Goal: Task Accomplishment & Management: Complete application form

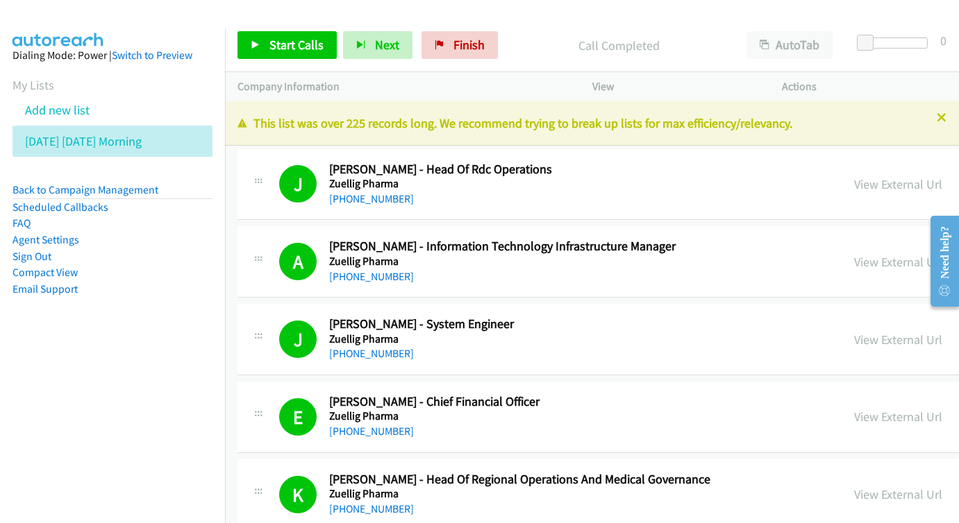
scroll to position [13153, 0]
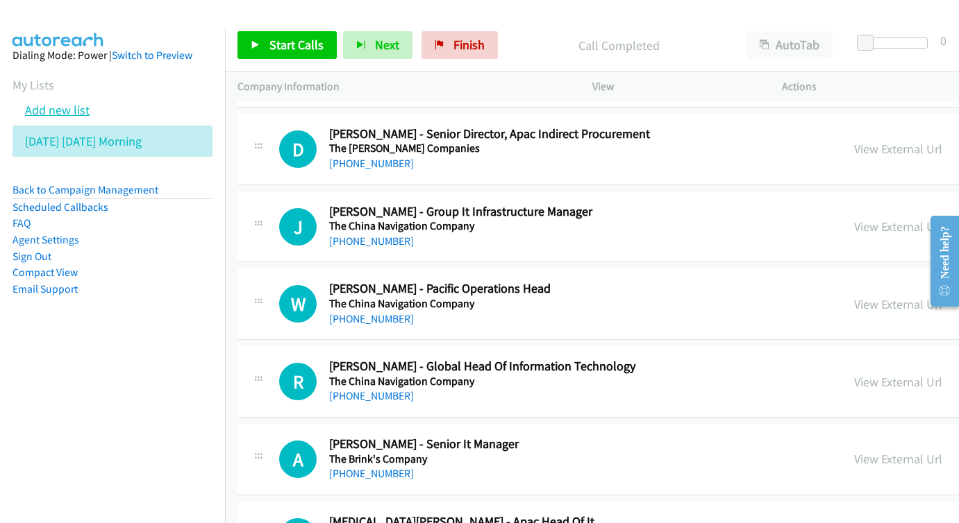
click at [74, 116] on link "Add new list" at bounding box center [57, 110] width 65 height 16
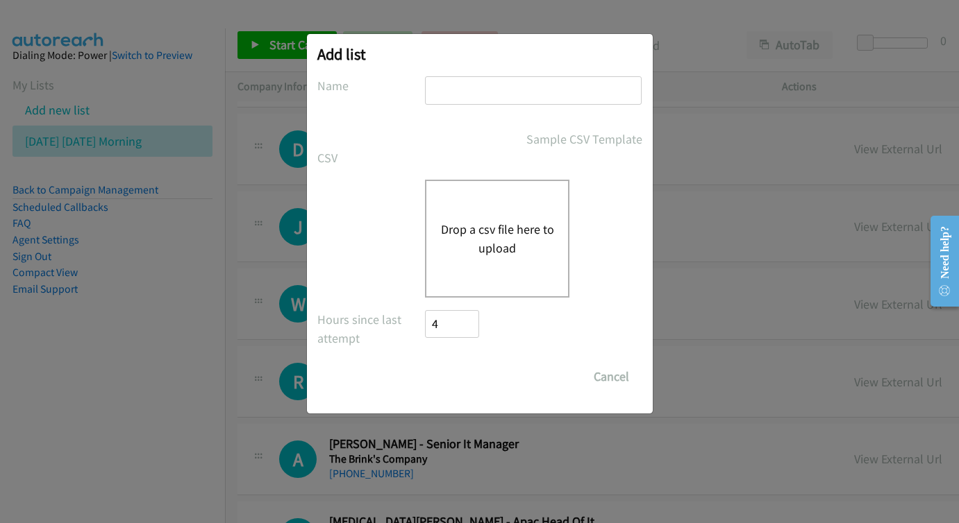
click at [458, 97] on input "text" at bounding box center [533, 90] width 217 height 28
click at [438, 370] on input "Save List" at bounding box center [439, 370] width 26 height 14
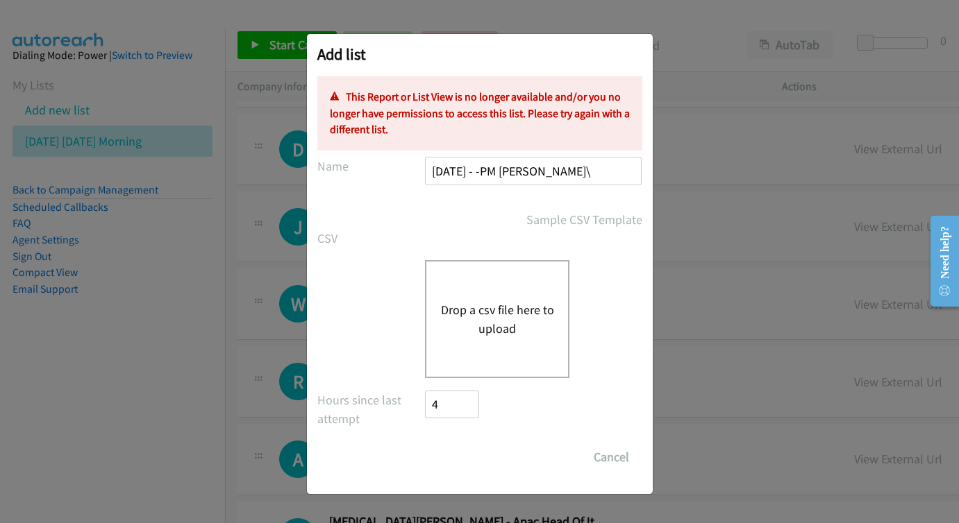
type input "[DATE] - -PM [PERSON_NAME]"
click at [607, 451] on button "Cancel" at bounding box center [611, 458] width 62 height 28
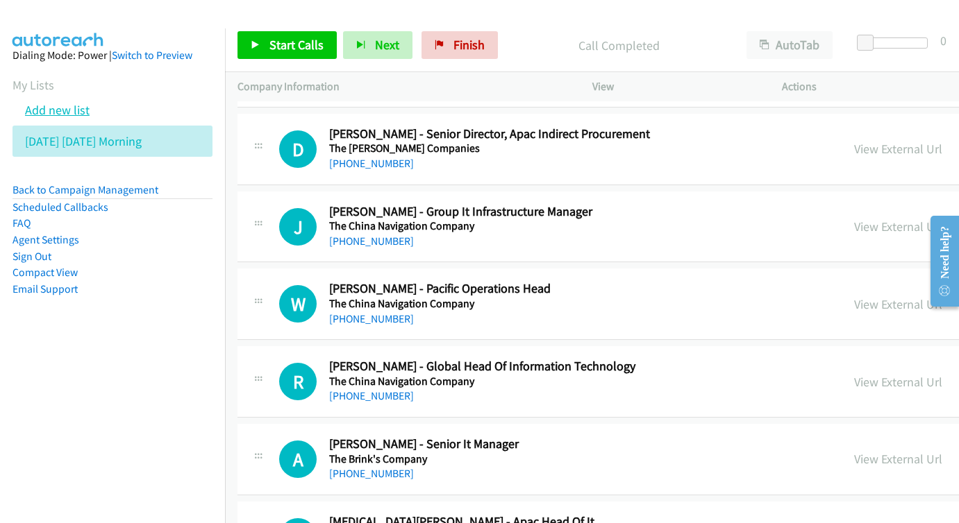
click at [57, 108] on link "Add new list" at bounding box center [57, 110] width 65 height 16
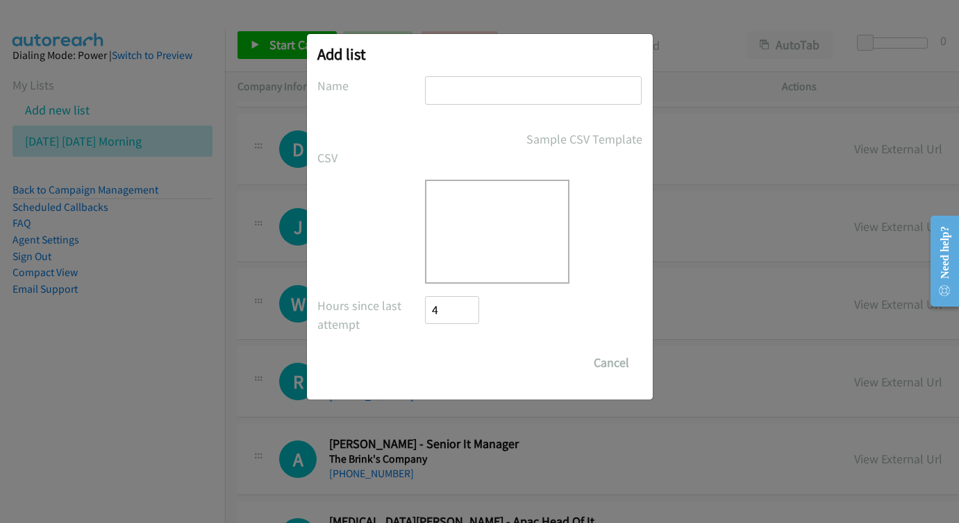
drag, startPoint x: 439, startPoint y: 98, endPoint x: 455, endPoint y: 85, distance: 20.8
click at [439, 99] on form "No phone fields were returned for that Report or List View Please upload a csv …" at bounding box center [479, 226] width 325 height 301
click at [455, 85] on input "text" at bounding box center [533, 90] width 217 height 28
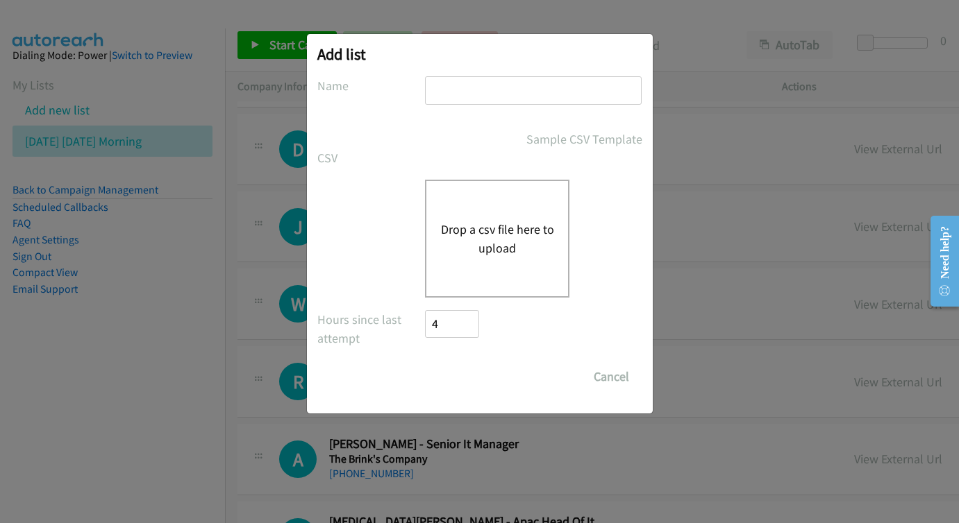
paste input "[DATE] - -PM [PERSON_NAME]"
type input "[DATE] - -PM [PERSON_NAME]"
click at [457, 208] on div "Drop a csv file here to upload" at bounding box center [497, 239] width 144 height 118
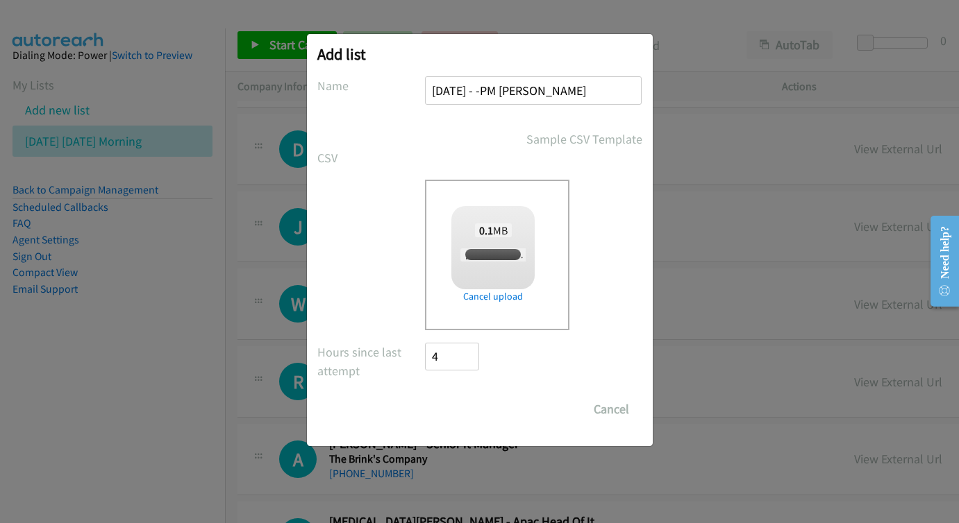
checkbox input "true"
click at [481, 417] on input "Save List" at bounding box center [462, 410] width 73 height 28
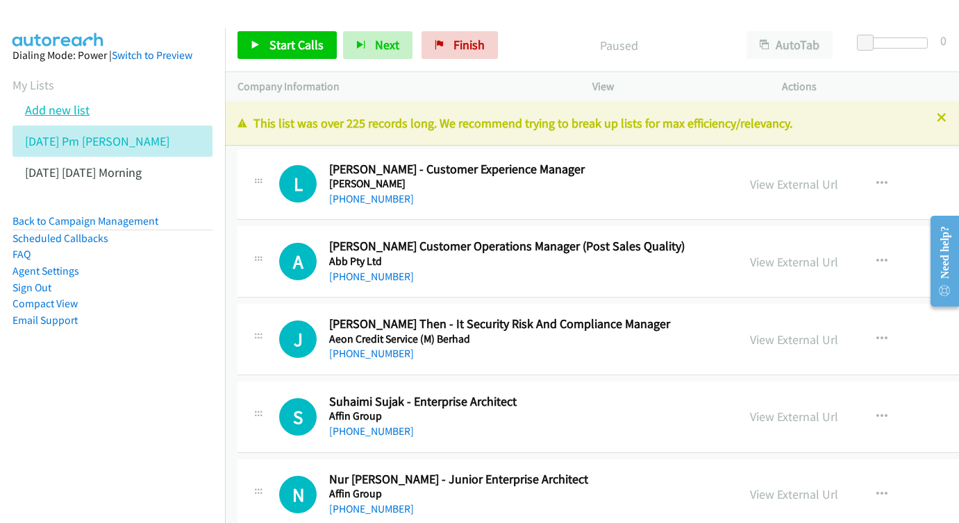
click at [52, 118] on li "Add new list" at bounding box center [124, 109] width 225 height 31
click at [50, 111] on link "Add new list" at bounding box center [57, 110] width 65 height 16
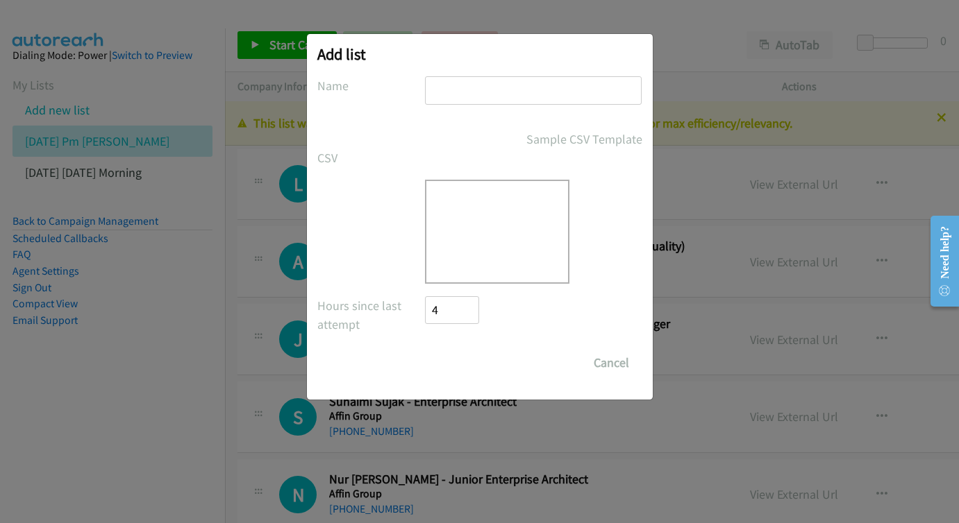
click at [457, 82] on input "text" at bounding box center [533, 90] width 217 height 28
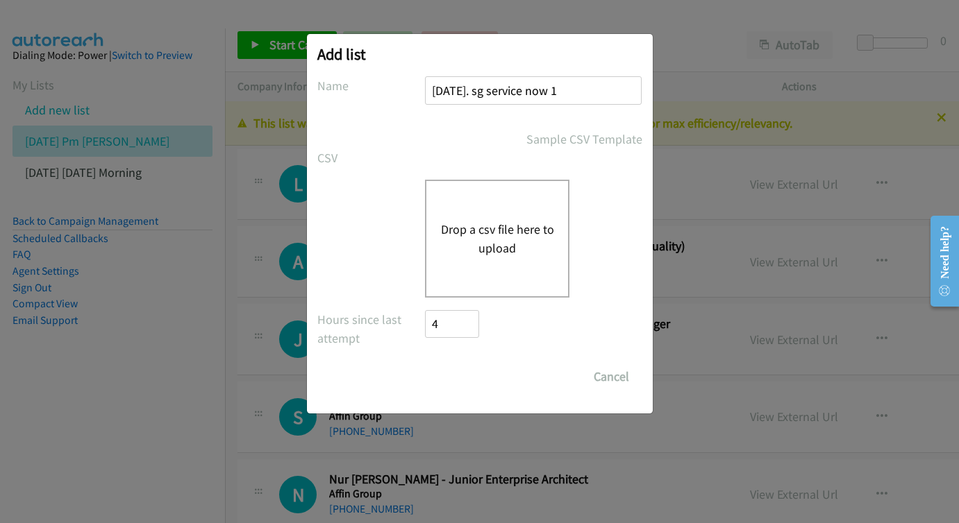
type input "aug 25. sg service now 1"
click at [459, 230] on button "Drop a csv file here to upload" at bounding box center [497, 238] width 114 height 37
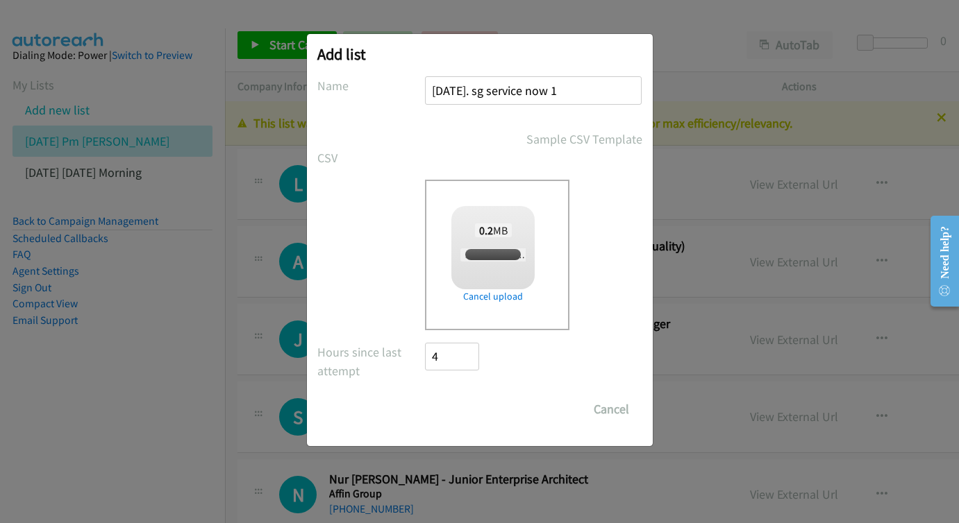
checkbox input "true"
click at [494, 415] on input "Save List" at bounding box center [462, 410] width 73 height 28
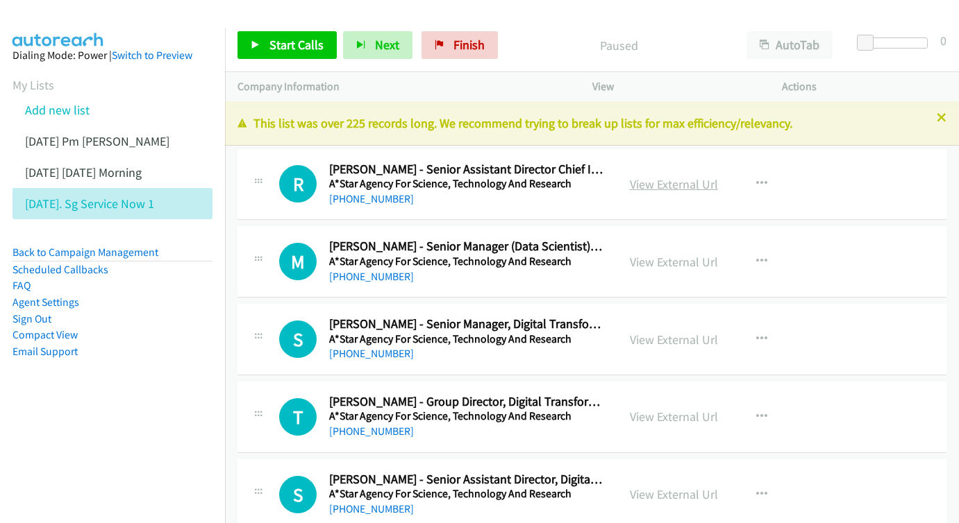
click at [697, 186] on link "View External Url" at bounding box center [674, 184] width 88 height 16
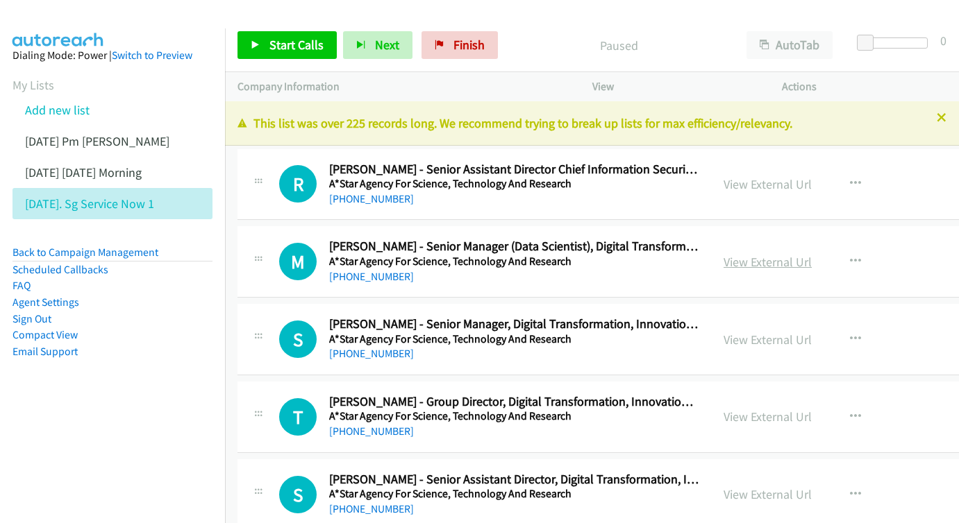
click at [741, 267] on link "View External Url" at bounding box center [767, 262] width 88 height 16
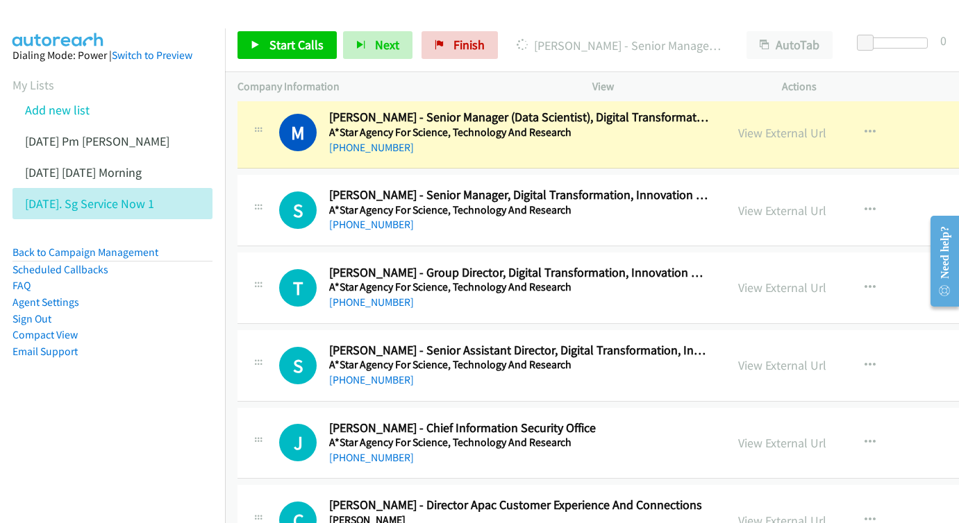
scroll to position [150, 0]
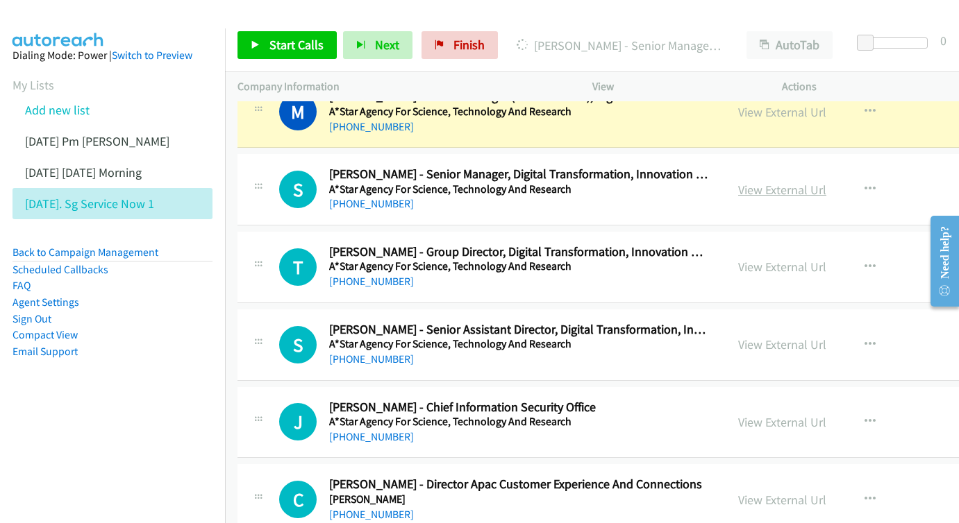
click at [816, 185] on link "View External Url" at bounding box center [782, 190] width 88 height 16
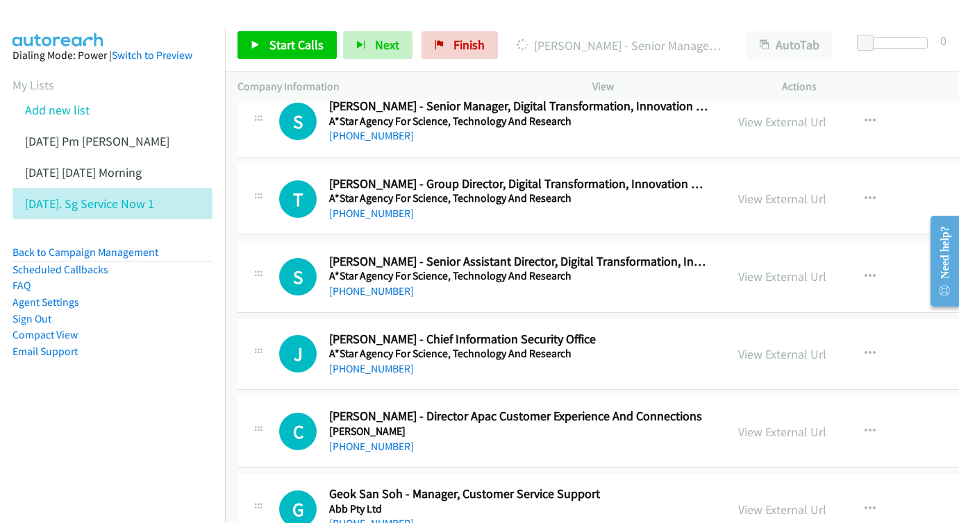
scroll to position [231, 0]
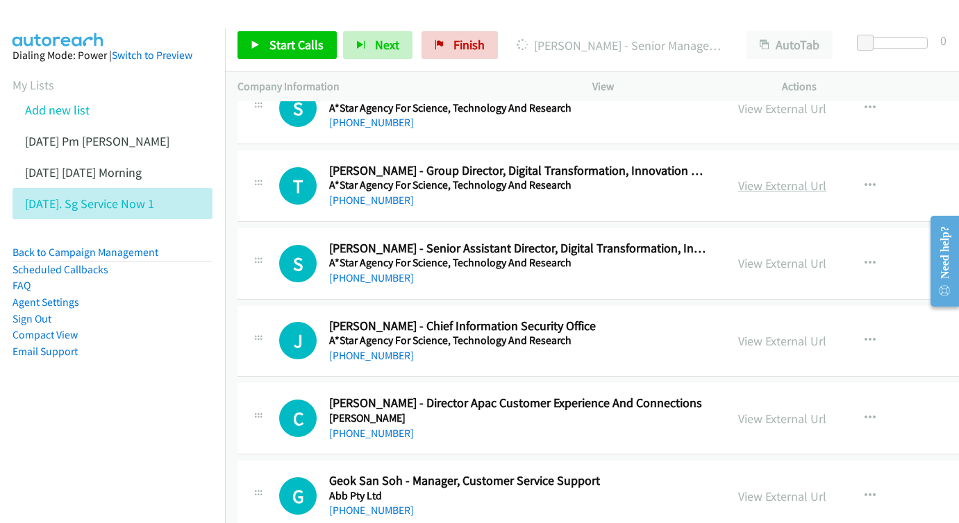
click at [819, 182] on link "View External Url" at bounding box center [782, 186] width 88 height 16
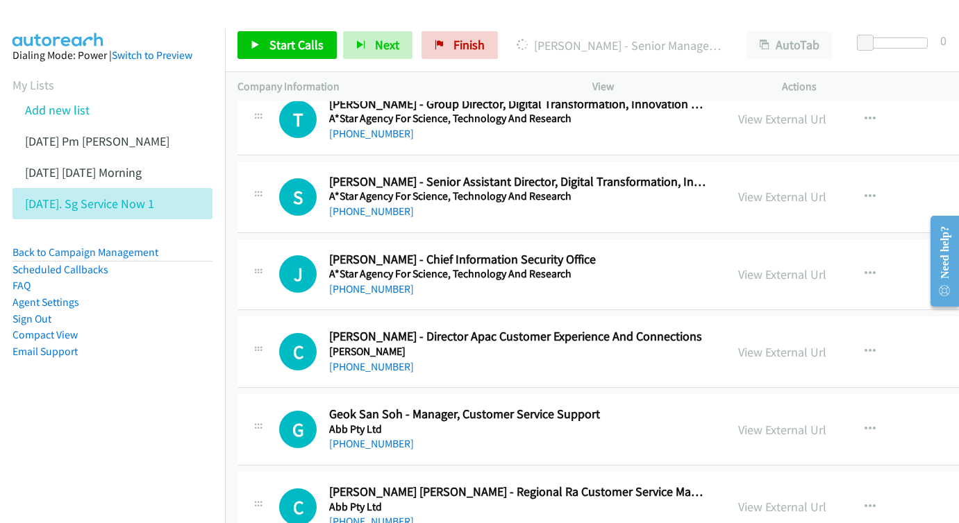
scroll to position [323, 0]
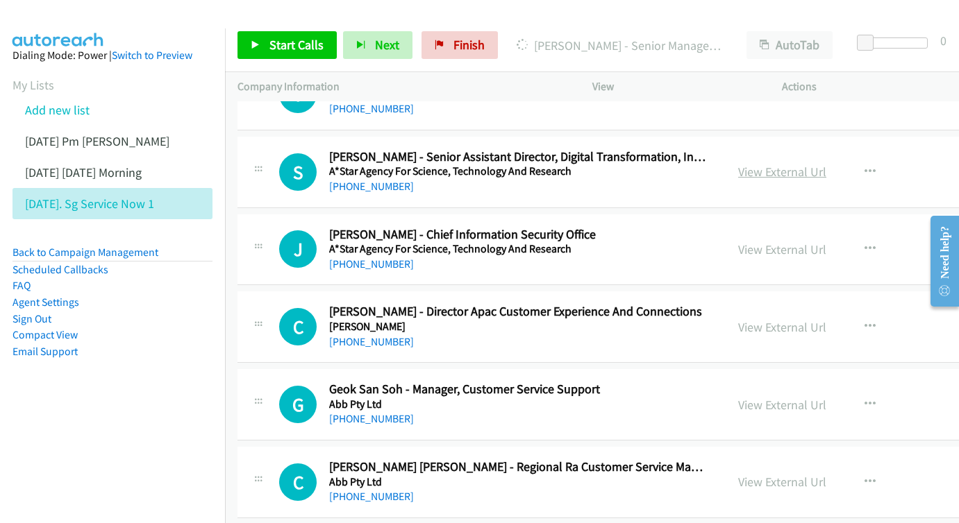
click at [812, 166] on link "View External Url" at bounding box center [782, 172] width 88 height 16
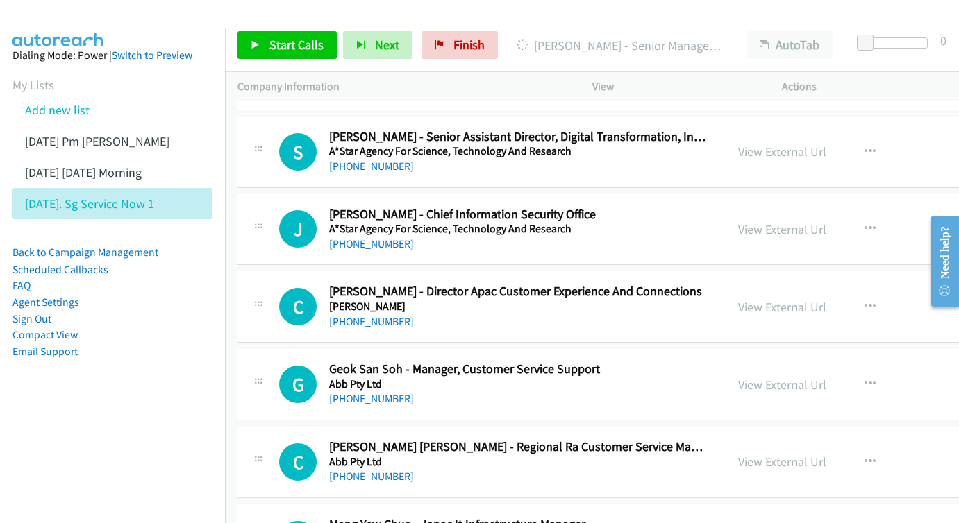
scroll to position [406, 0]
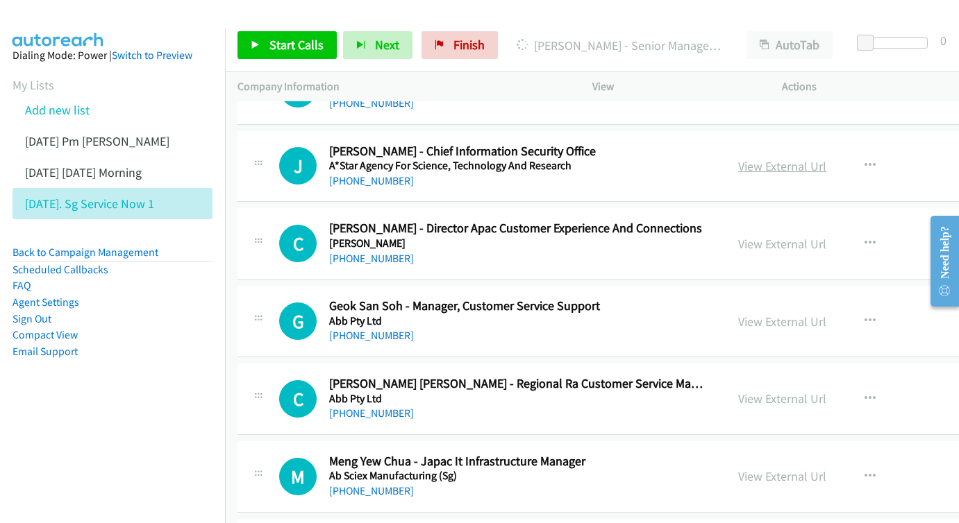
click at [805, 160] on link "View External Url" at bounding box center [782, 166] width 88 height 16
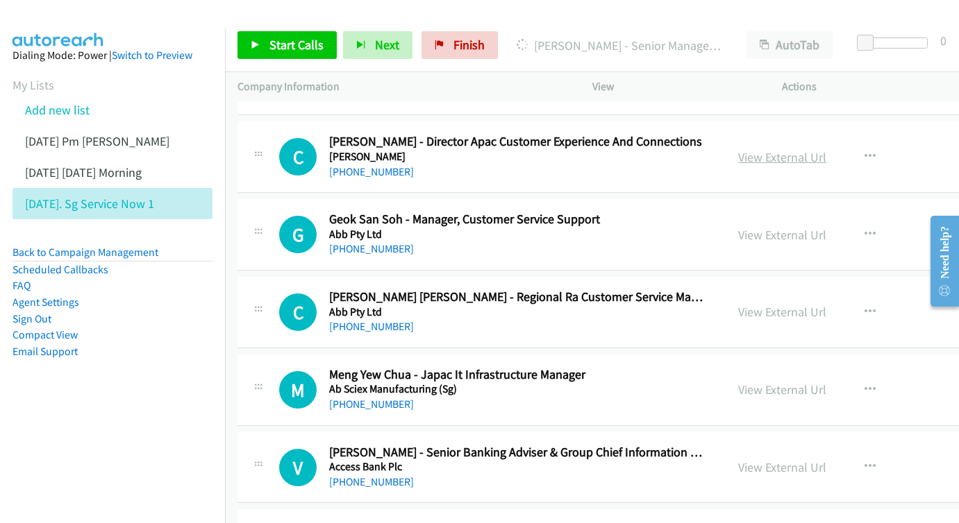
click at [825, 151] on link "View External Url" at bounding box center [782, 157] width 88 height 16
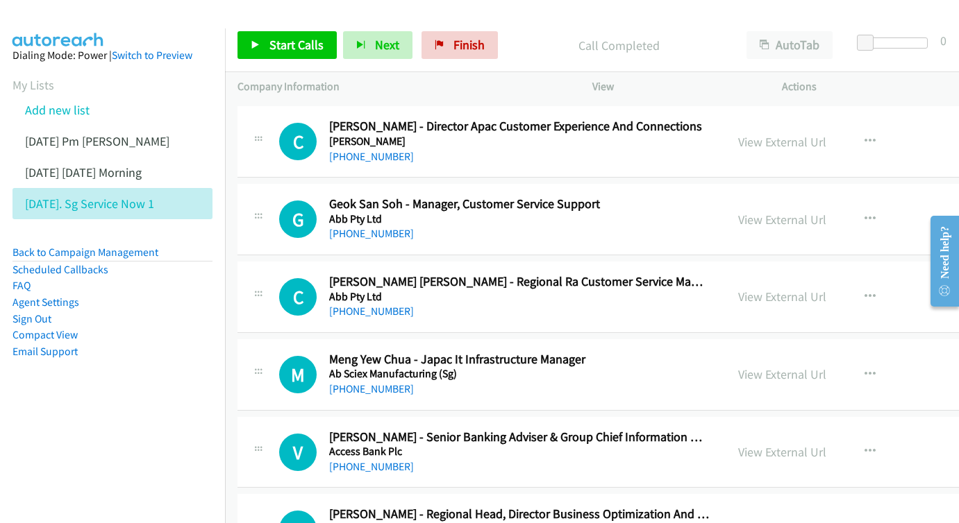
scroll to position [546, 0]
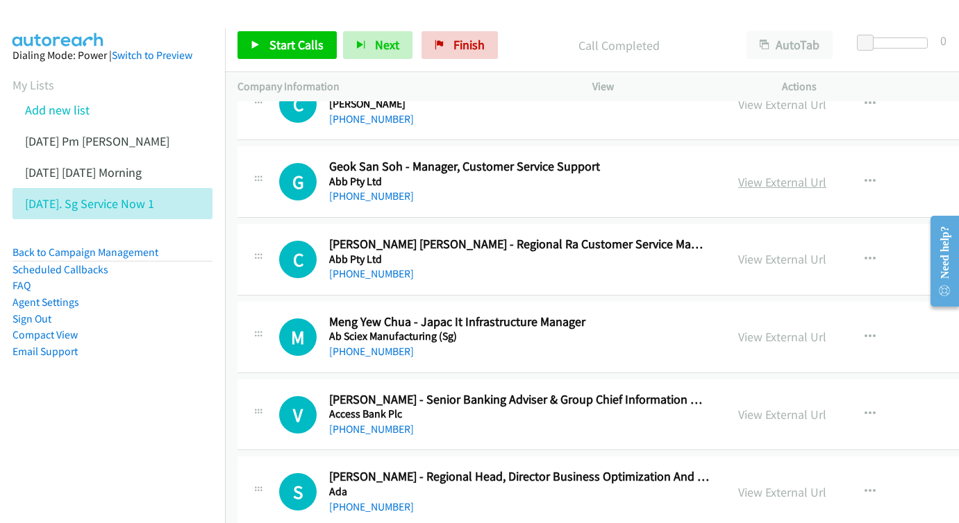
click at [826, 174] on link "View External Url" at bounding box center [782, 182] width 88 height 16
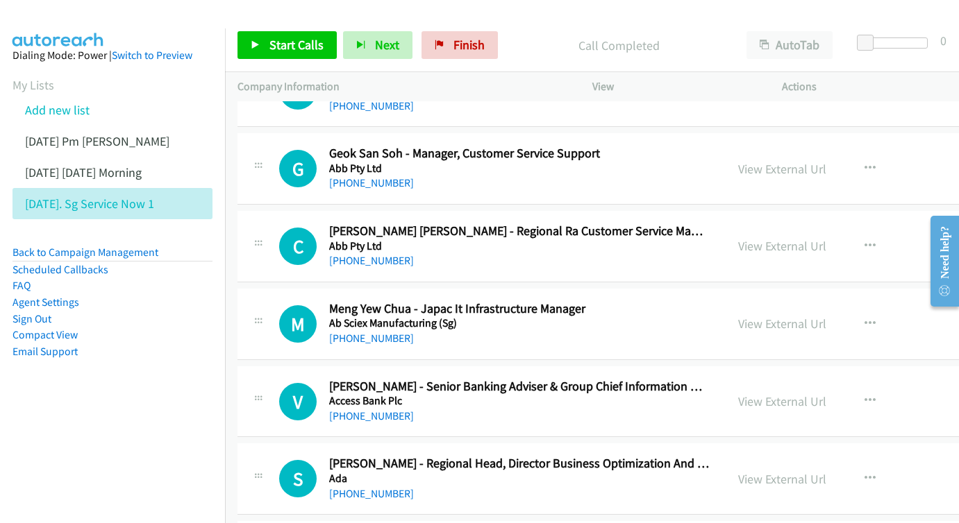
scroll to position [588, 0]
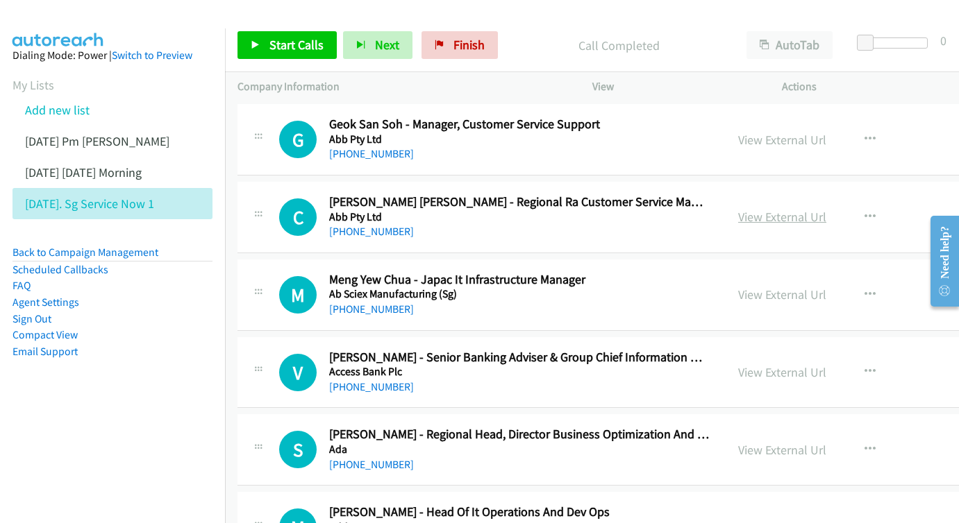
click at [808, 209] on link "View External Url" at bounding box center [782, 217] width 88 height 16
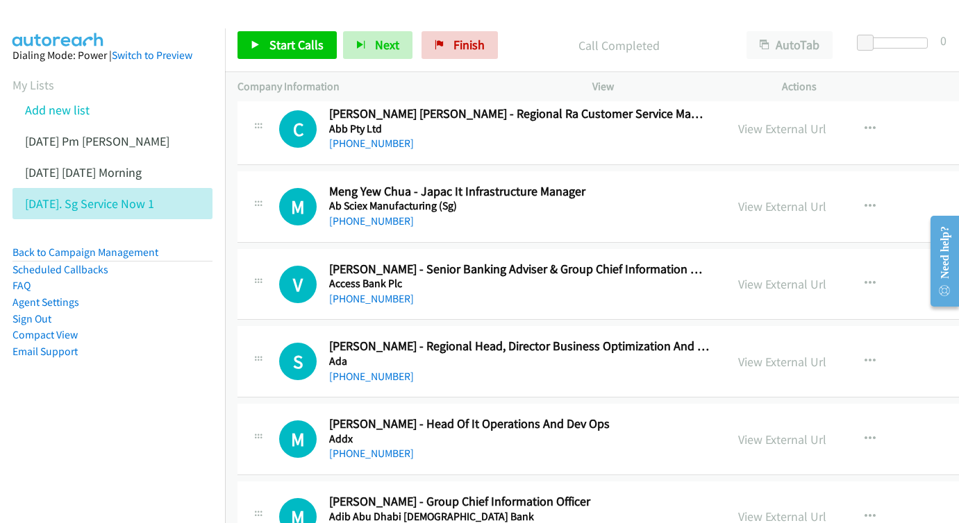
scroll to position [703, 0]
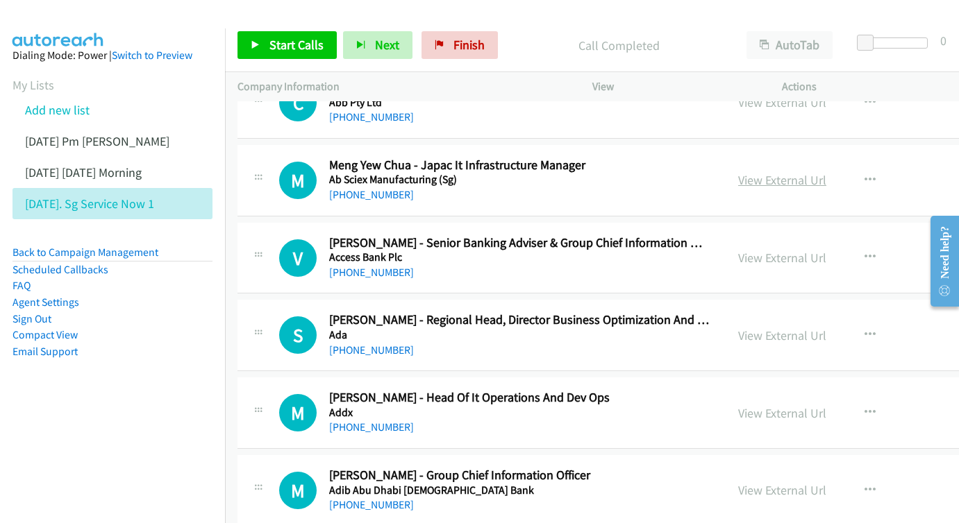
click at [826, 172] on link "View External Url" at bounding box center [782, 180] width 88 height 16
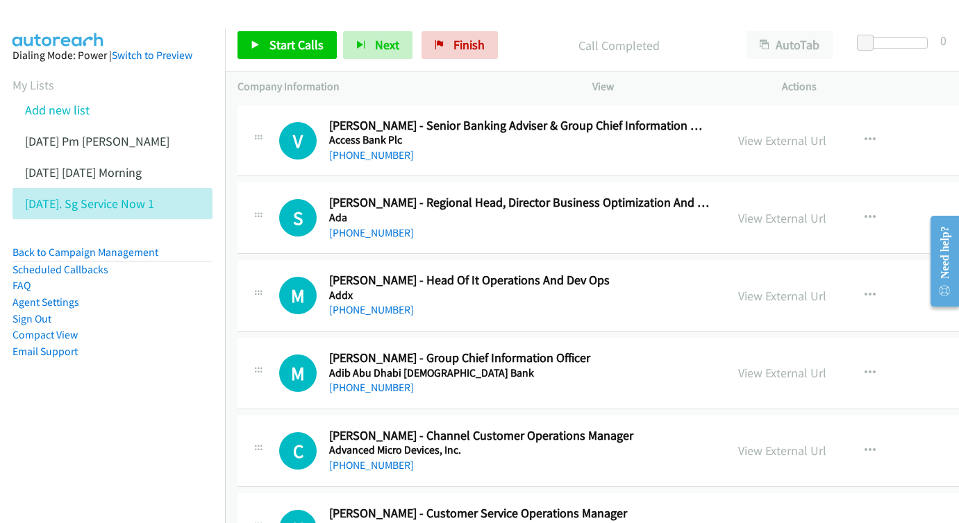
scroll to position [799, 0]
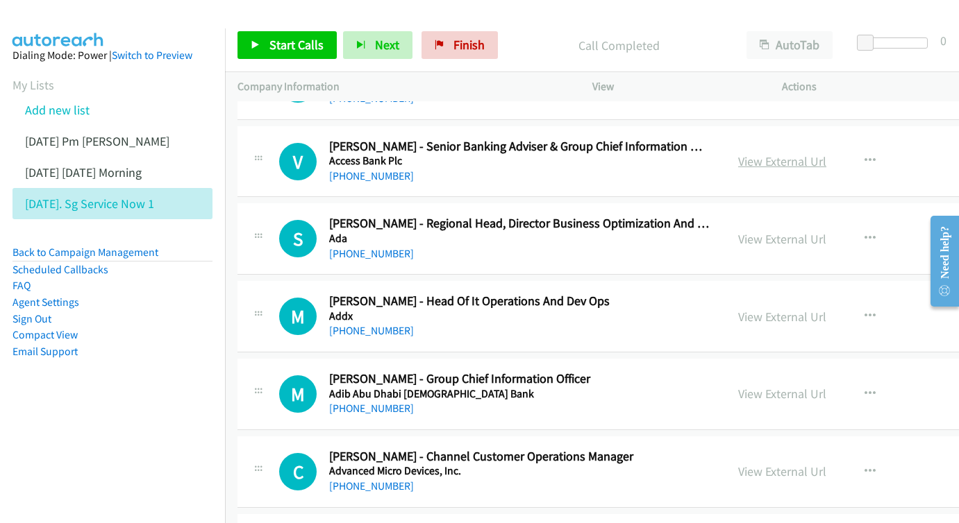
click at [816, 153] on link "View External Url" at bounding box center [782, 161] width 88 height 16
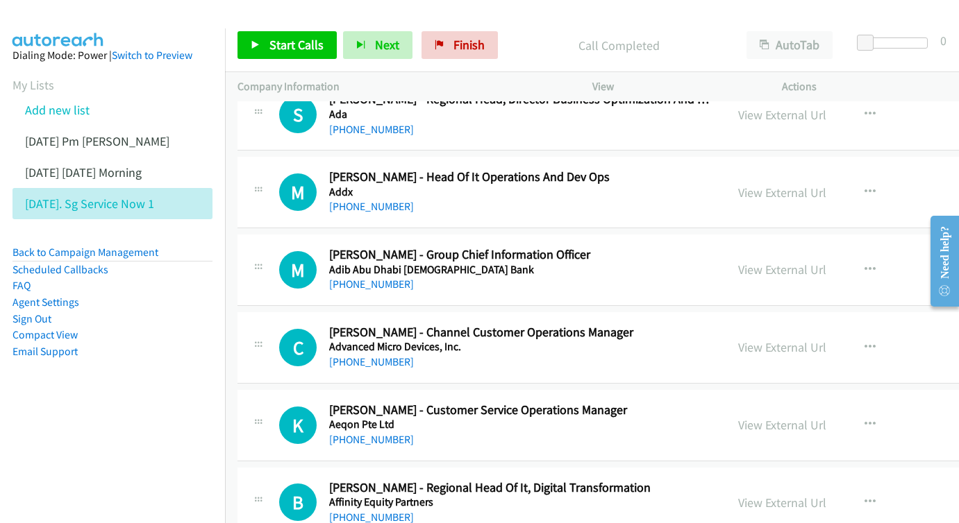
scroll to position [946, 0]
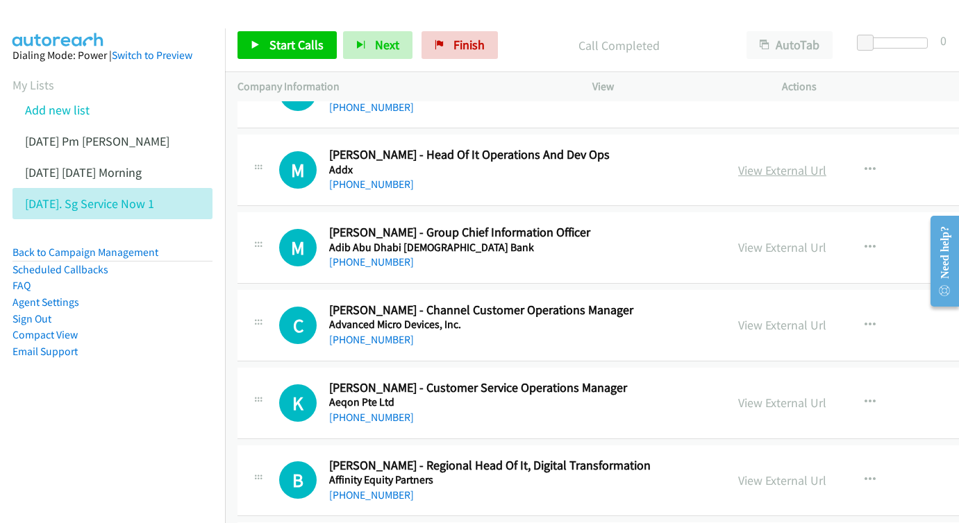
click at [826, 162] on link "View External Url" at bounding box center [782, 170] width 88 height 16
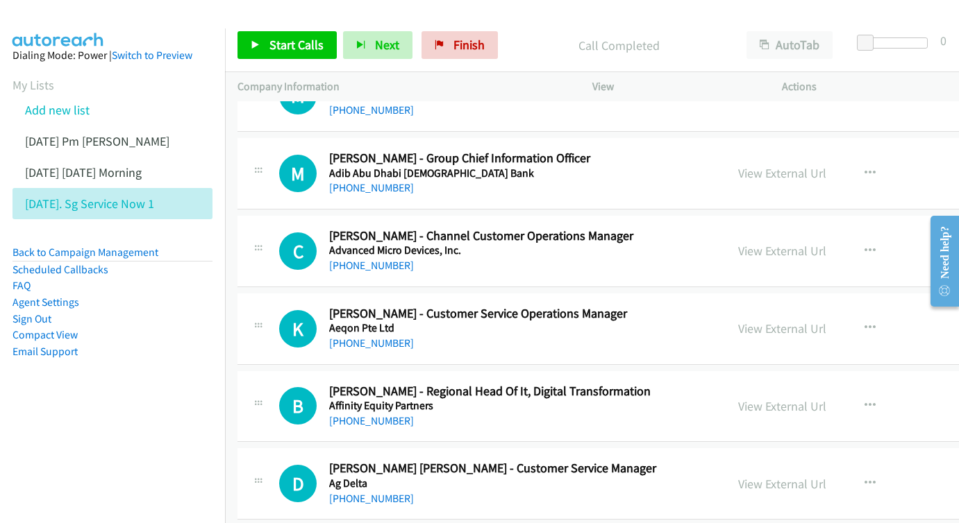
scroll to position [1038, 0]
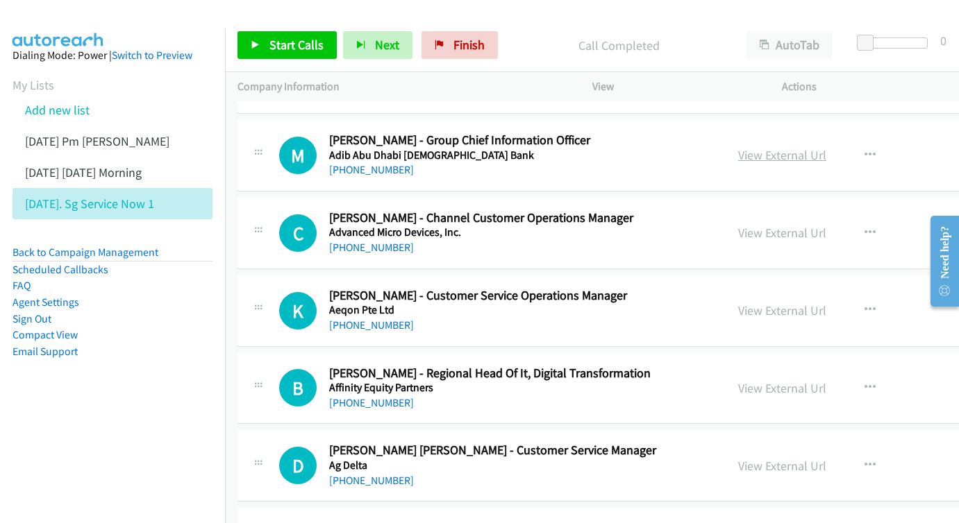
click at [818, 147] on link "View External Url" at bounding box center [782, 155] width 88 height 16
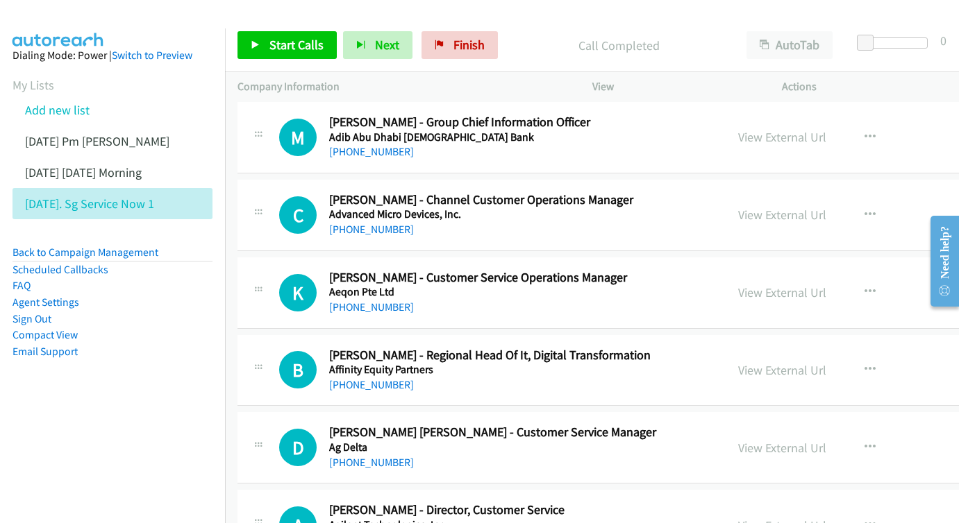
scroll to position [1103, 0]
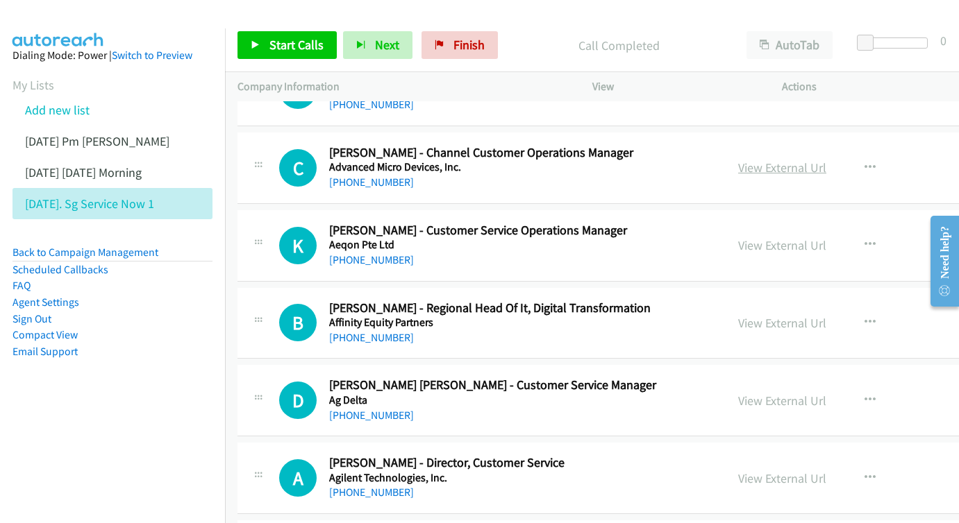
click at [809, 160] on link "View External Url" at bounding box center [782, 168] width 88 height 16
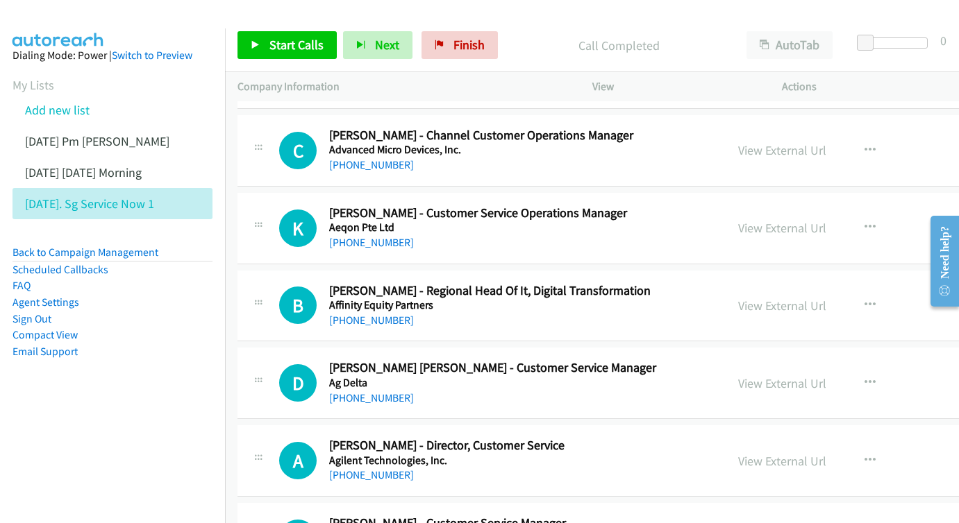
scroll to position [1164, 0]
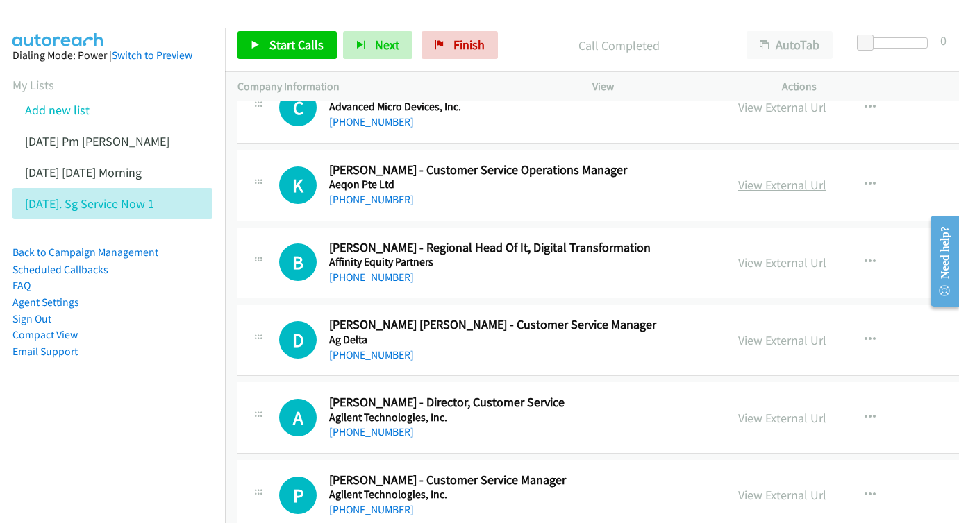
click at [793, 177] on link "View External Url" at bounding box center [782, 185] width 88 height 16
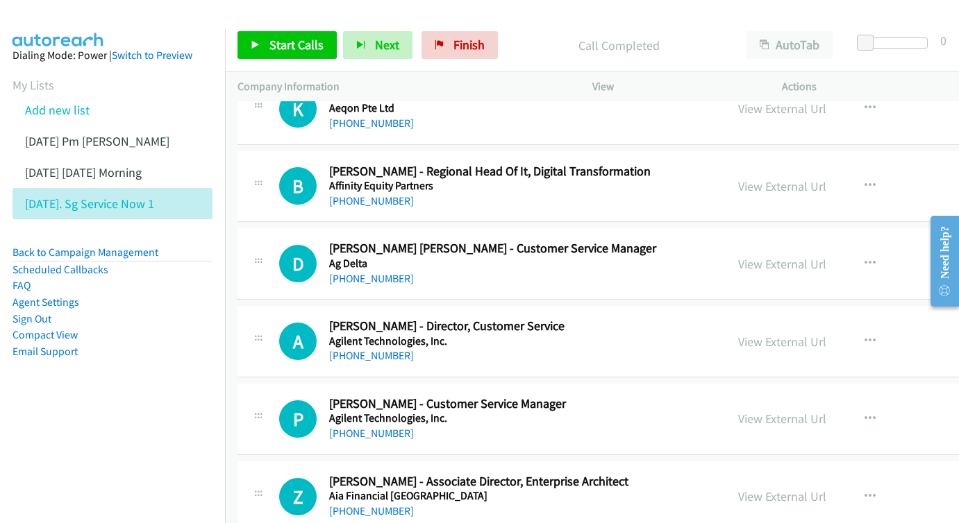
scroll to position [1243, 0]
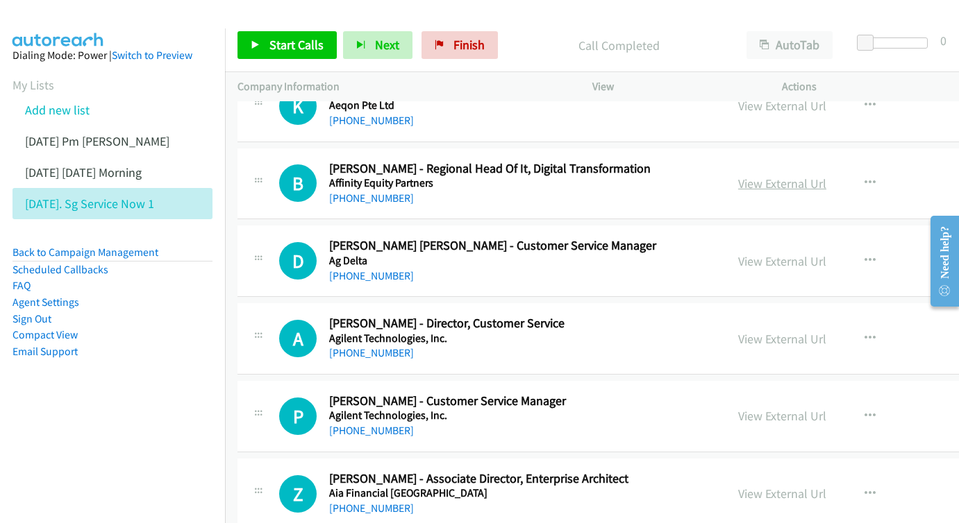
click at [801, 176] on link "View External Url" at bounding box center [782, 184] width 88 height 16
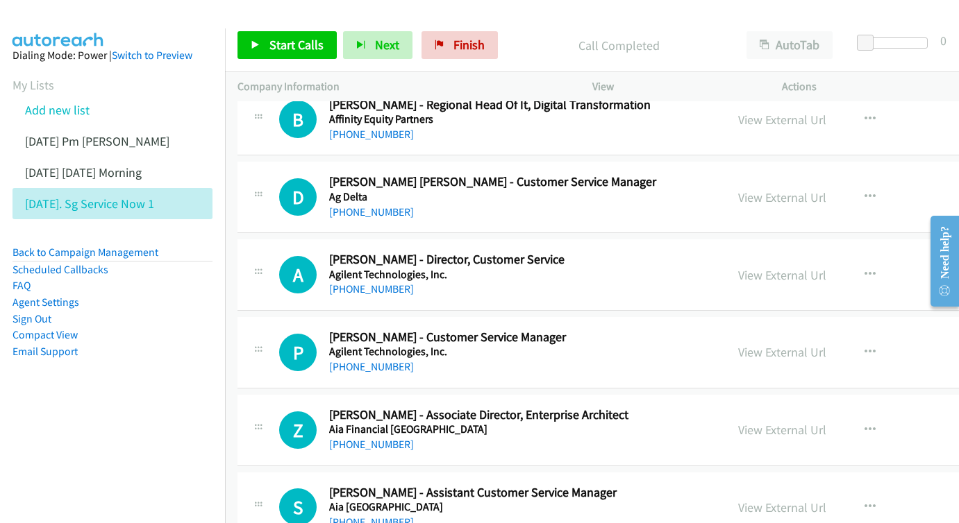
scroll to position [1309, 0]
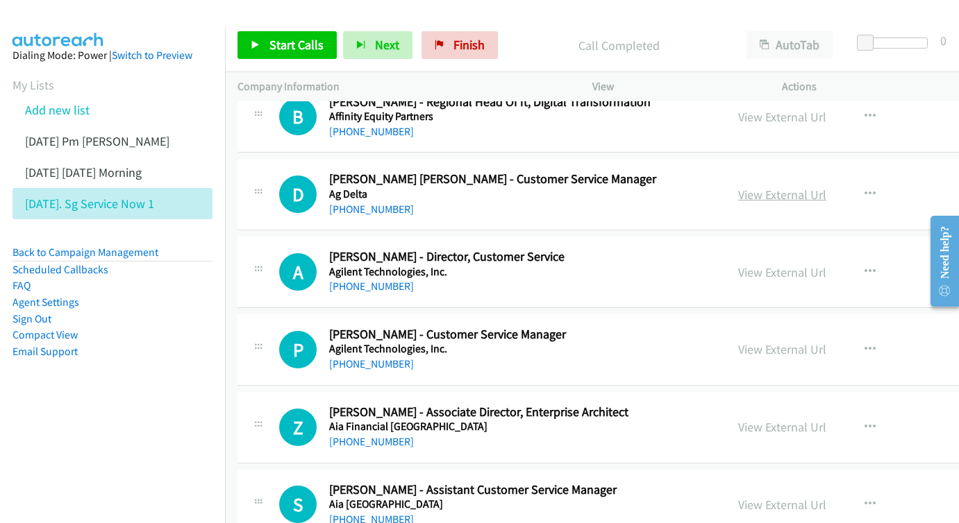
click at [823, 187] on link "View External Url" at bounding box center [782, 195] width 88 height 16
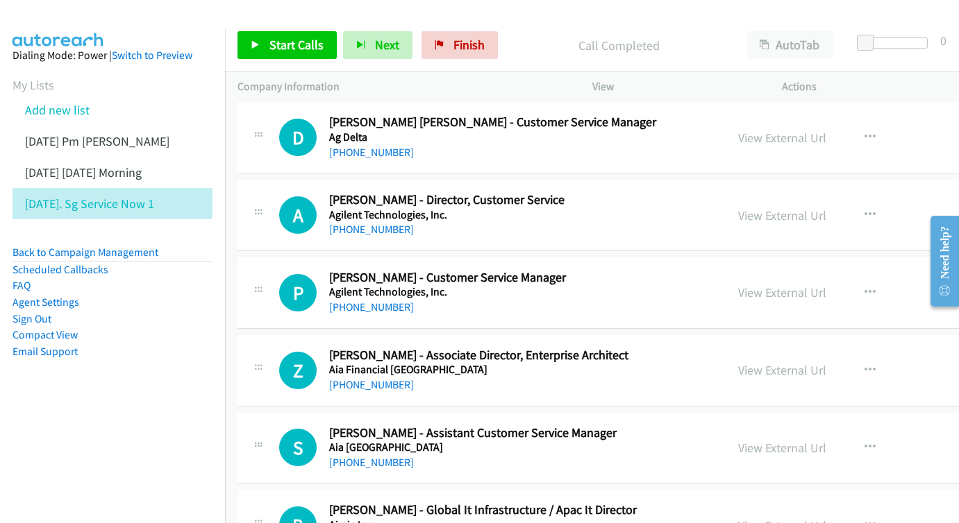
scroll to position [1389, 0]
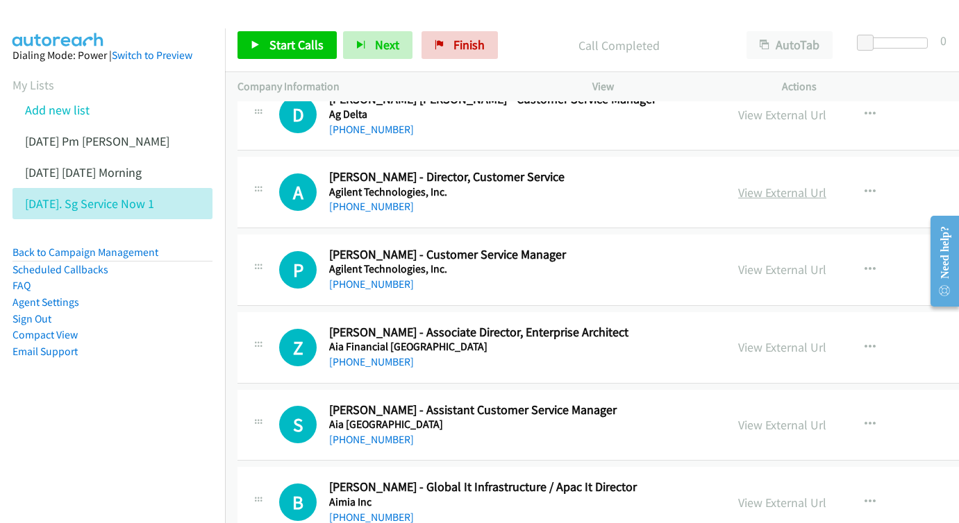
click at [826, 185] on link "View External Url" at bounding box center [782, 193] width 88 height 16
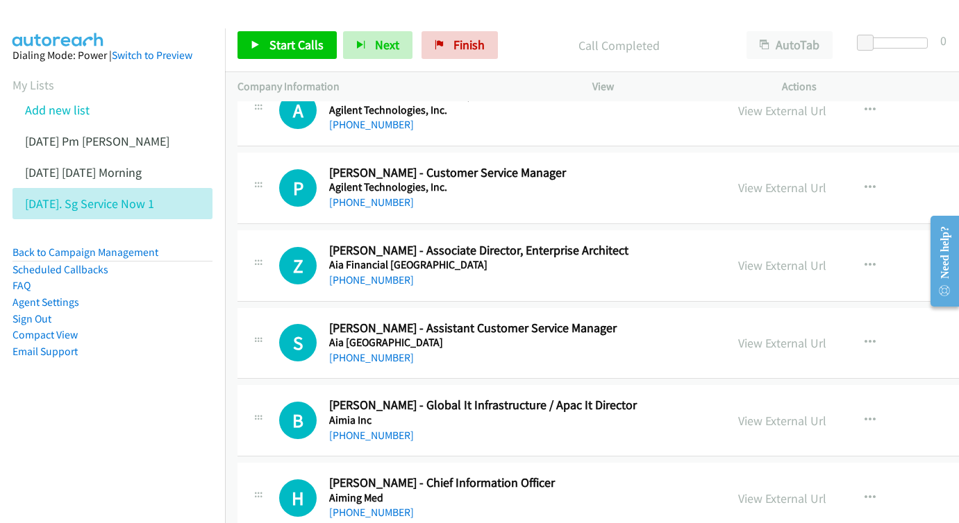
scroll to position [1474, 0]
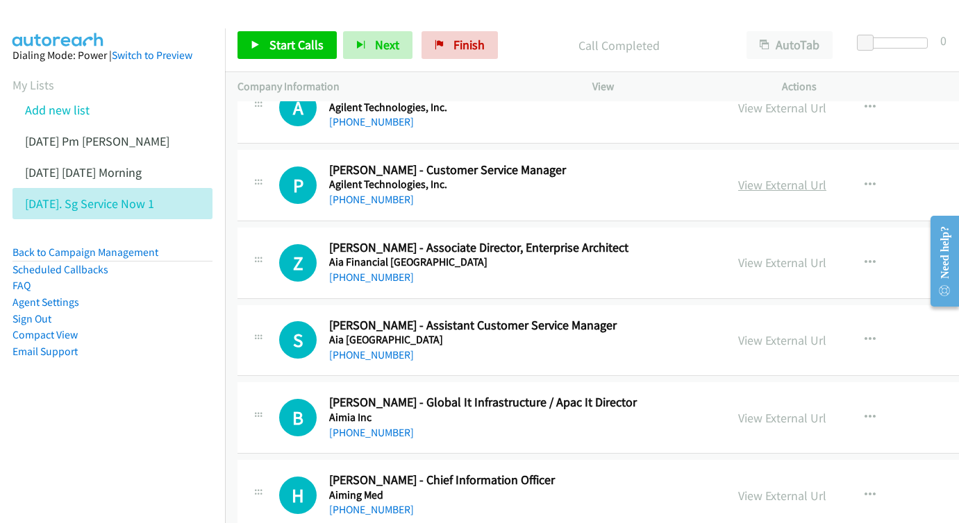
click at [799, 177] on link "View External Url" at bounding box center [782, 185] width 88 height 16
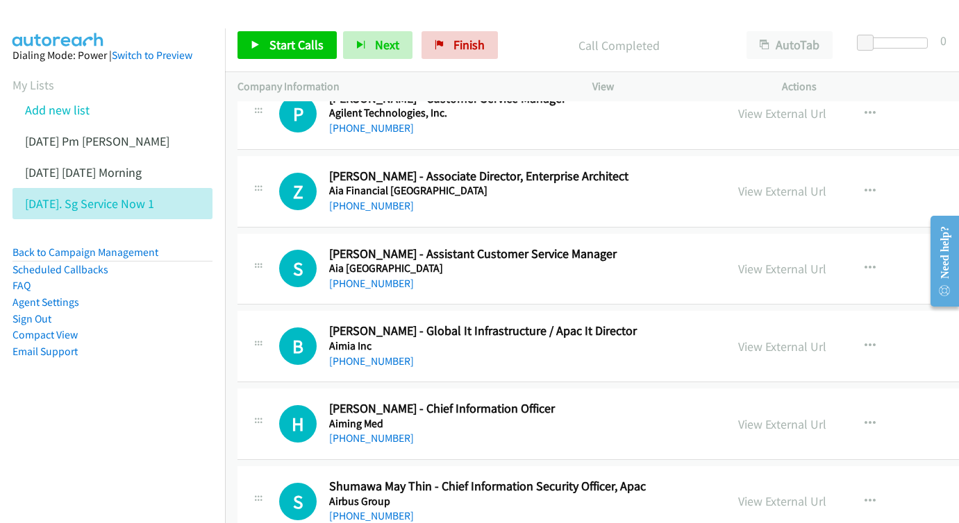
scroll to position [1563, 0]
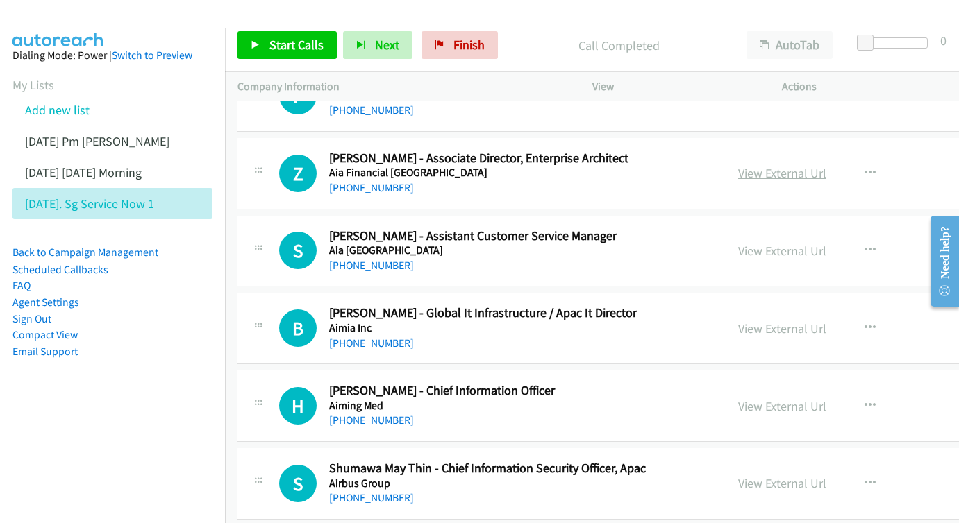
click at [823, 165] on link "View External Url" at bounding box center [782, 173] width 88 height 16
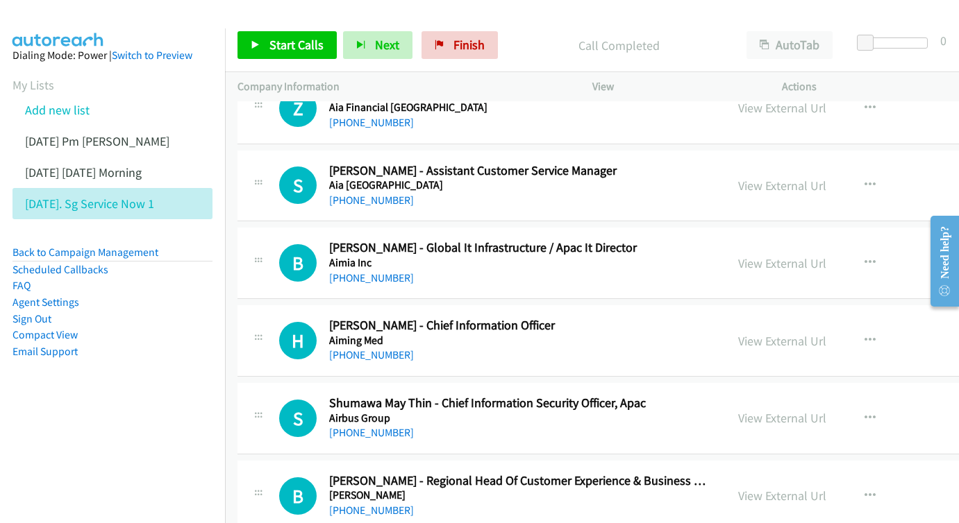
scroll to position [1652, 0]
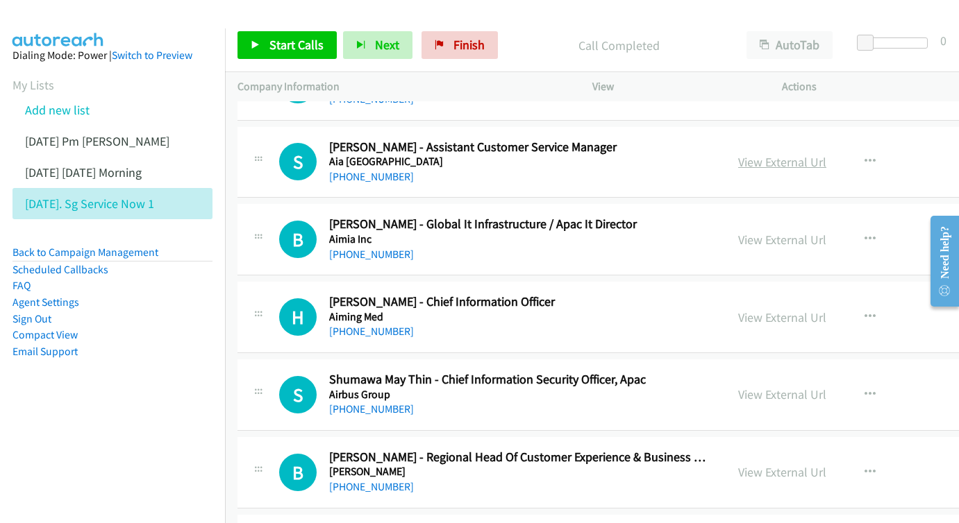
click at [826, 154] on link "View External Url" at bounding box center [782, 162] width 88 height 16
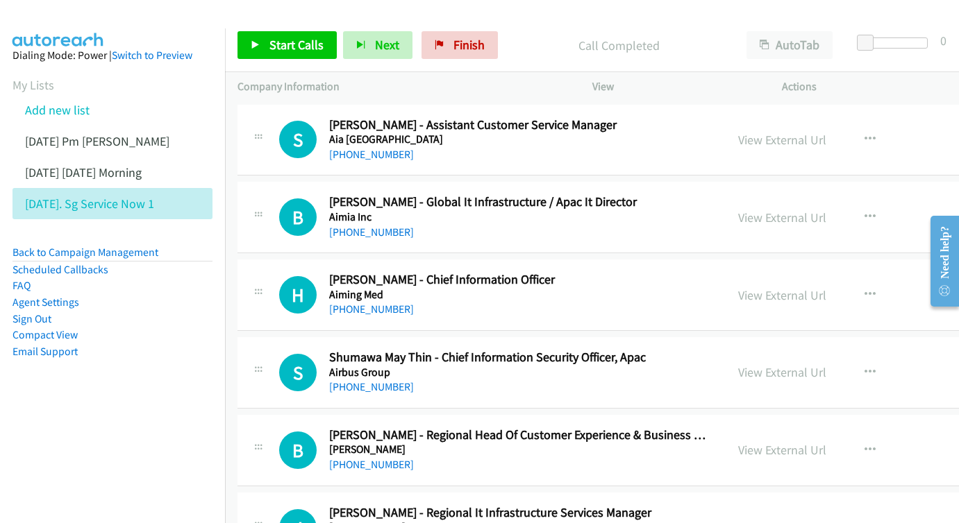
scroll to position [1731, 0]
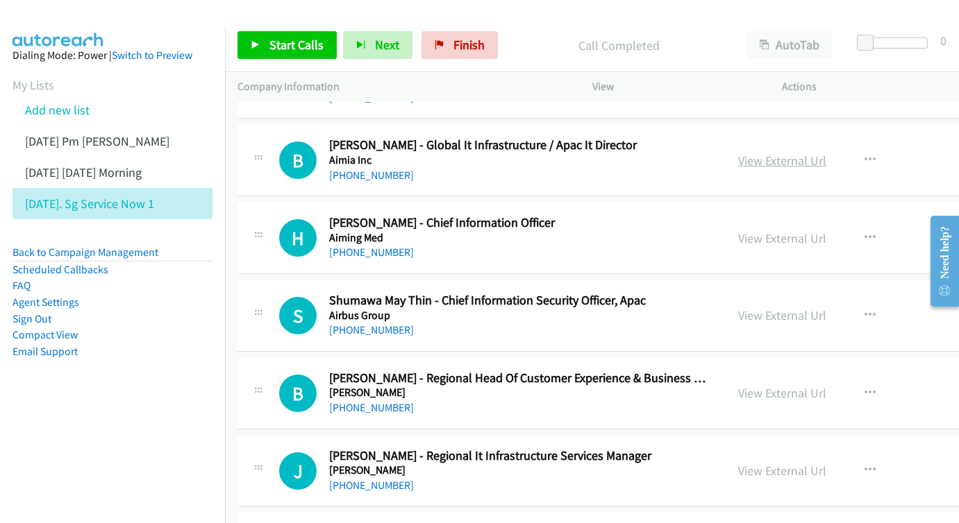
click at [807, 153] on link "View External Url" at bounding box center [782, 161] width 88 height 16
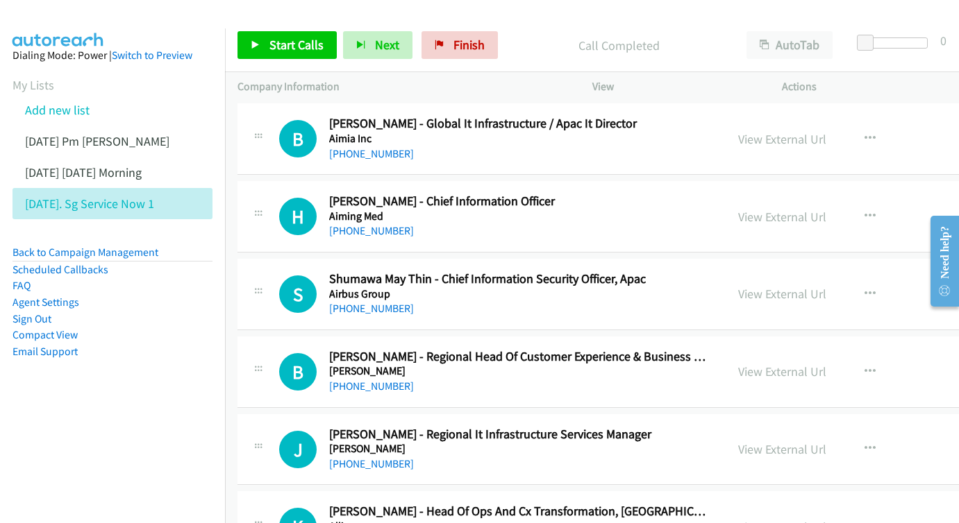
scroll to position [1777, 0]
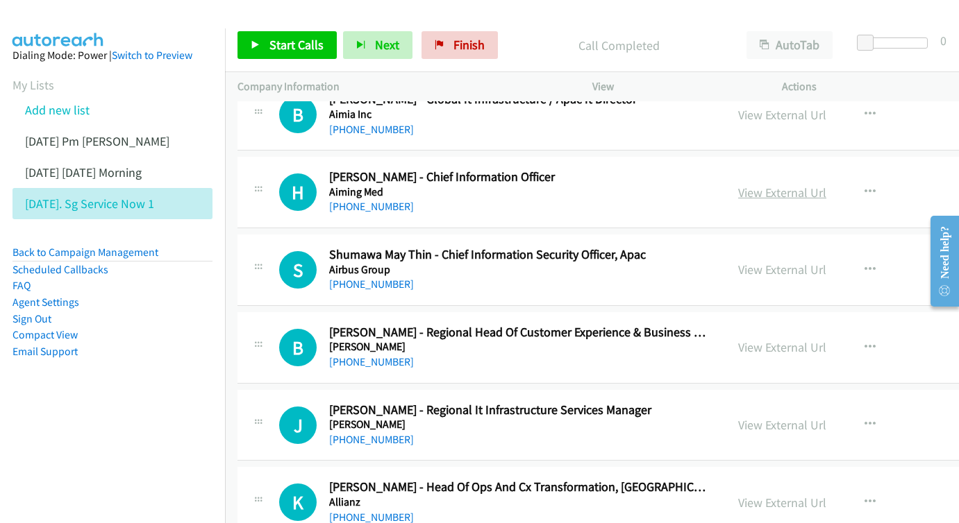
click at [818, 185] on link "View External Url" at bounding box center [782, 193] width 88 height 16
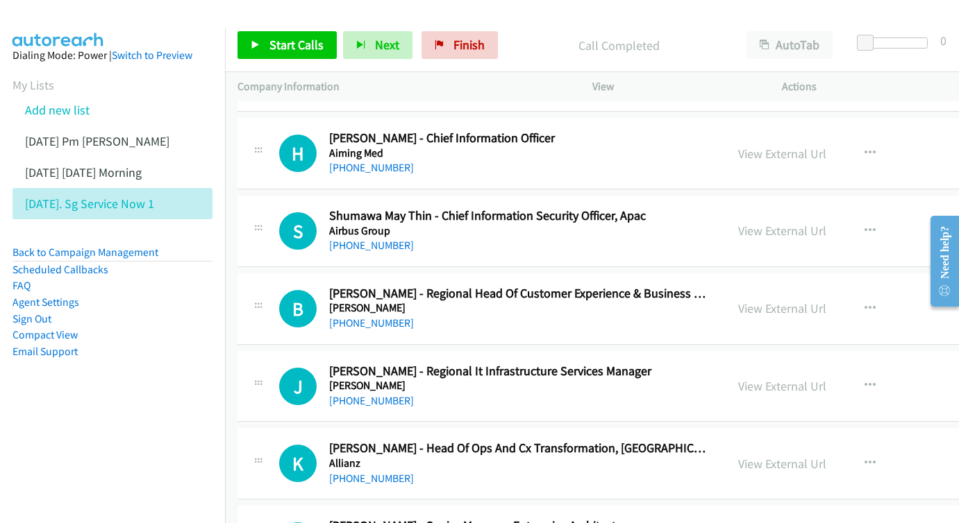
scroll to position [1840, 0]
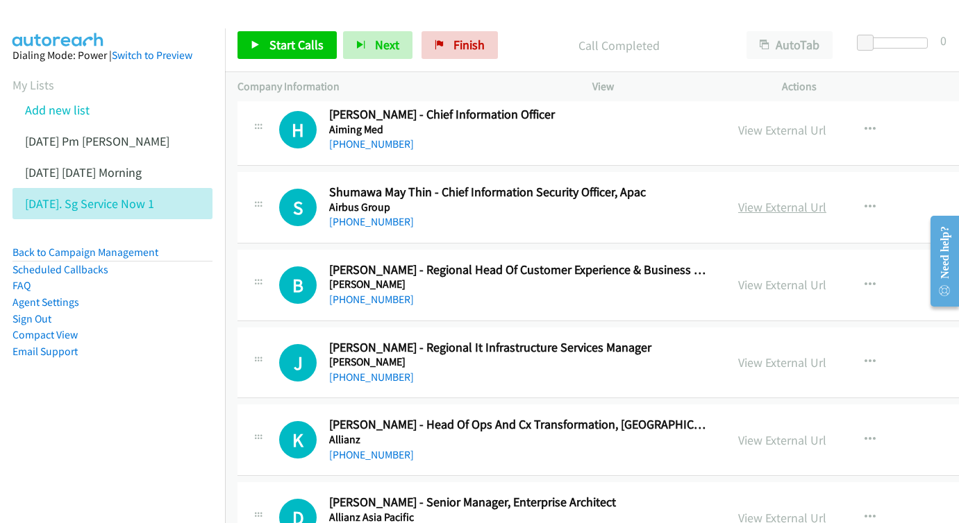
click at [810, 199] on link "View External Url" at bounding box center [782, 207] width 88 height 16
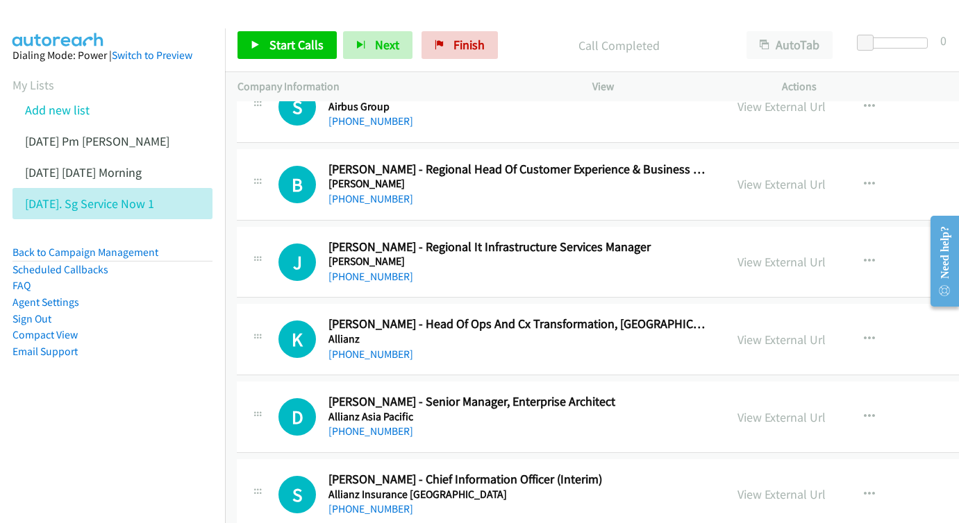
scroll to position [1940, 0]
click at [820, 176] on link "View External Url" at bounding box center [782, 184] width 88 height 16
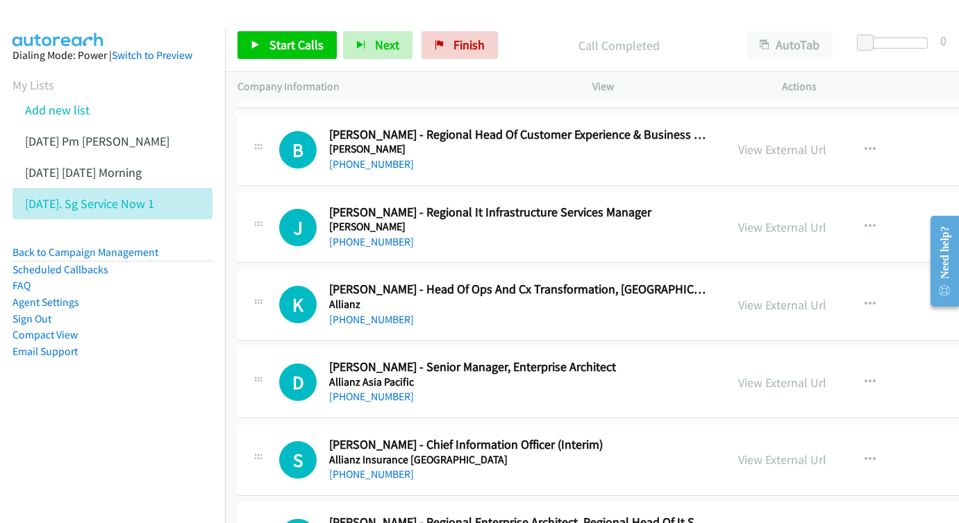
scroll to position [2028, 0]
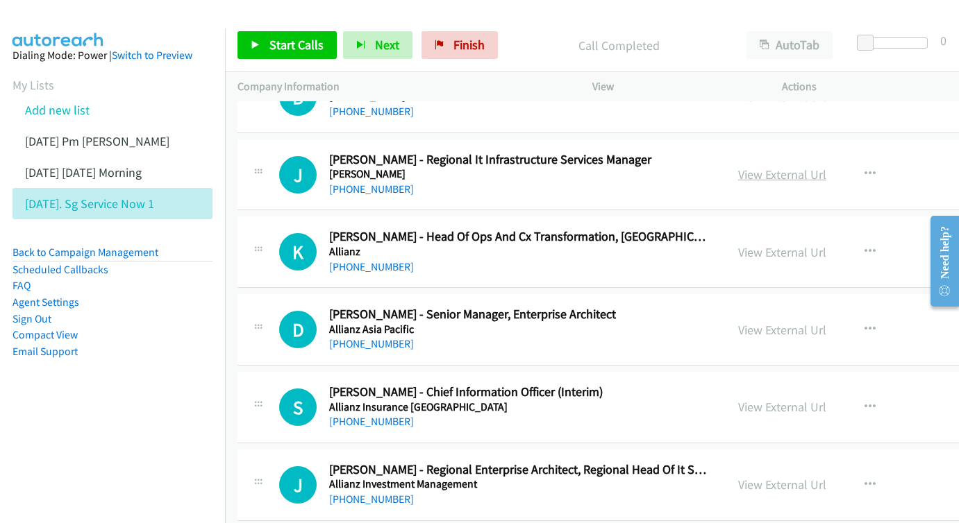
click at [819, 167] on link "View External Url" at bounding box center [782, 175] width 88 height 16
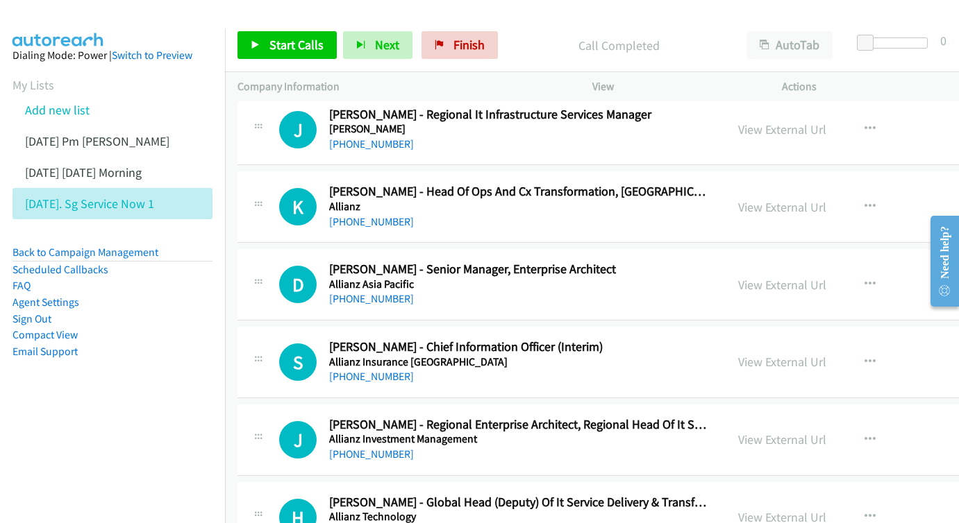
scroll to position [2101, 0]
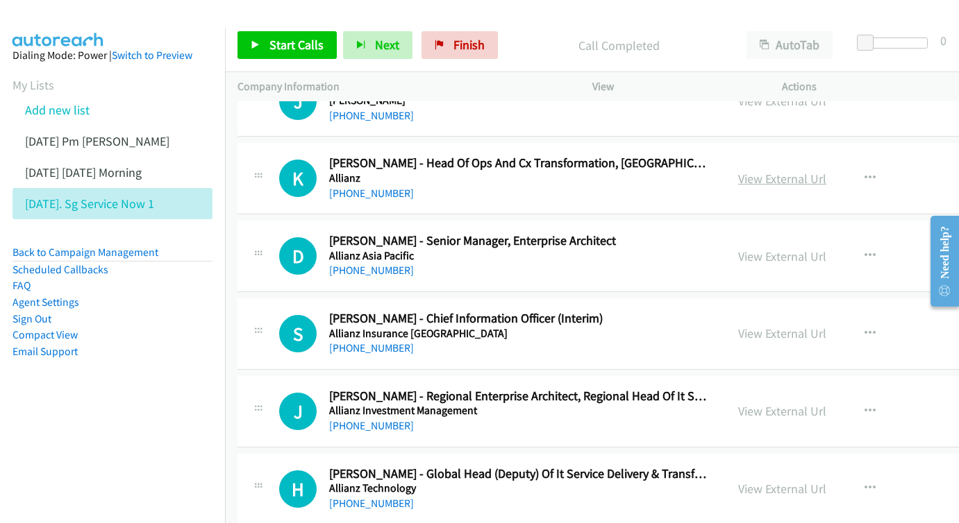
click at [826, 171] on link "View External Url" at bounding box center [782, 179] width 88 height 16
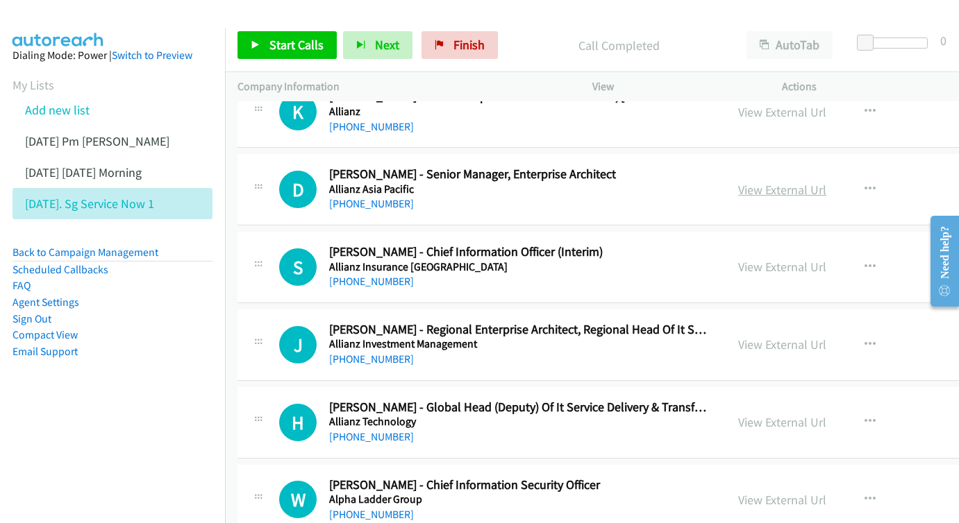
scroll to position [2169, 0]
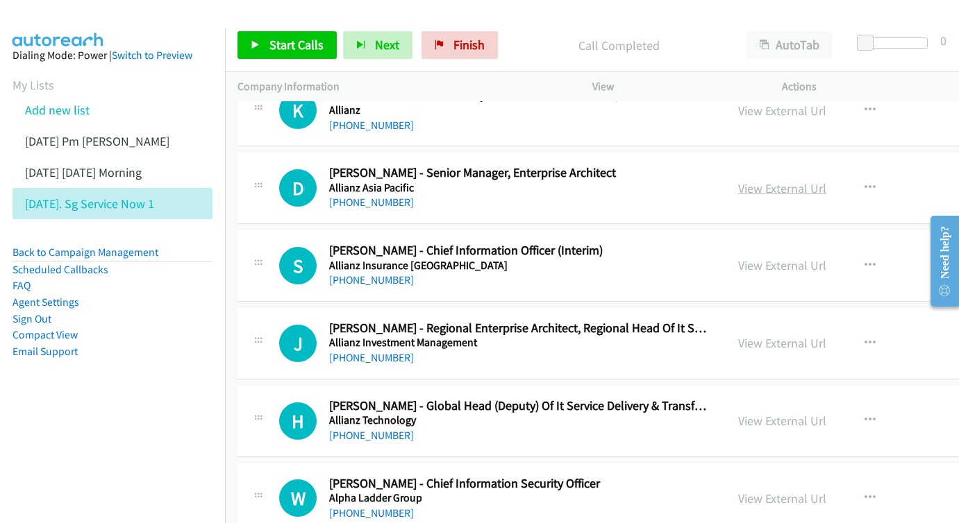
click at [826, 180] on link "View External Url" at bounding box center [782, 188] width 88 height 16
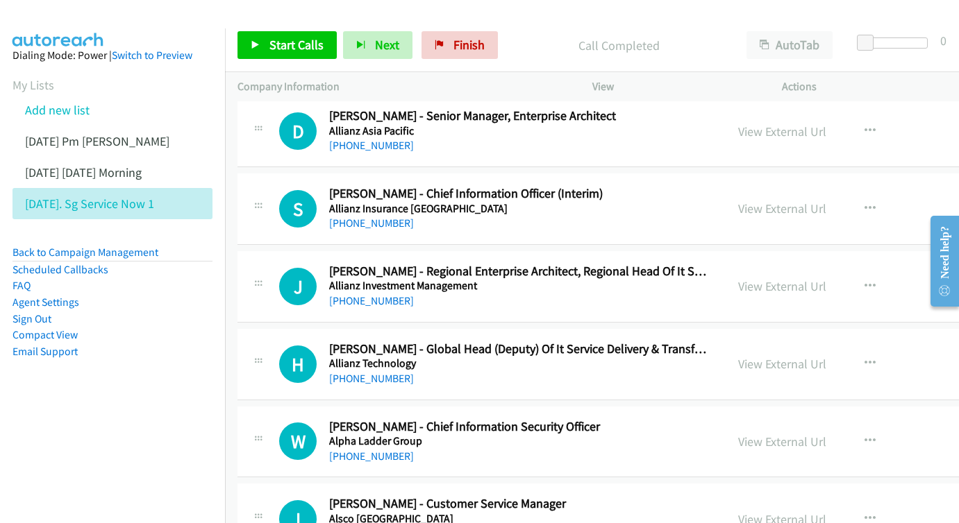
scroll to position [2237, 0]
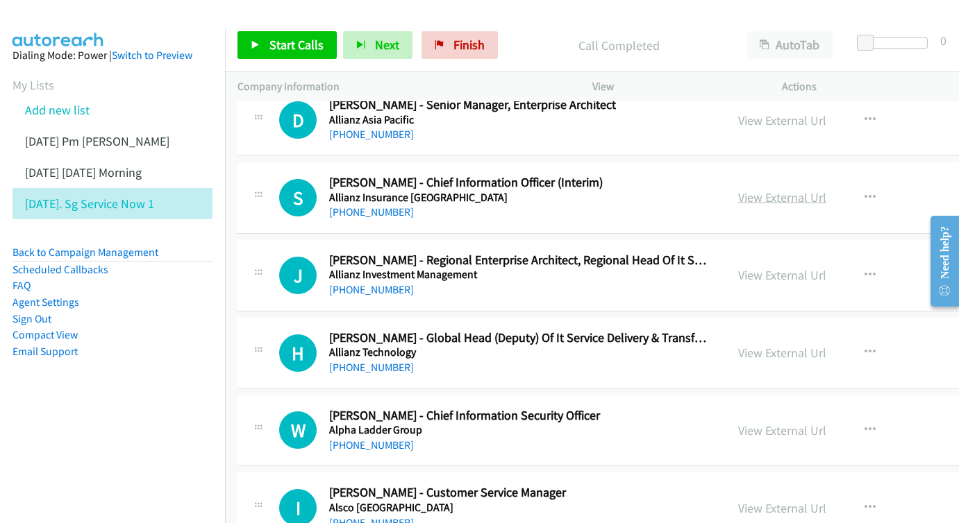
click at [826, 190] on link "View External Url" at bounding box center [782, 198] width 88 height 16
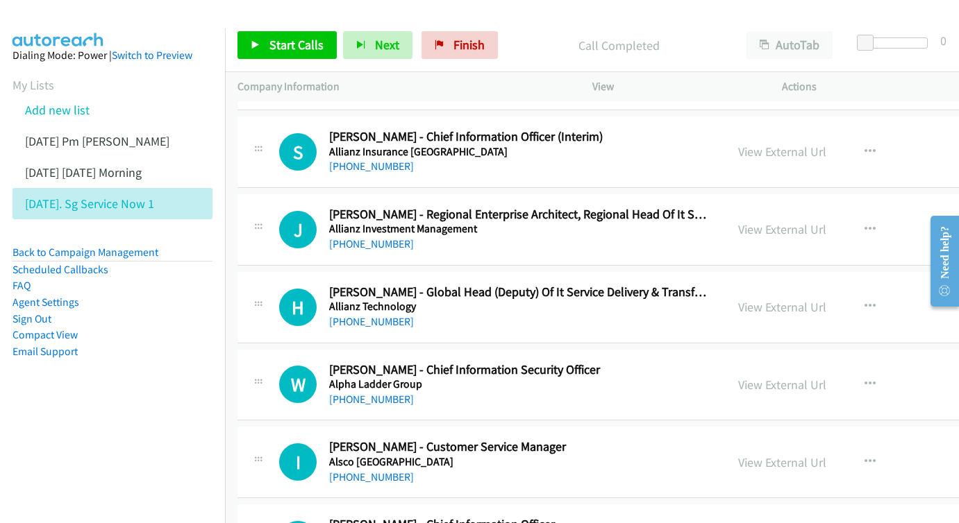
scroll to position [2285, 0]
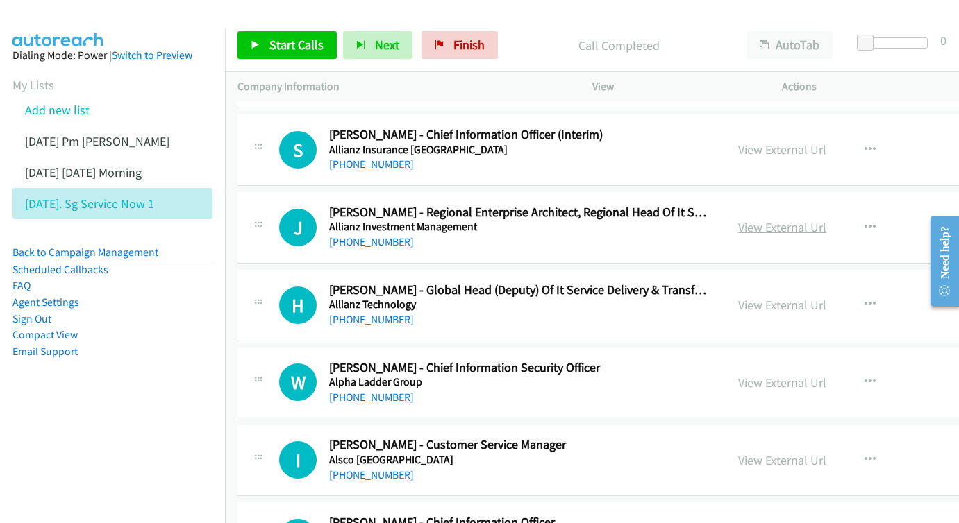
click at [793, 219] on link "View External Url" at bounding box center [782, 227] width 88 height 16
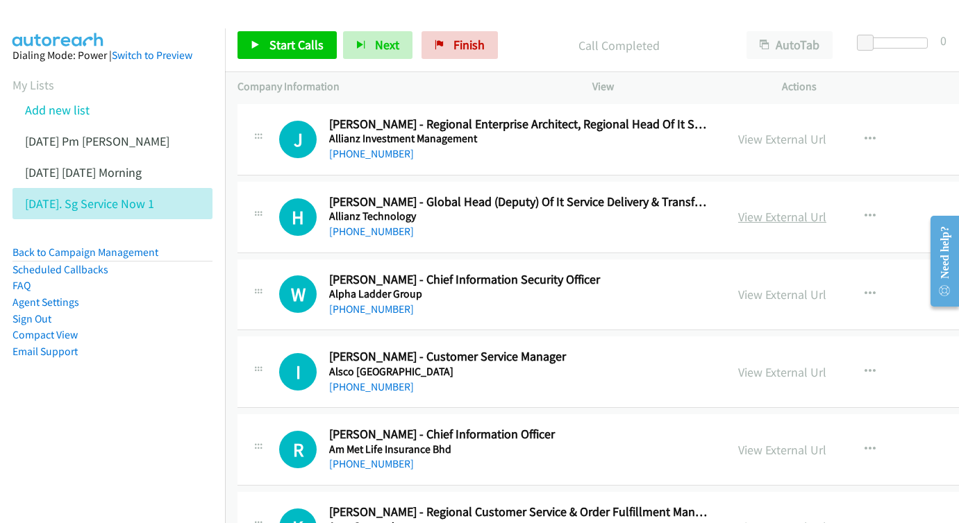
scroll to position [2381, 1]
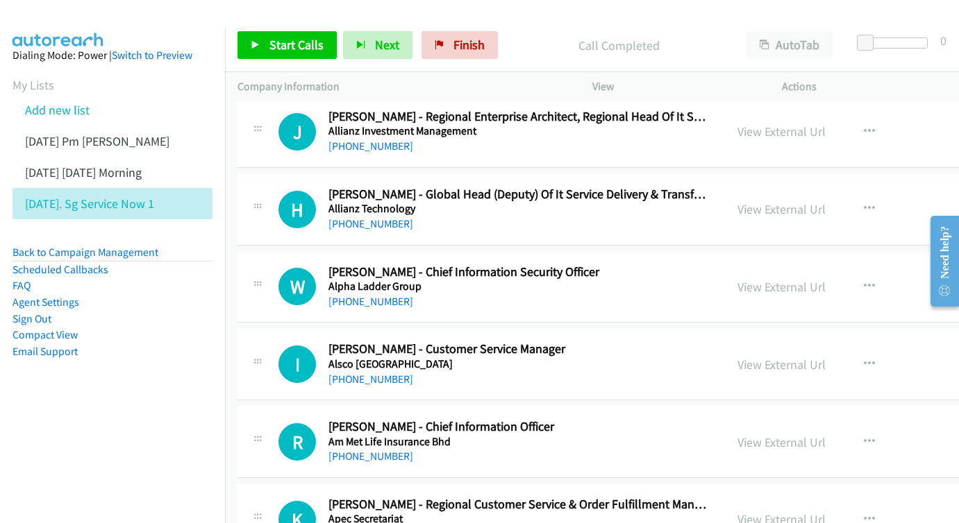
click at [807, 187] on div "View External Url View External Url Schedule/Manage Callback Start Calls Here R…" at bounding box center [853, 210] width 257 height 46
click at [810, 201] on link "View External Url" at bounding box center [781, 209] width 88 height 16
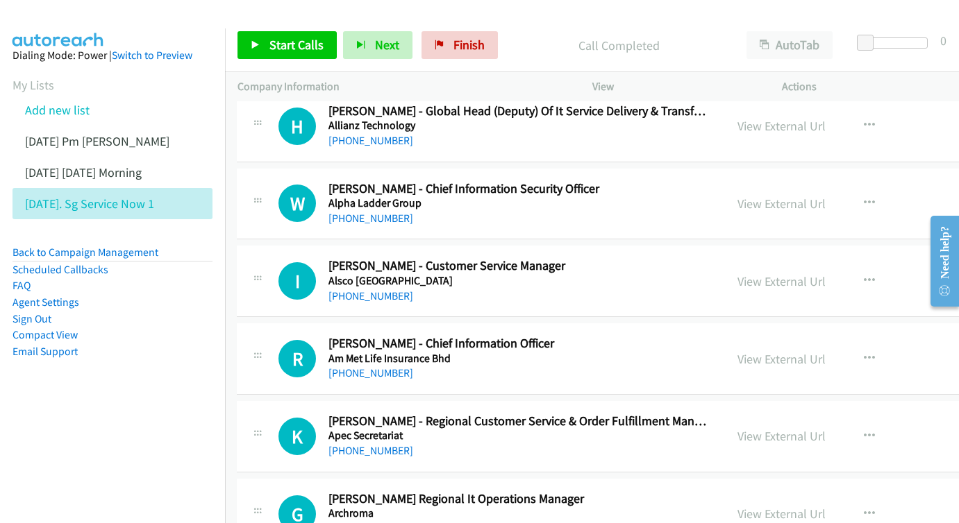
scroll to position [2465, 1]
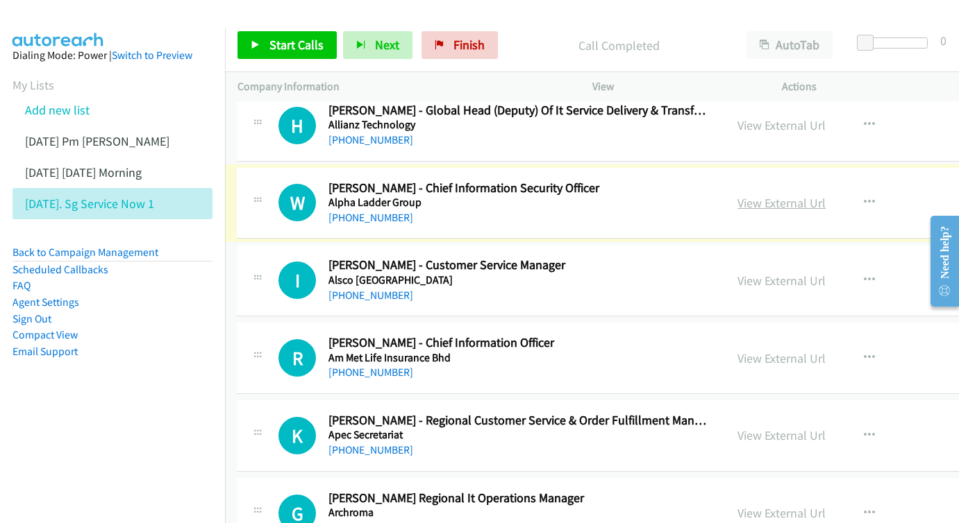
click at [807, 195] on link "View External Url" at bounding box center [781, 203] width 88 height 16
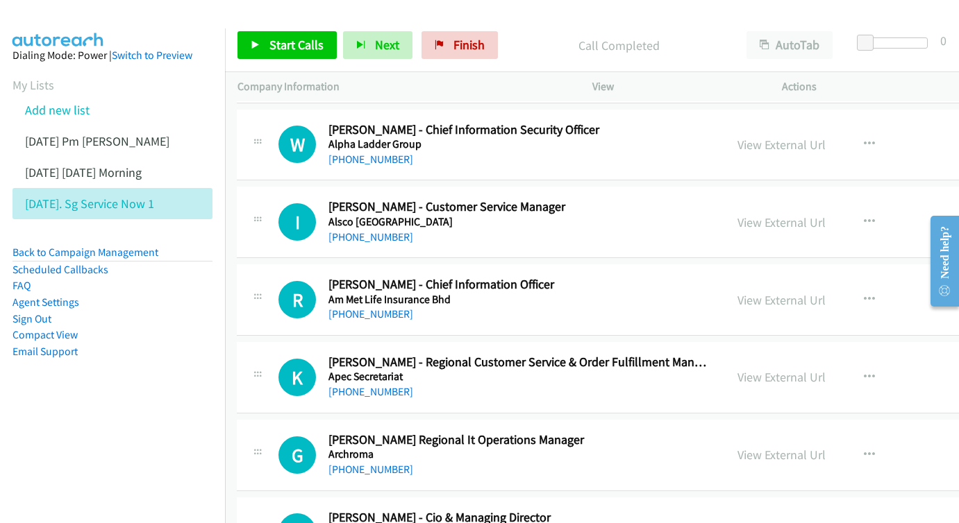
scroll to position [2528, 1]
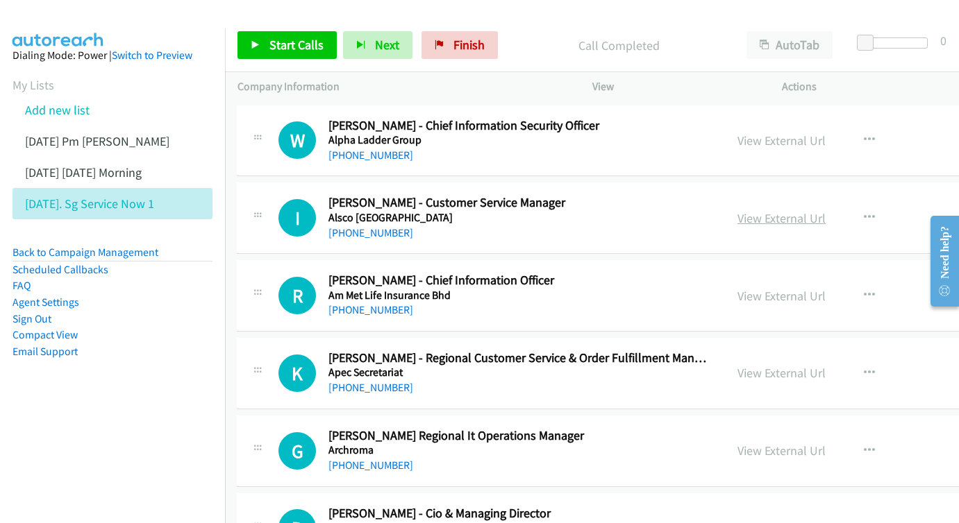
click at [825, 210] on link "View External Url" at bounding box center [781, 218] width 88 height 16
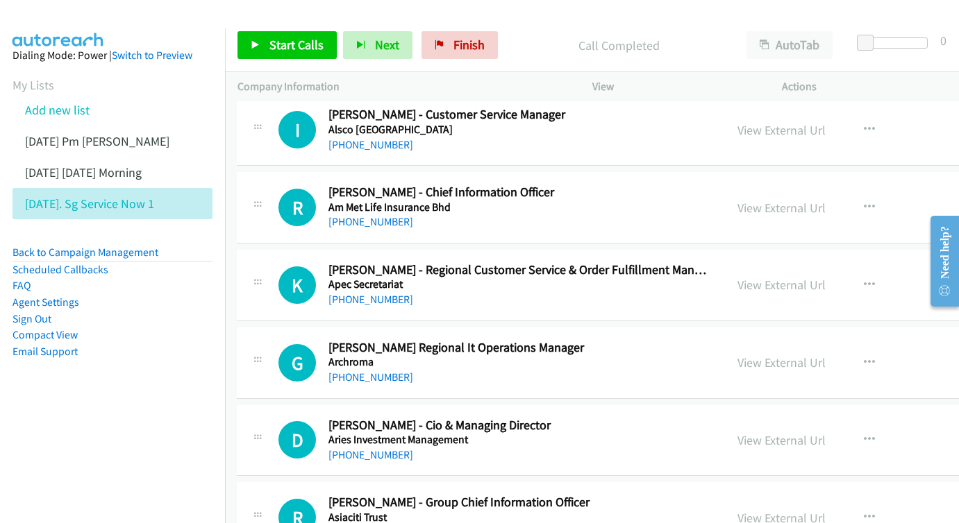
scroll to position [2617, 1]
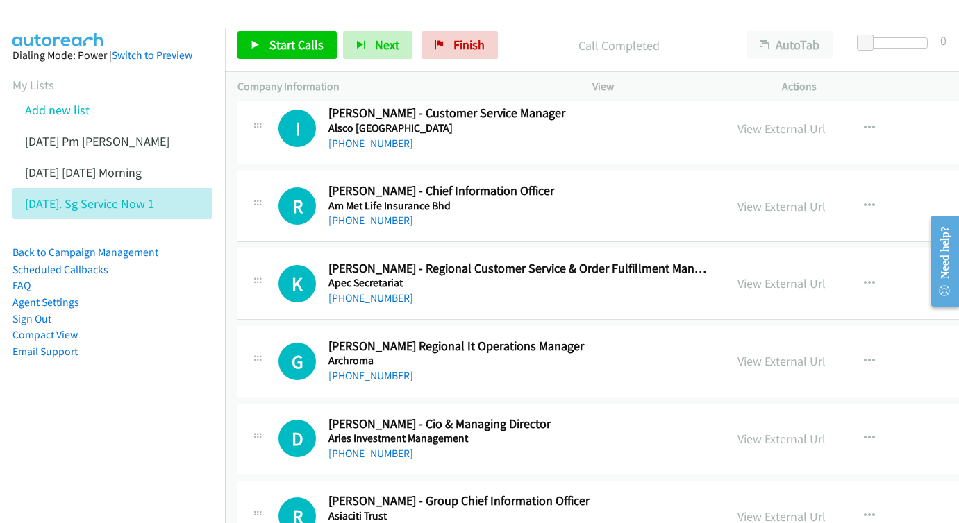
click at [793, 199] on link "View External Url" at bounding box center [781, 207] width 88 height 16
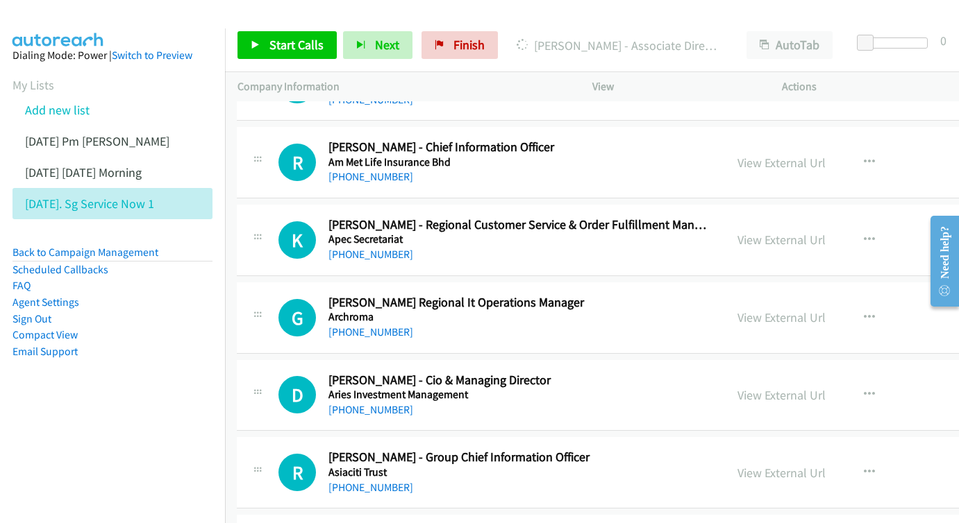
scroll to position [2671, 0]
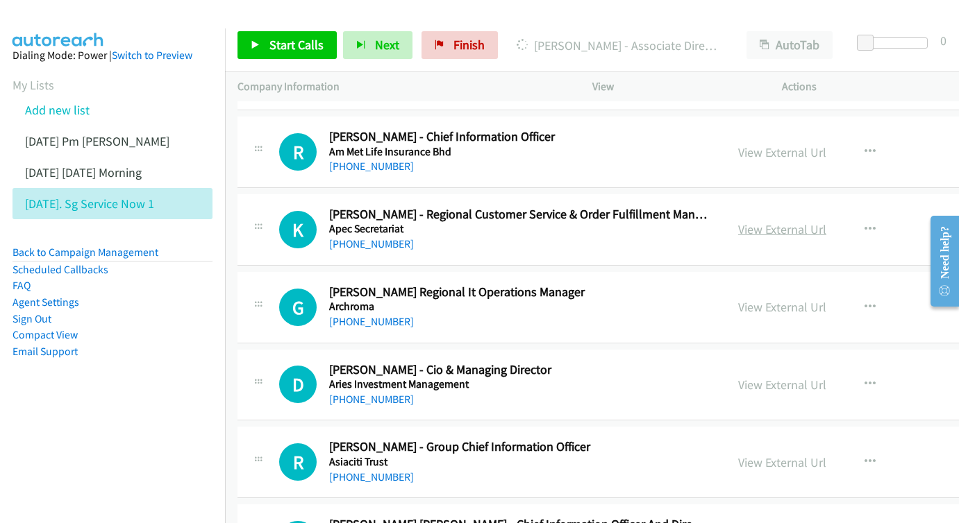
click at [826, 221] on link "View External Url" at bounding box center [782, 229] width 88 height 16
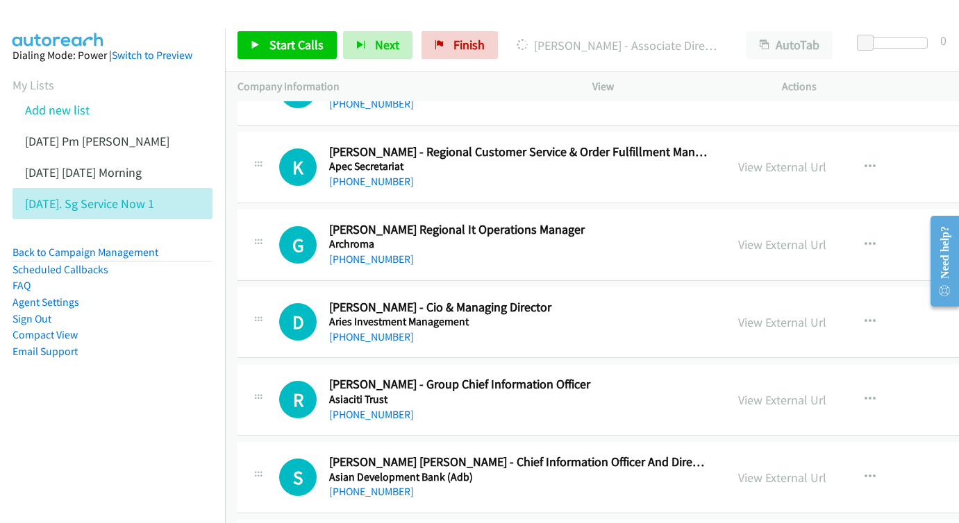
scroll to position [2748, 0]
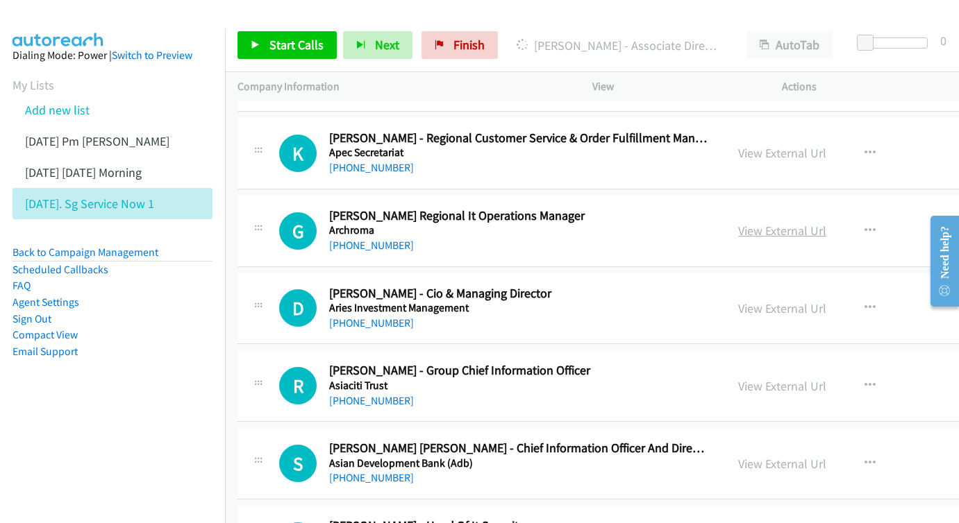
click at [812, 223] on link "View External Url" at bounding box center [782, 231] width 88 height 16
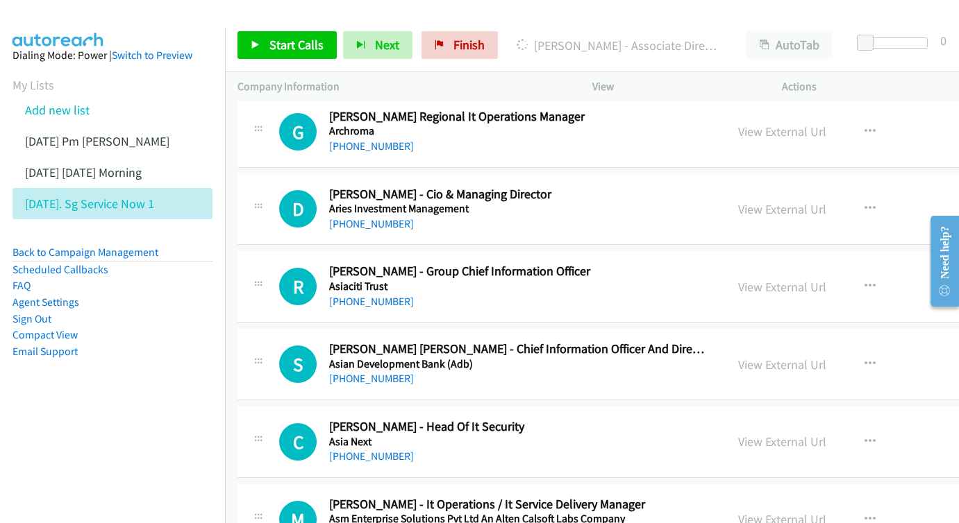
scroll to position [2849, 0]
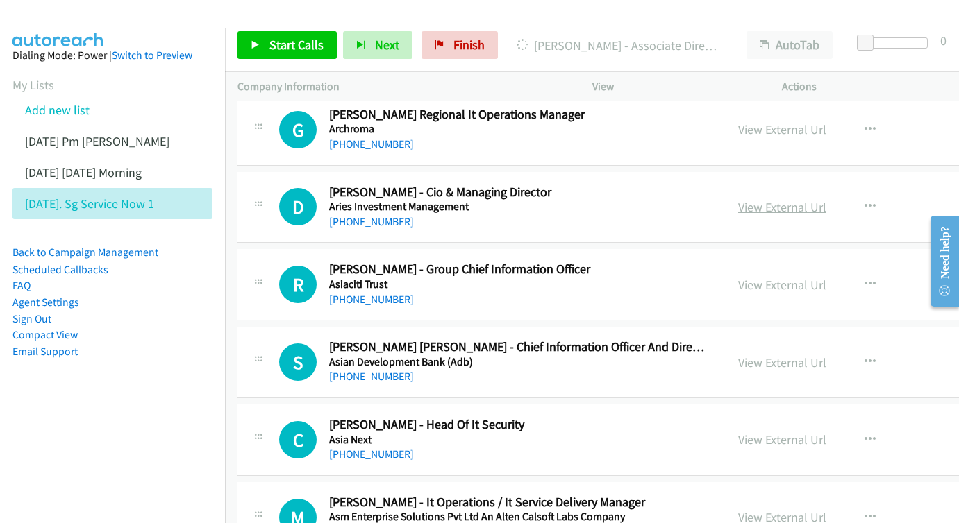
click at [818, 199] on link "View External Url" at bounding box center [782, 207] width 88 height 16
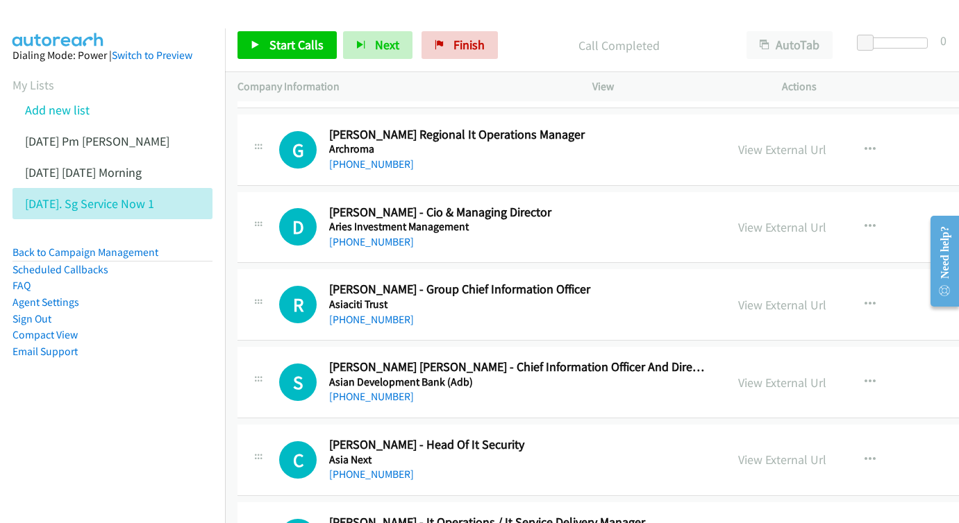
scroll to position [2852, 0]
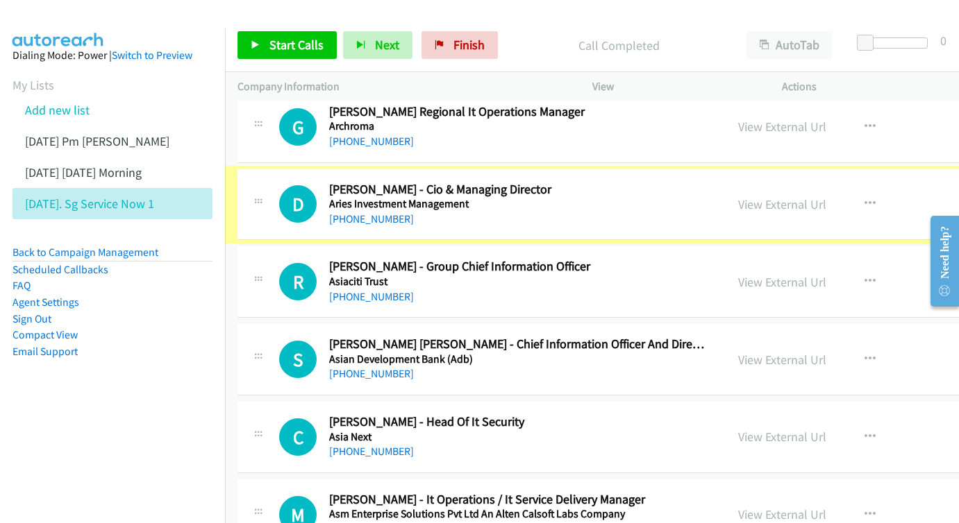
click at [807, 196] on link "View External Url" at bounding box center [782, 204] width 88 height 16
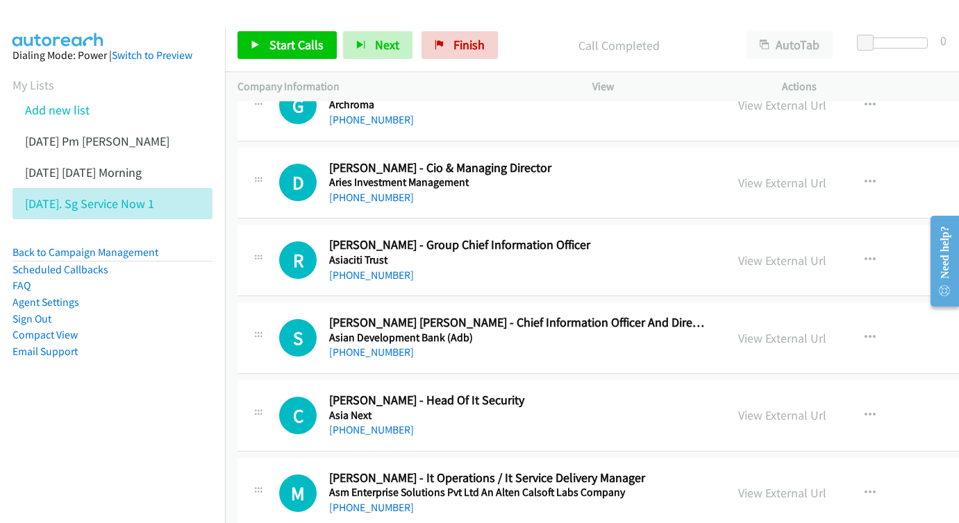
scroll to position [2916, 0]
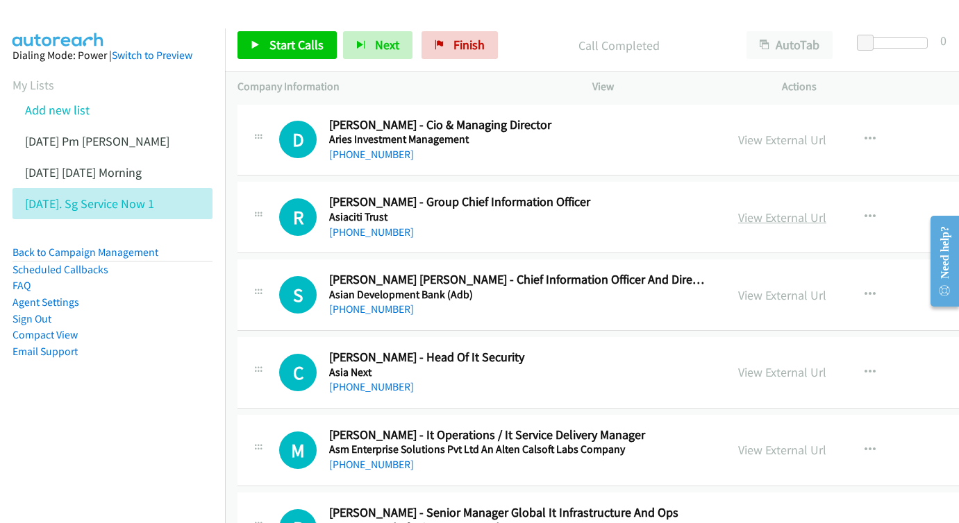
click at [802, 210] on link "View External Url" at bounding box center [782, 218] width 88 height 16
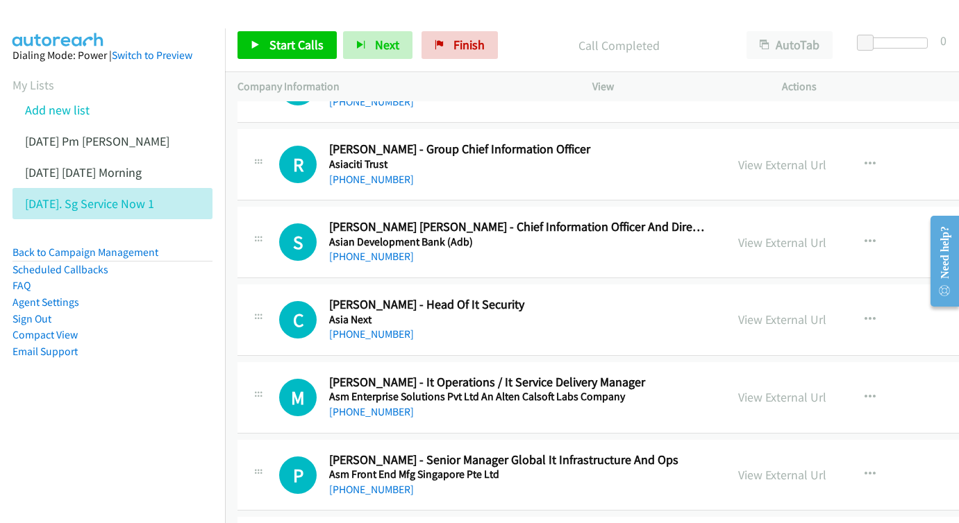
scroll to position [2994, 0]
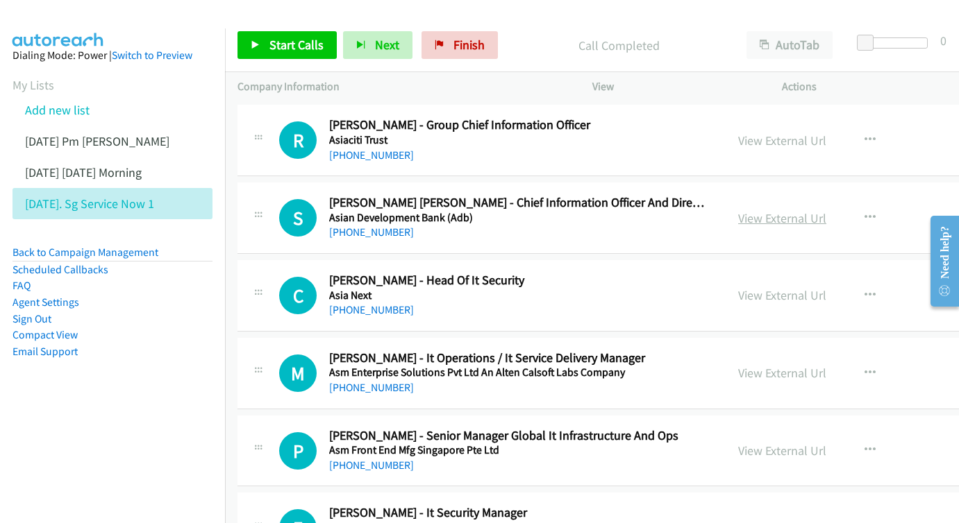
click at [826, 210] on link "View External Url" at bounding box center [782, 218] width 88 height 16
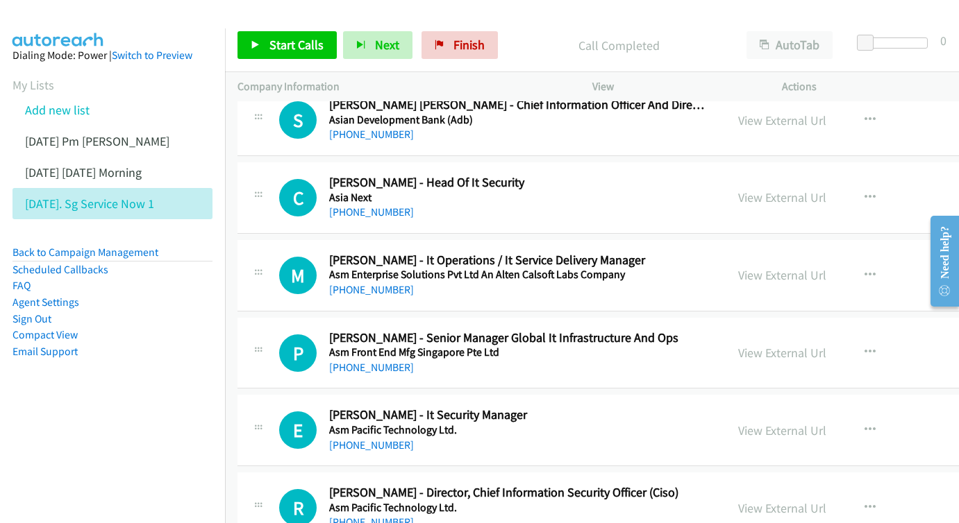
scroll to position [3089, 0]
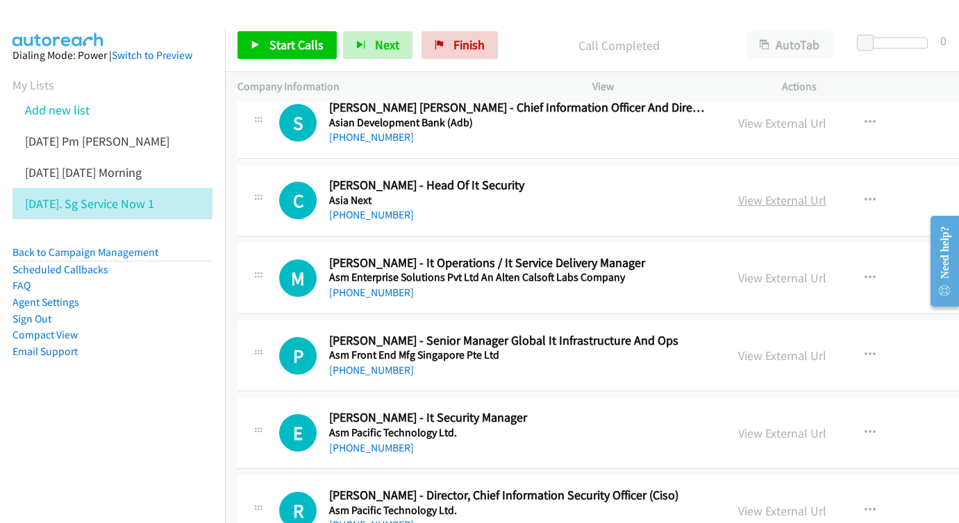
click at [819, 192] on link "View External Url" at bounding box center [782, 200] width 88 height 16
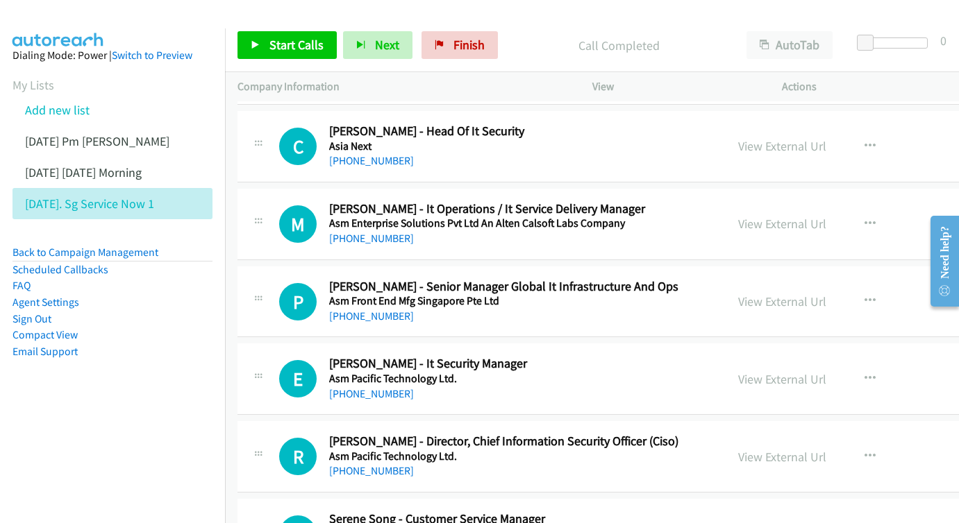
scroll to position [3146, 0]
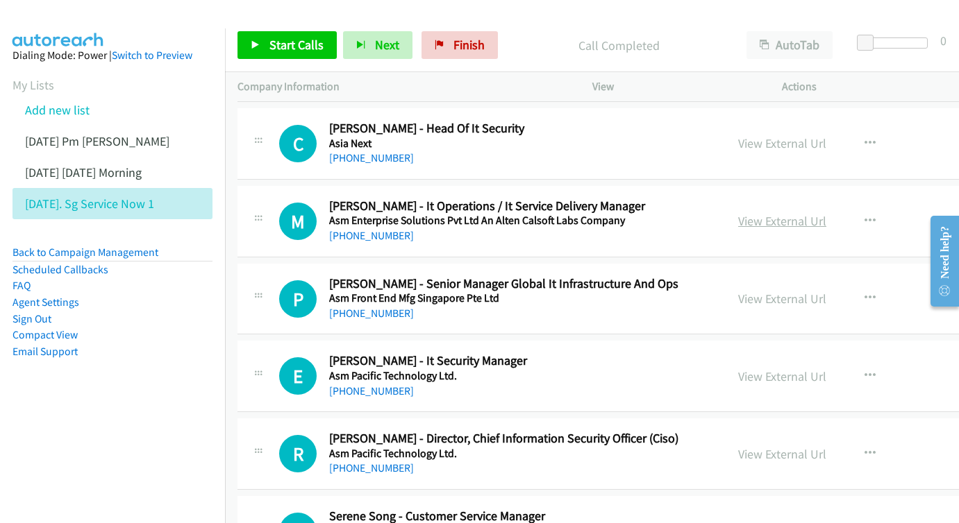
click at [818, 213] on link "View External Url" at bounding box center [782, 221] width 88 height 16
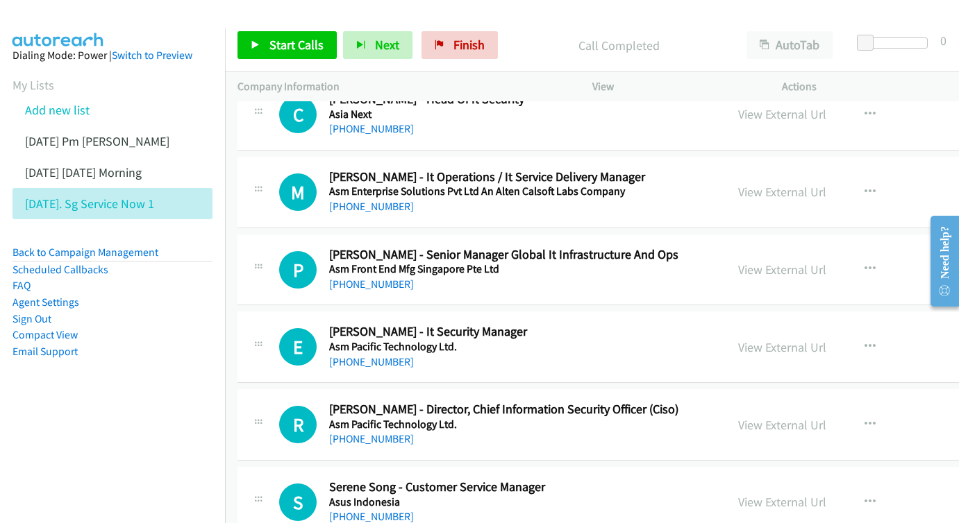
scroll to position [3208, 0]
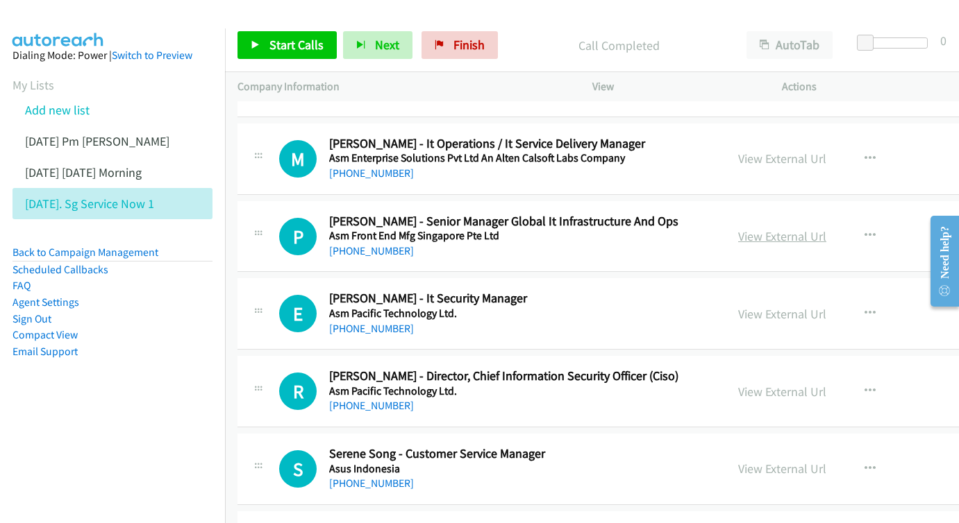
click at [807, 228] on link "View External Url" at bounding box center [782, 236] width 88 height 16
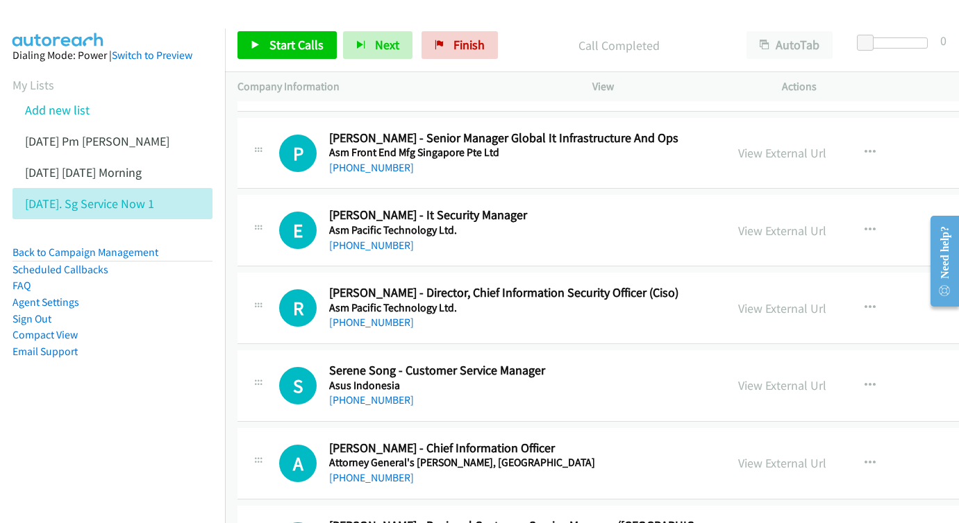
scroll to position [3315, 0]
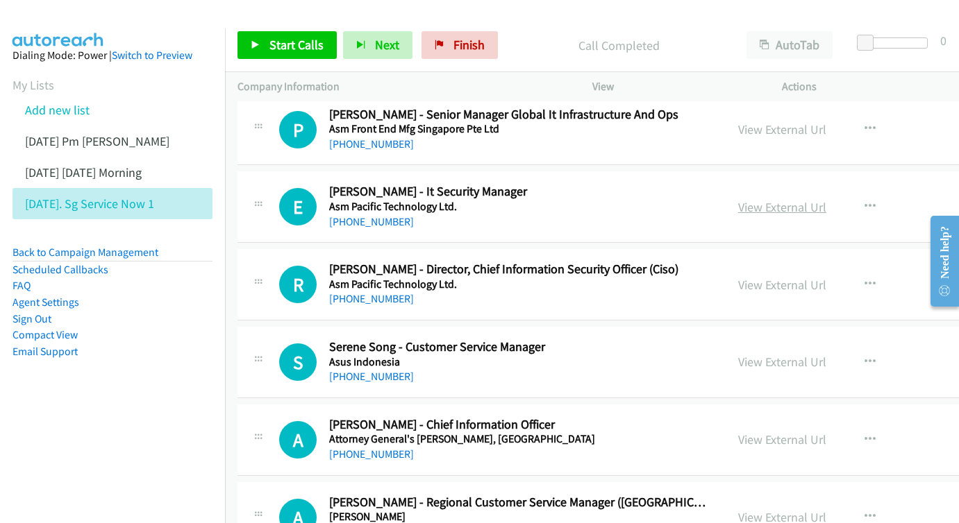
click at [809, 199] on link "View External Url" at bounding box center [782, 207] width 88 height 16
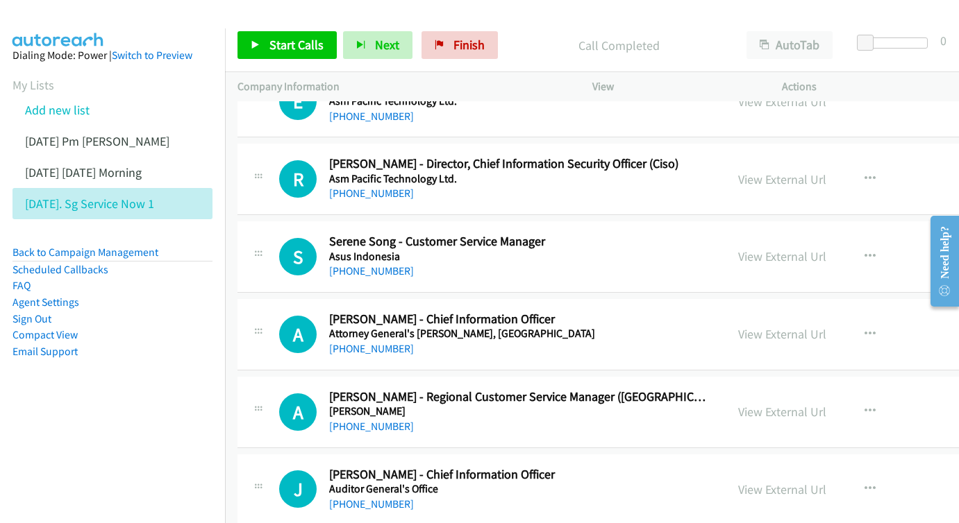
scroll to position [3400, 0]
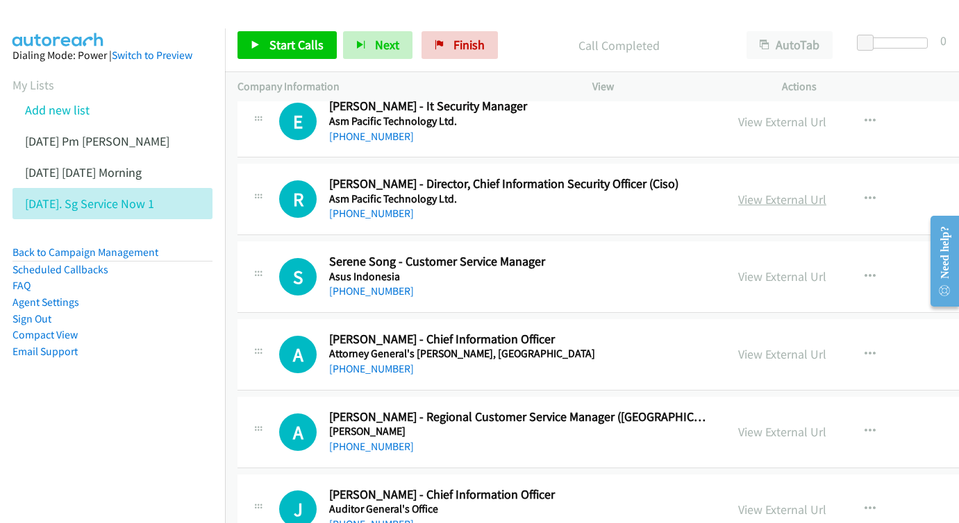
click at [816, 192] on link "View External Url" at bounding box center [782, 200] width 88 height 16
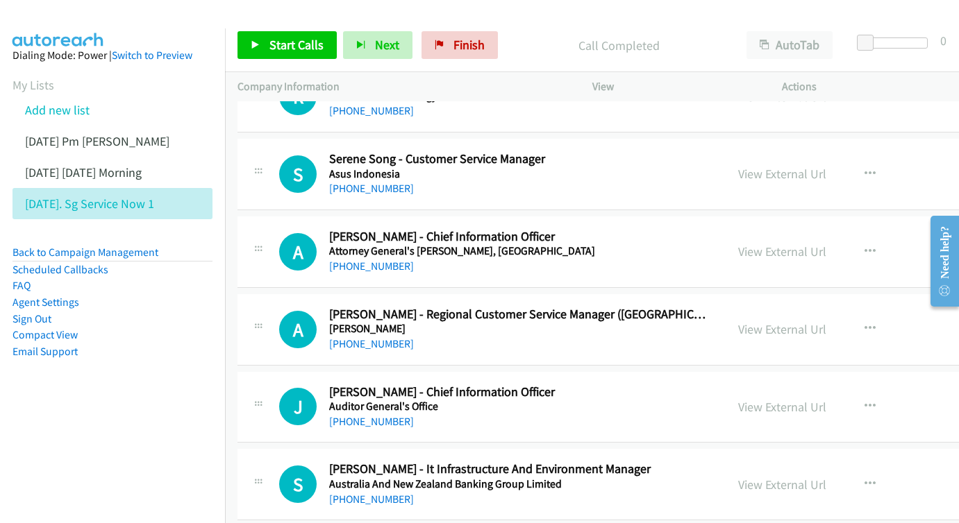
scroll to position [3482, 0]
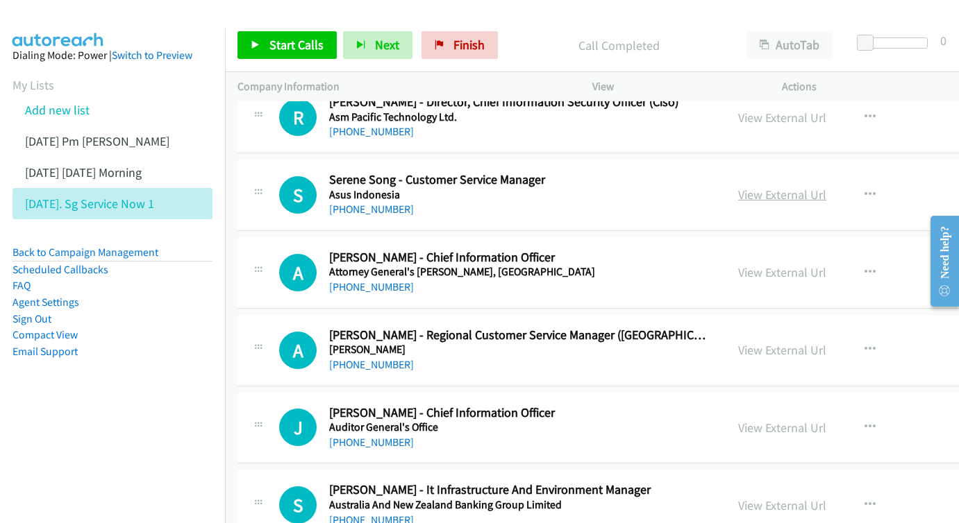
click at [826, 187] on link "View External Url" at bounding box center [782, 195] width 88 height 16
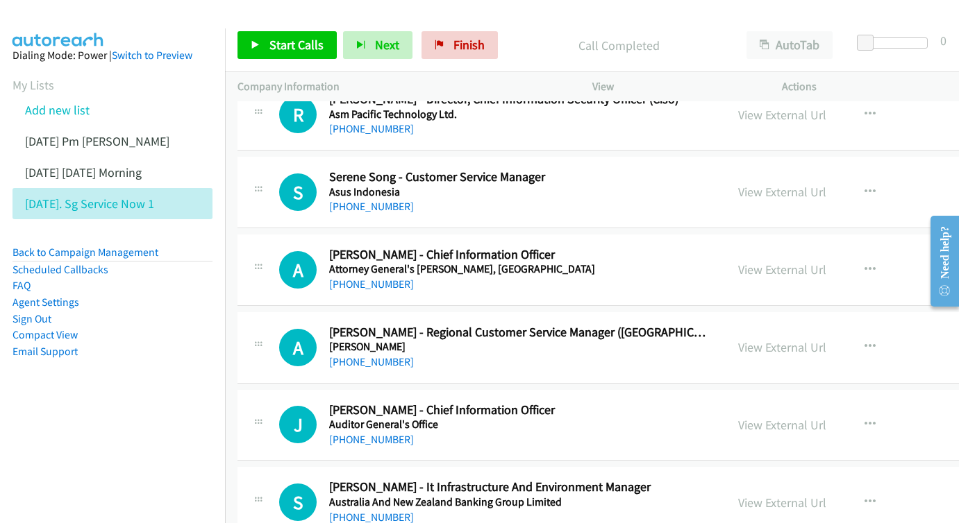
scroll to position [3539, 0]
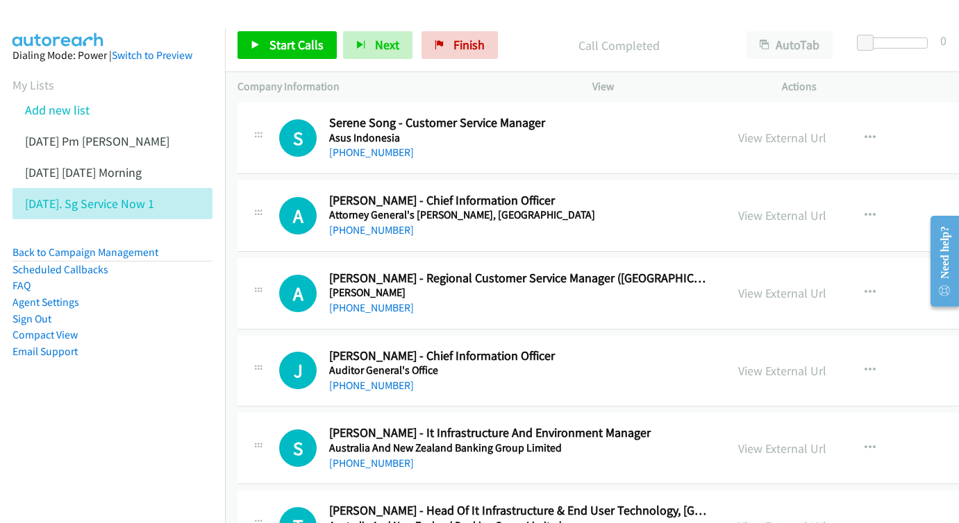
click at [833, 193] on div "View External Url View External Url Schedule/Manage Callback Start Calls Here R…" at bounding box center [853, 216] width 257 height 46
click at [826, 208] on link "View External Url" at bounding box center [782, 216] width 88 height 16
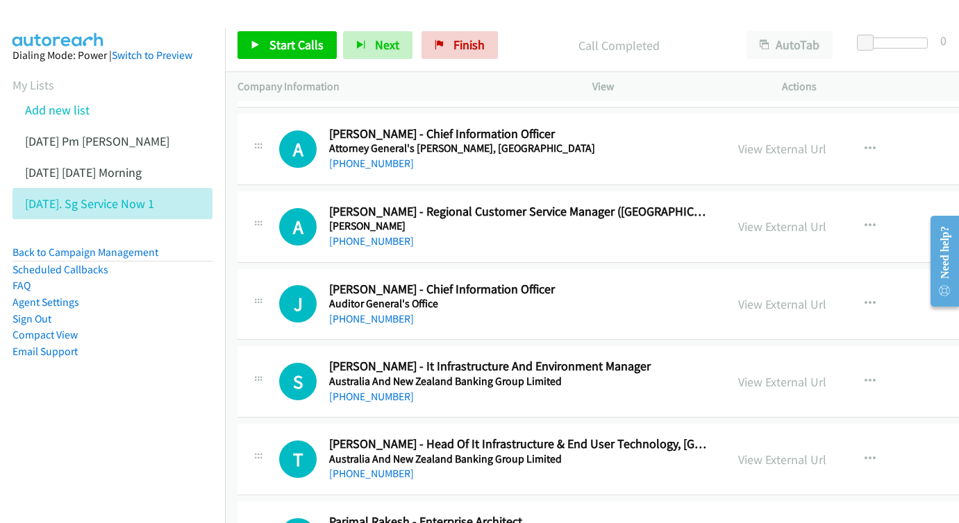
scroll to position [3609, 0]
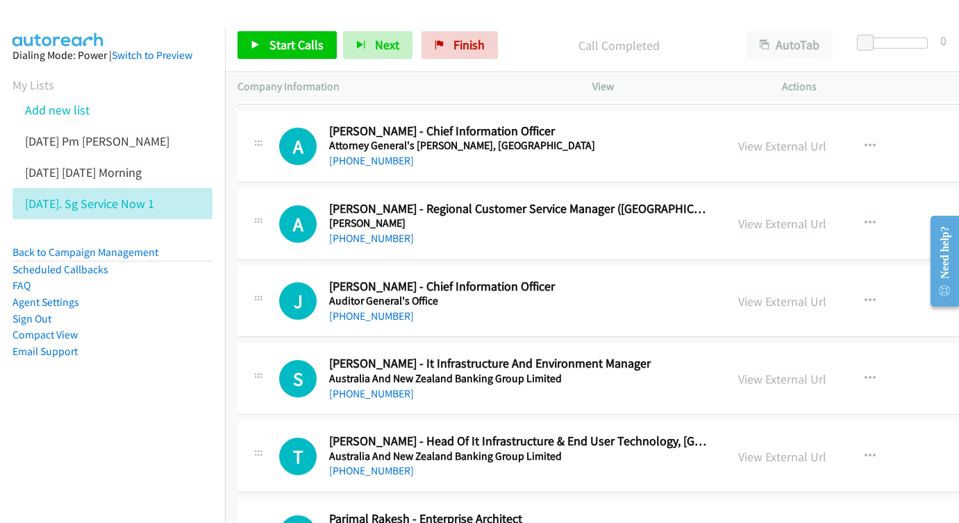
click at [825, 215] on div "View External Url" at bounding box center [782, 224] width 88 height 19
click at [824, 216] on link "View External Url" at bounding box center [782, 224] width 88 height 16
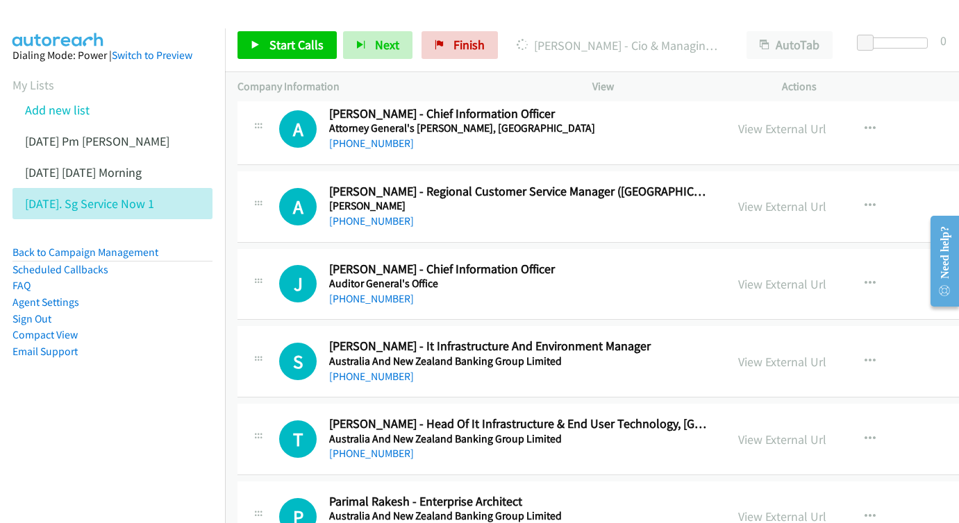
scroll to position [3653, 0]
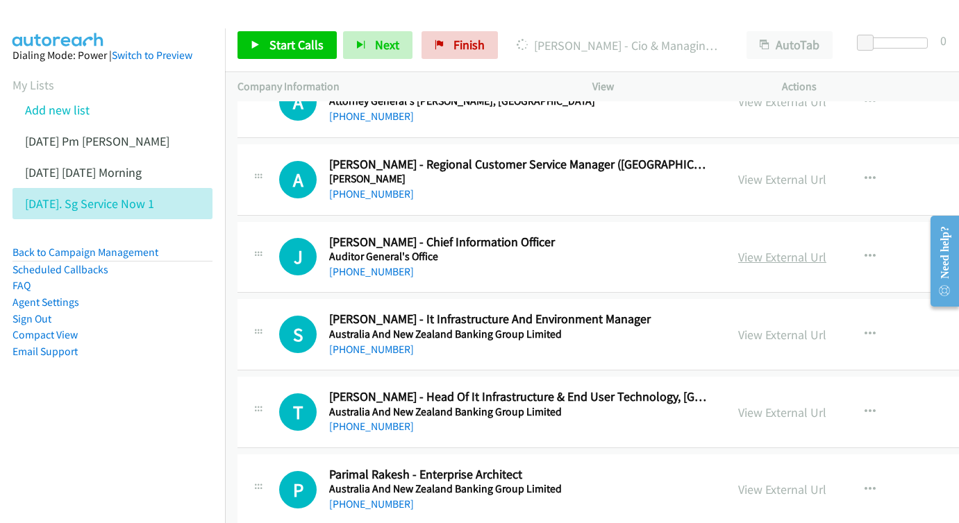
click at [826, 249] on link "View External Url" at bounding box center [782, 257] width 88 height 16
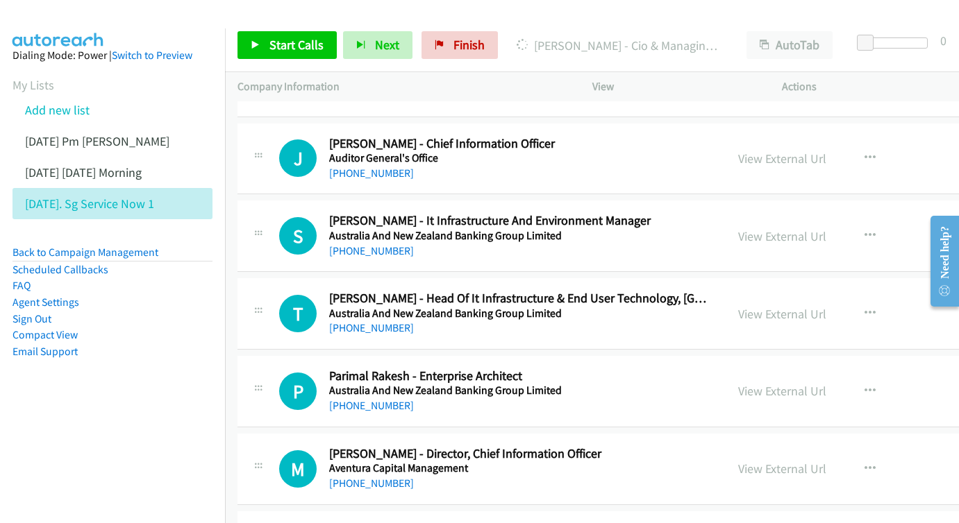
scroll to position [3754, 0]
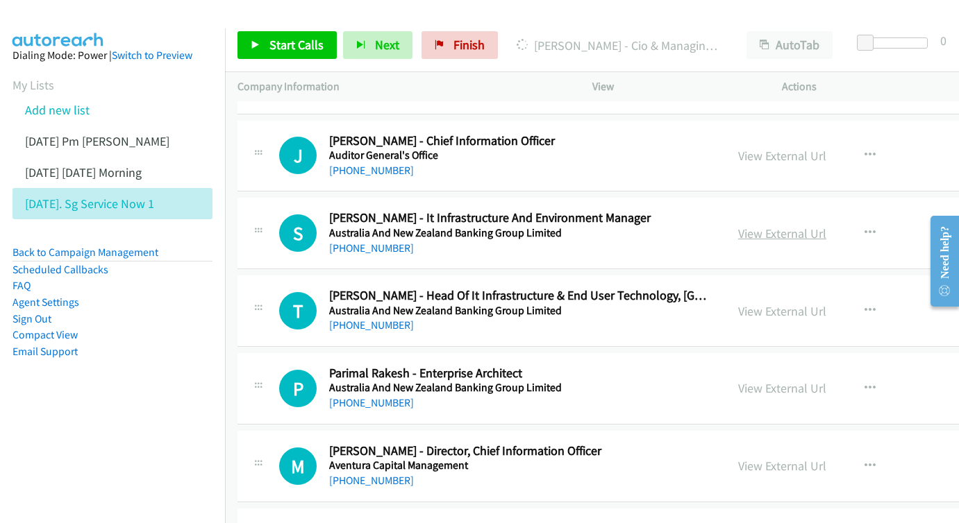
click at [821, 226] on link "View External Url" at bounding box center [782, 234] width 88 height 16
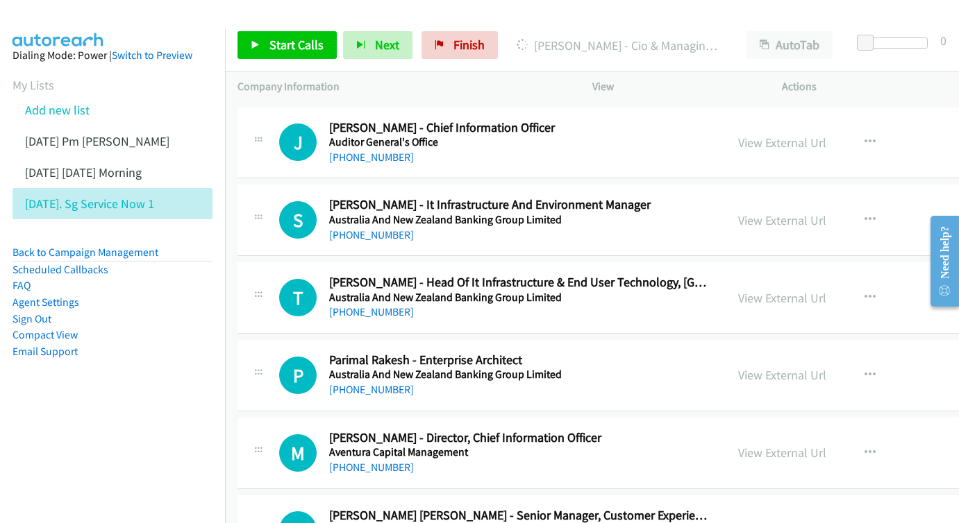
scroll to position [3863, 0]
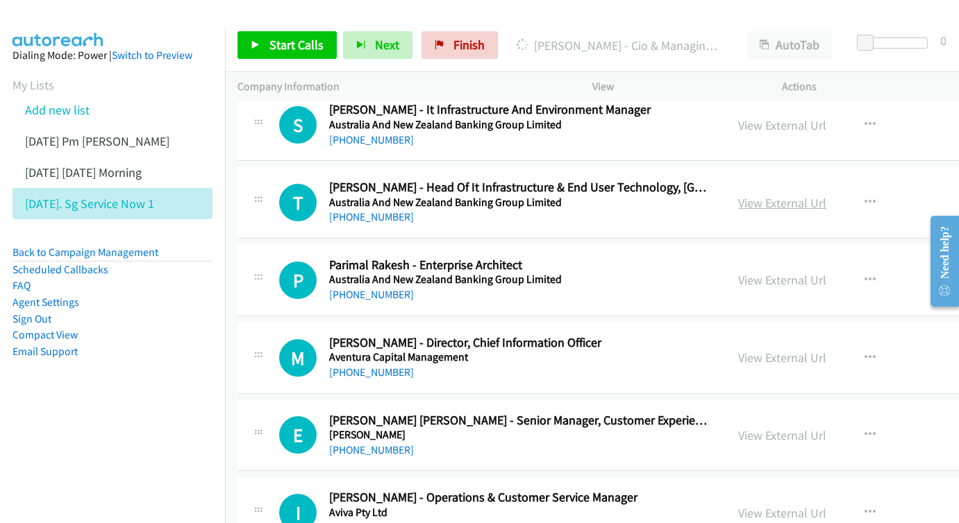
click at [826, 195] on link "View External Url" at bounding box center [782, 203] width 88 height 16
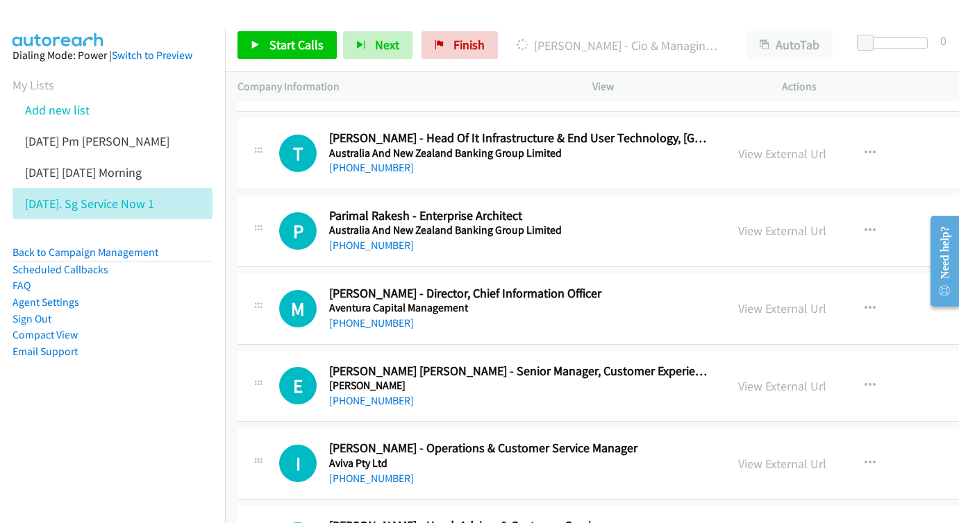
scroll to position [3915, 0]
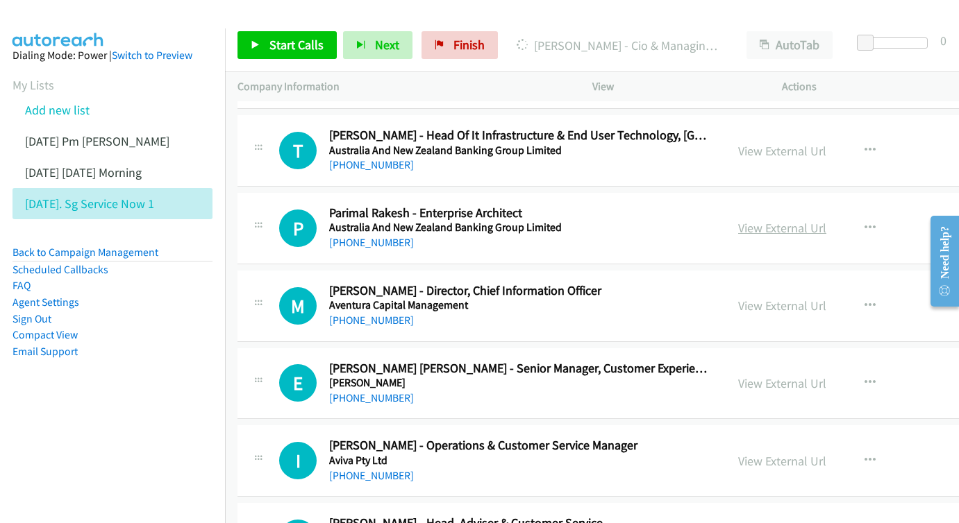
click at [819, 220] on link "View External Url" at bounding box center [782, 228] width 88 height 16
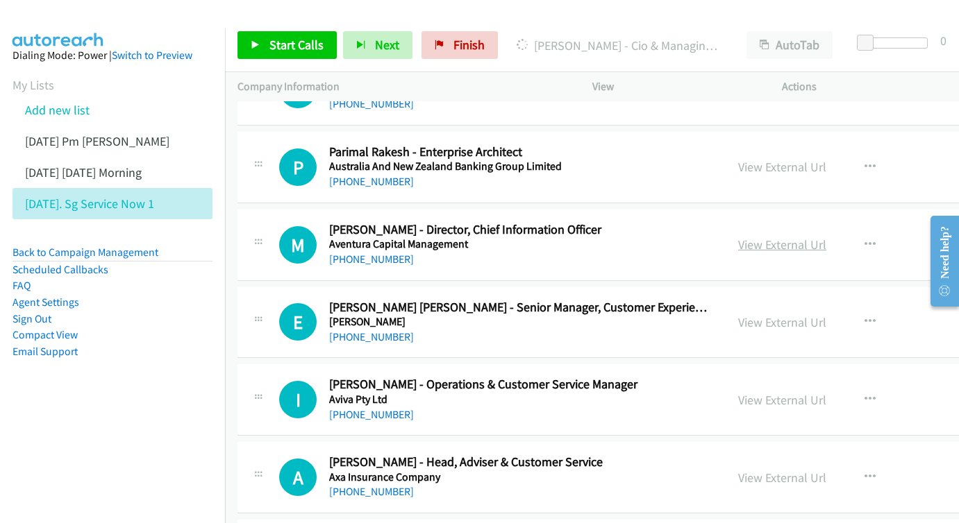
scroll to position [3995, 0]
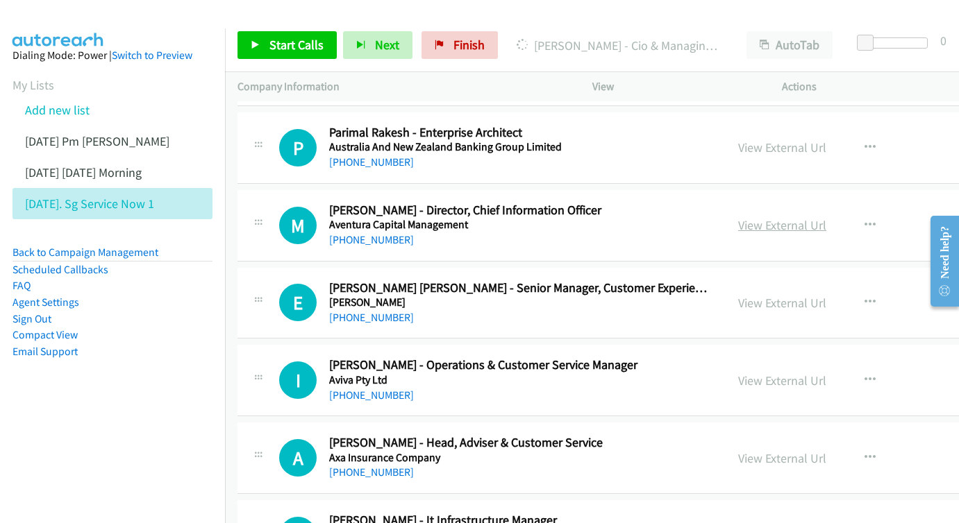
click at [818, 217] on link "View External Url" at bounding box center [782, 225] width 88 height 16
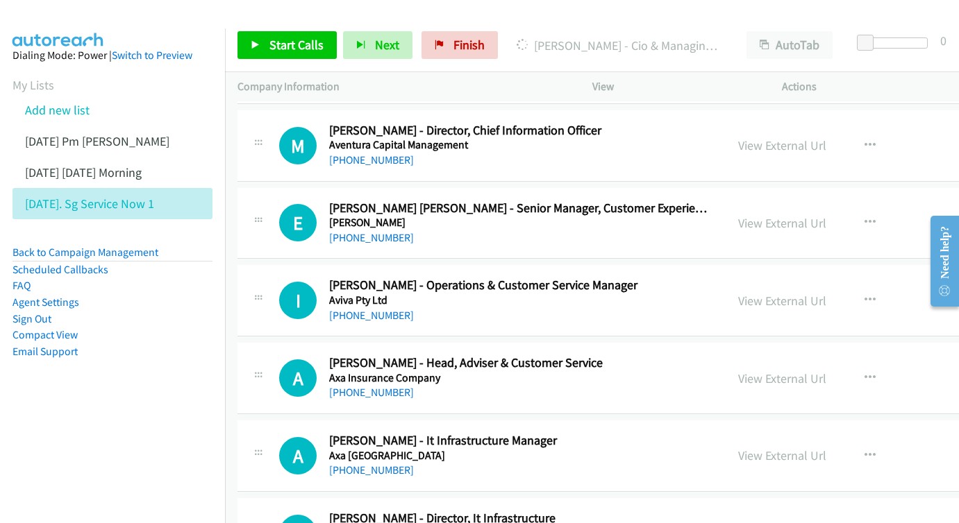
scroll to position [4078, 0]
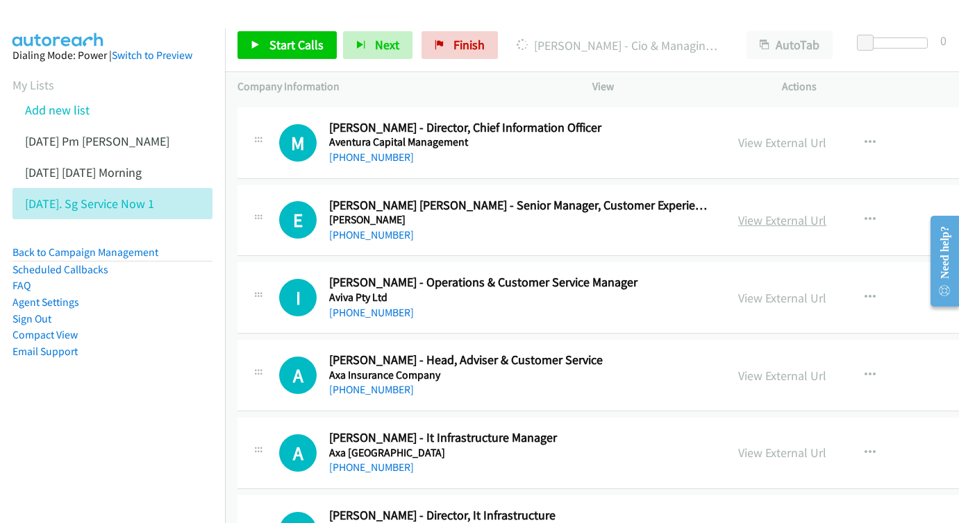
click at [826, 212] on link "View External Url" at bounding box center [782, 220] width 88 height 16
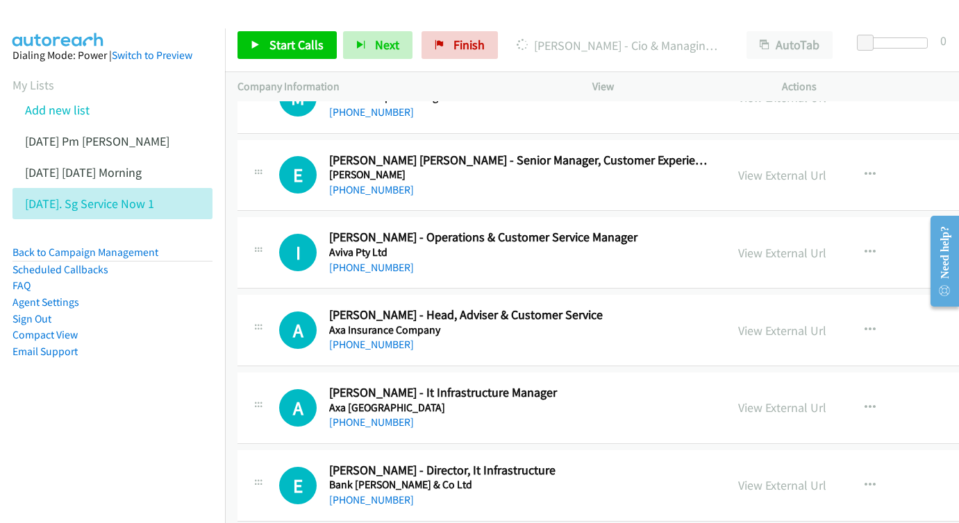
scroll to position [4143, 0]
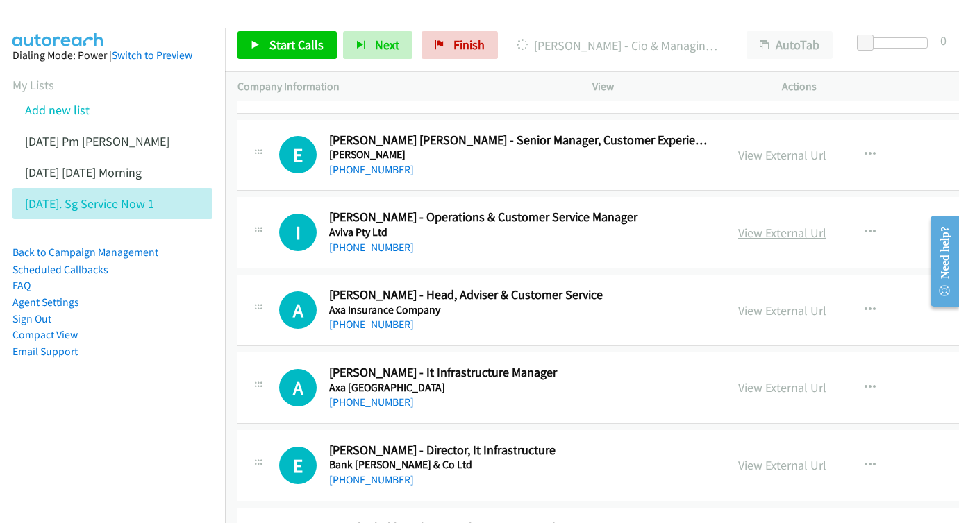
click at [826, 225] on link "View External Url" at bounding box center [782, 233] width 88 height 16
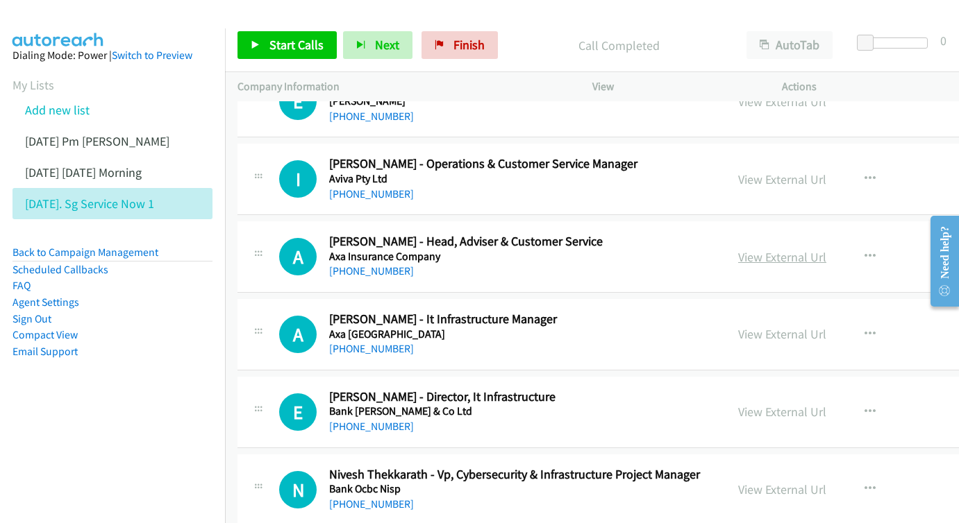
click at [826, 249] on link "View External Url" at bounding box center [782, 257] width 88 height 16
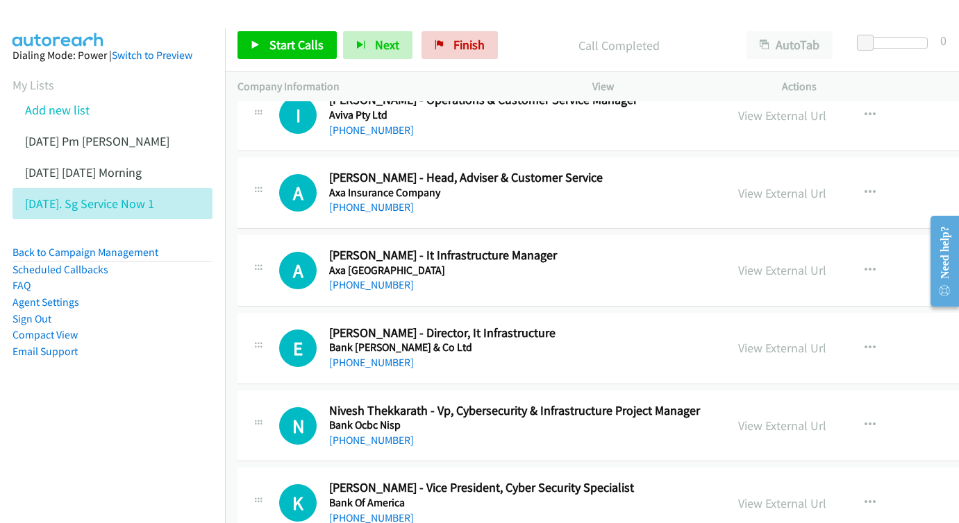
scroll to position [4263, 0]
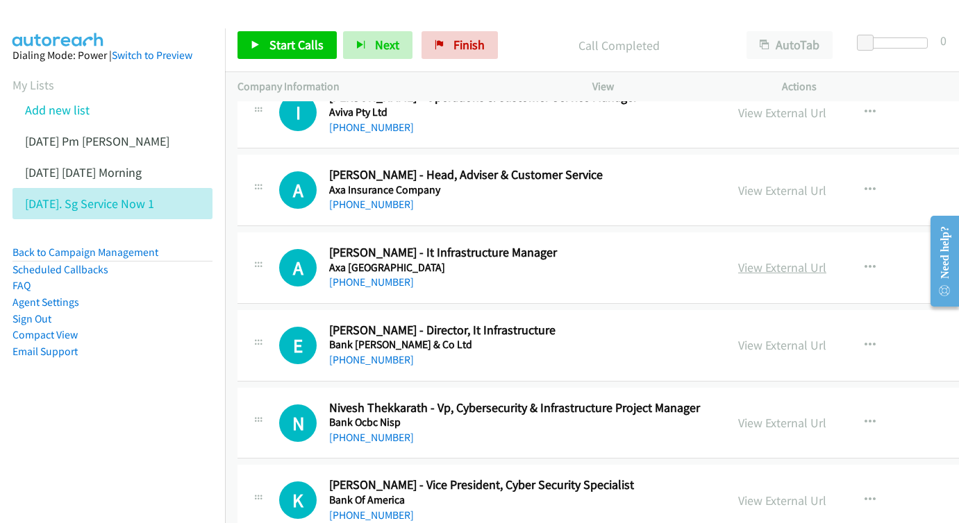
click at [826, 260] on link "View External Url" at bounding box center [782, 268] width 88 height 16
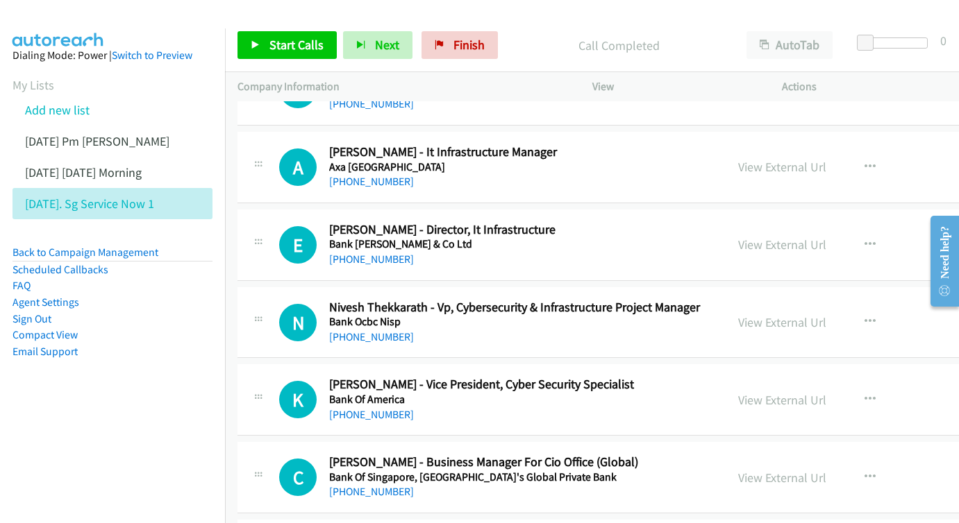
scroll to position [4367, 0]
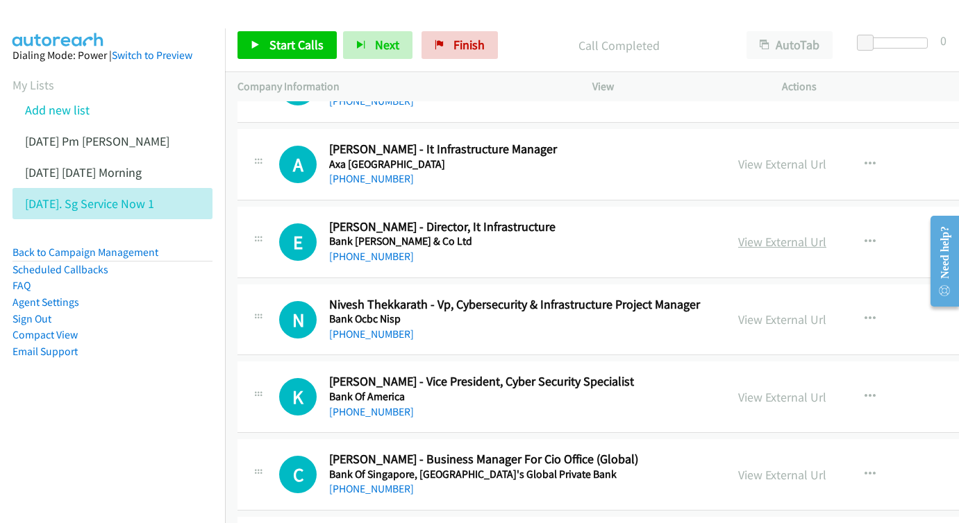
click at [813, 234] on link "View External Url" at bounding box center [782, 242] width 88 height 16
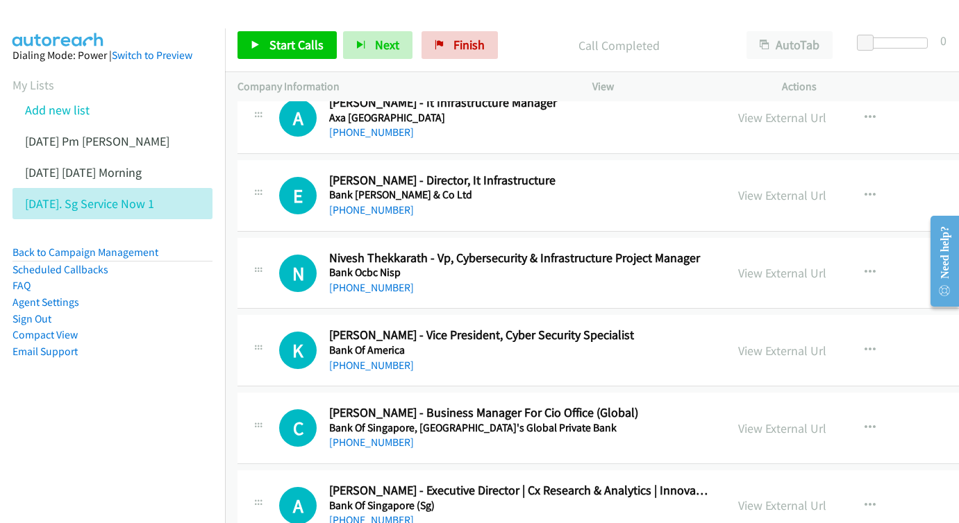
scroll to position [4436, 0]
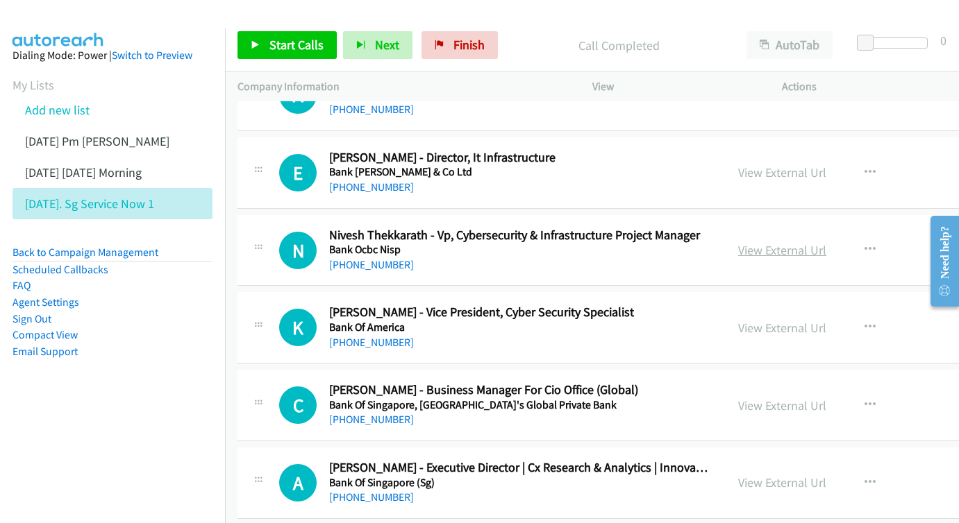
click at [826, 242] on link "View External Url" at bounding box center [782, 250] width 88 height 16
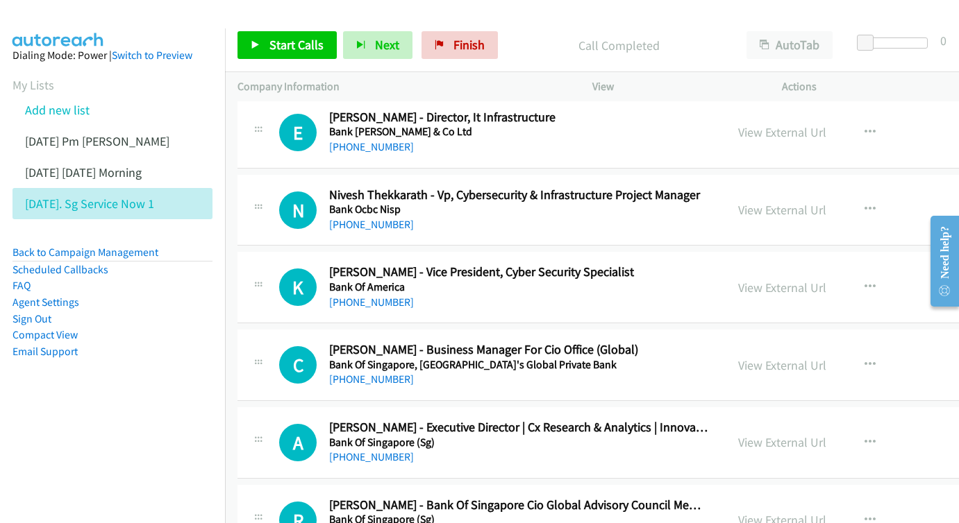
scroll to position [4501, 0]
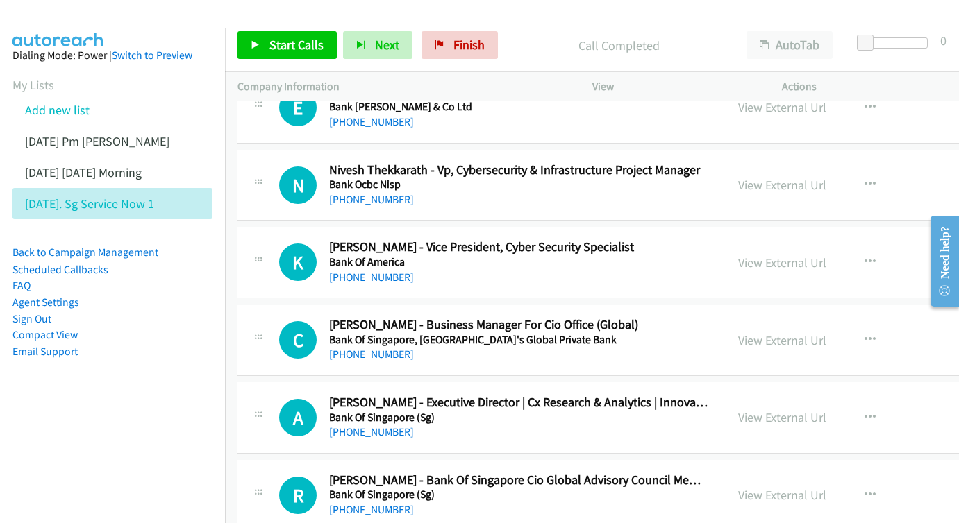
click at [823, 255] on link "View External Url" at bounding box center [782, 263] width 88 height 16
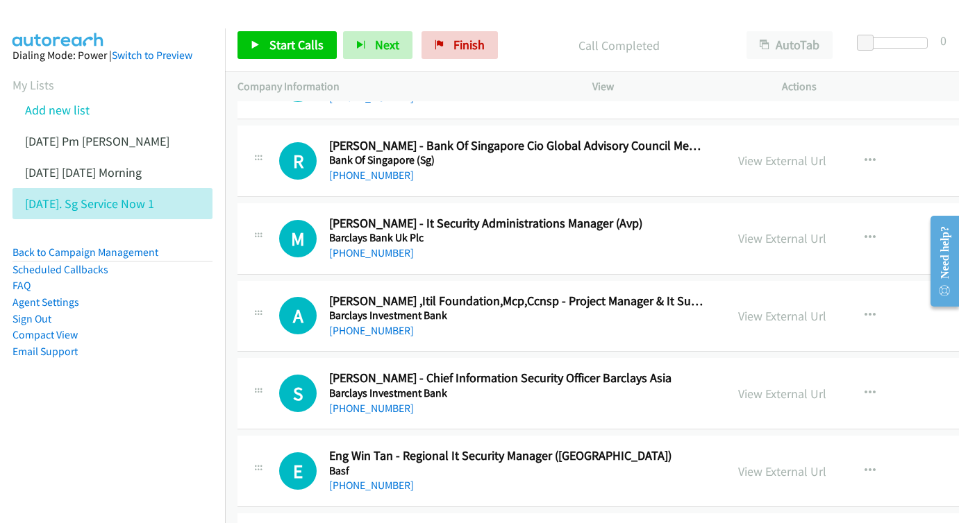
scroll to position [4839, 0]
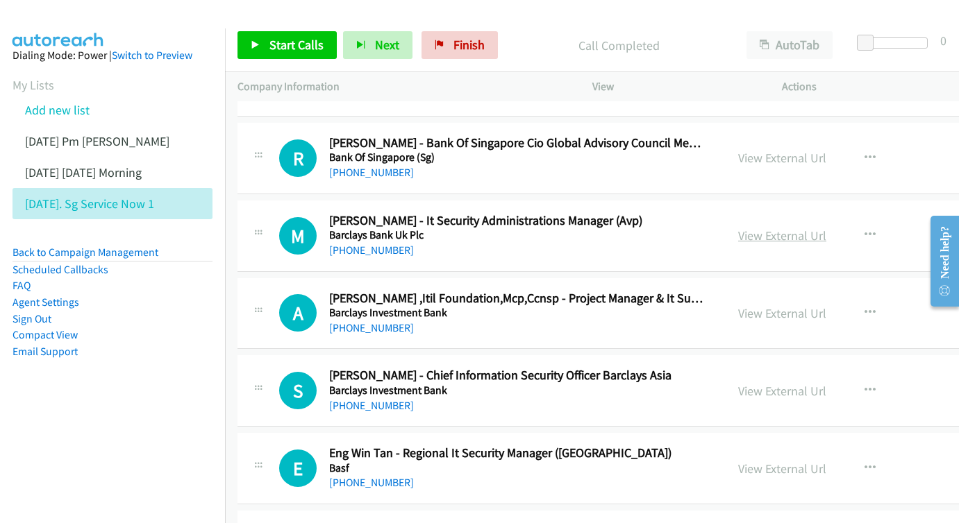
click at [826, 228] on link "View External Url" at bounding box center [782, 236] width 88 height 16
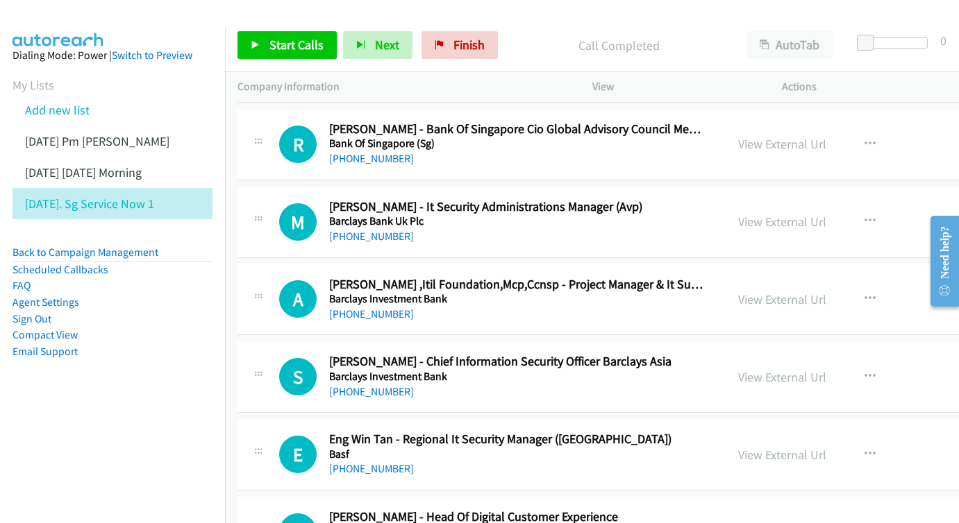
scroll to position [4903, 0]
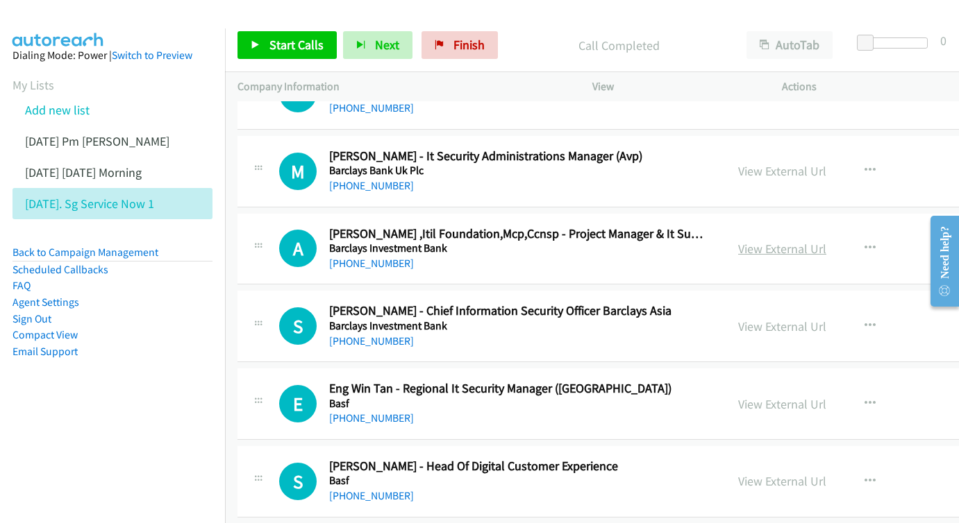
click at [826, 241] on link "View External Url" at bounding box center [782, 249] width 88 height 16
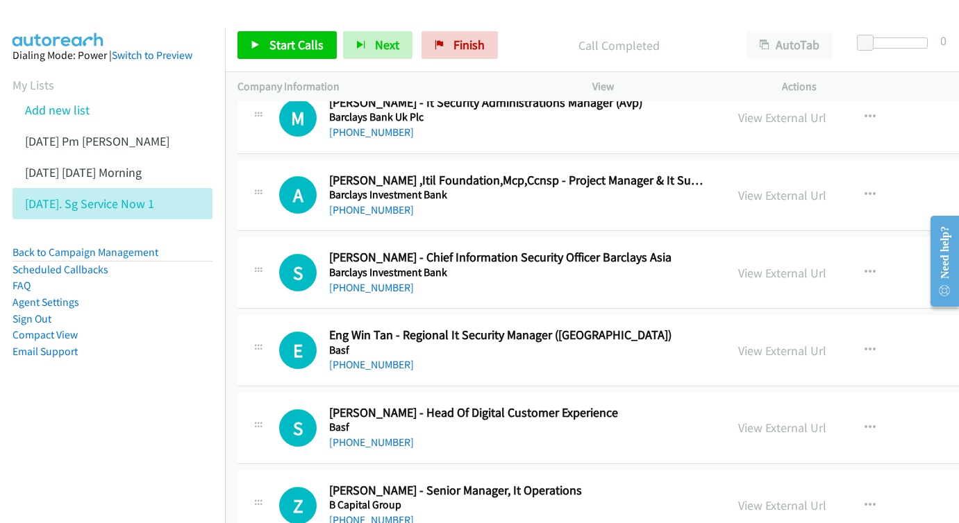
scroll to position [4960, 0]
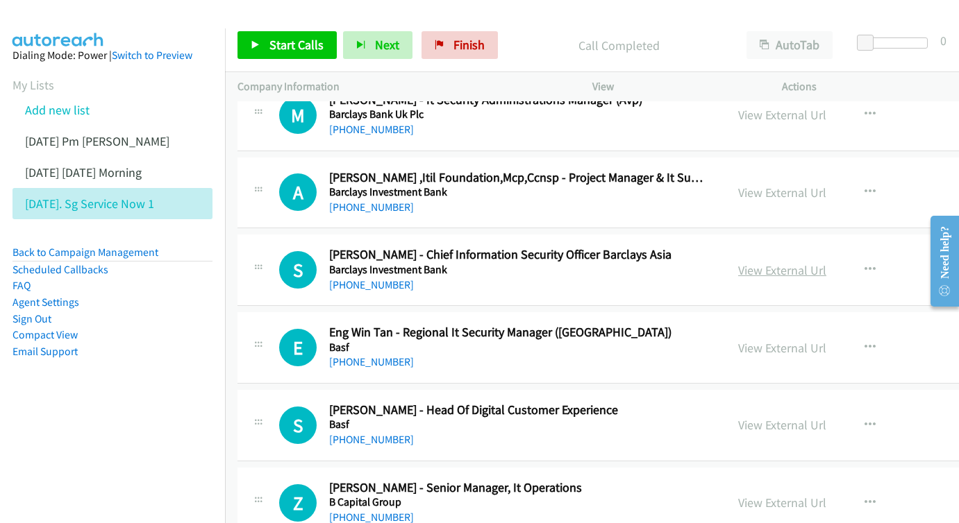
click at [818, 262] on link "View External Url" at bounding box center [782, 270] width 88 height 16
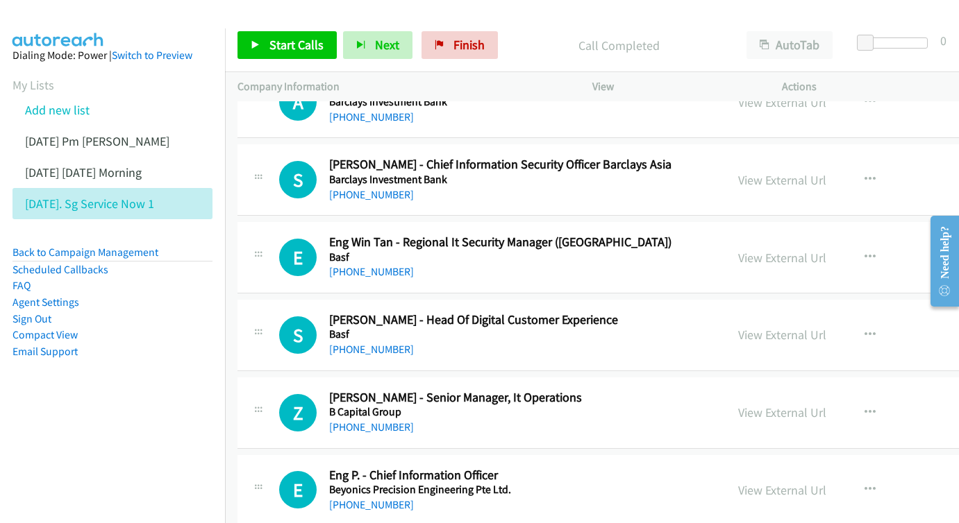
scroll to position [5073, 0]
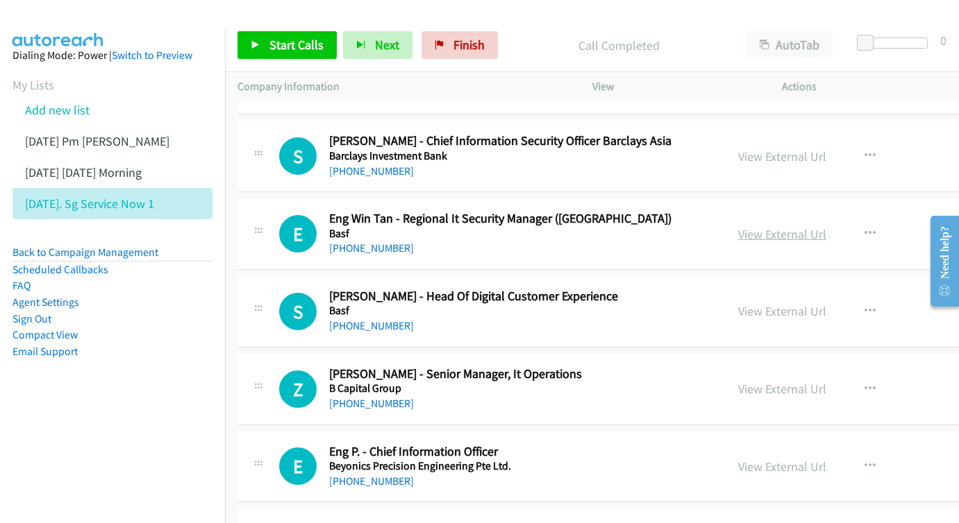
click at [821, 226] on link "View External Url" at bounding box center [782, 234] width 88 height 16
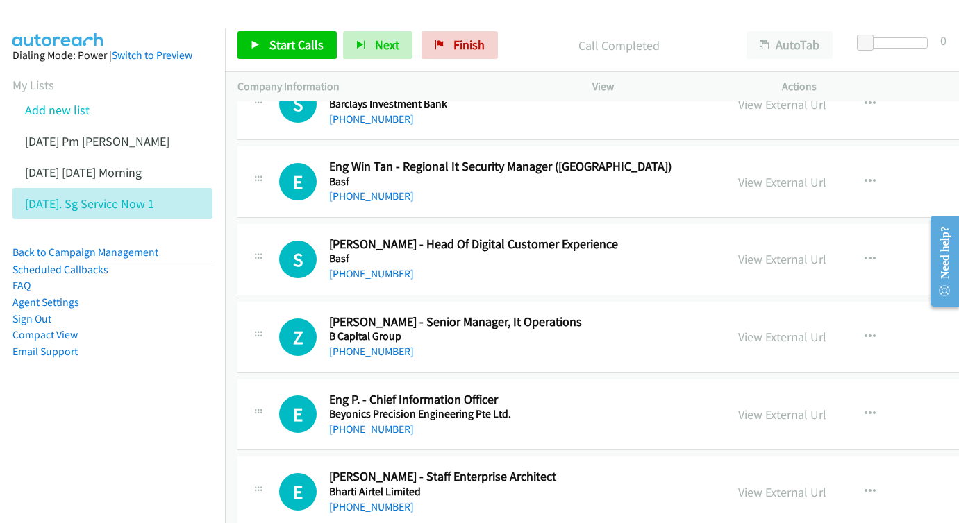
scroll to position [5141, 0]
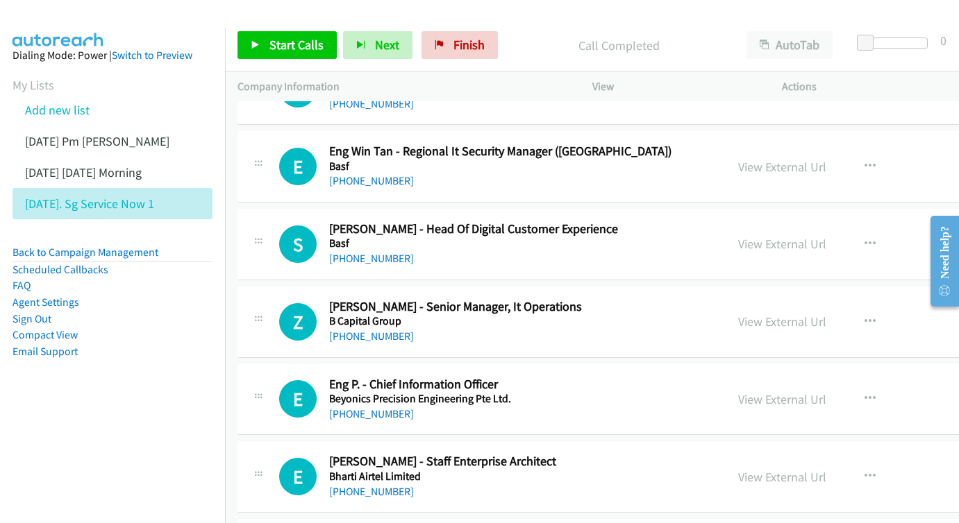
click at [819, 235] on div "View External Url" at bounding box center [782, 244] width 88 height 19
click at [826, 236] on link "View External Url" at bounding box center [782, 244] width 88 height 16
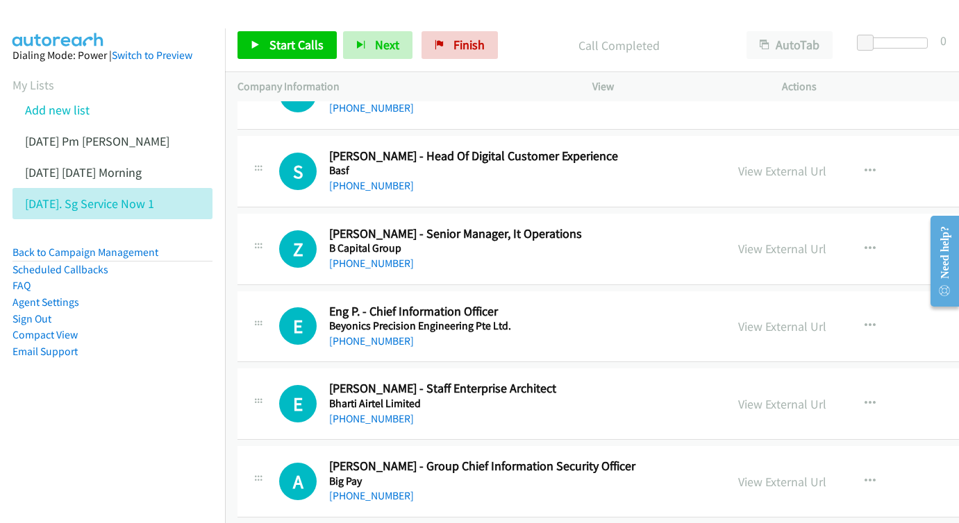
scroll to position [5216, 0]
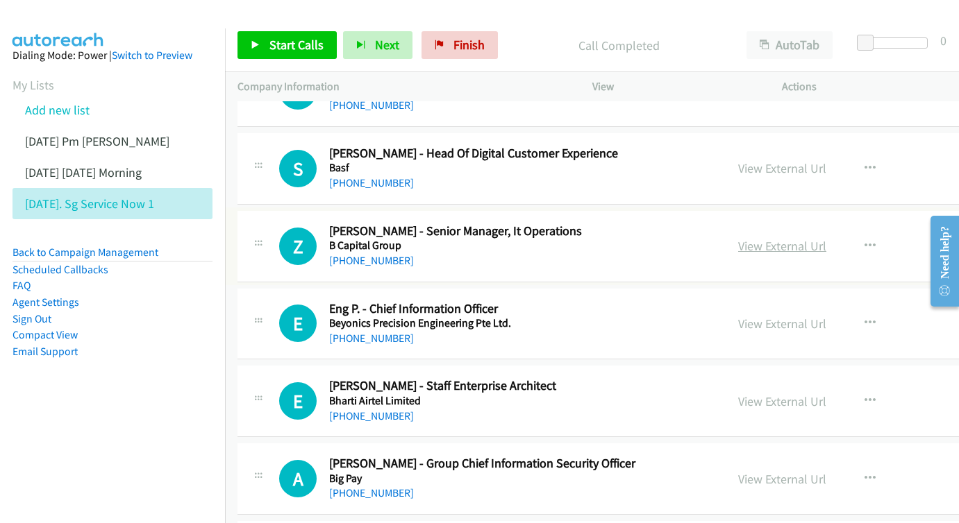
click at [813, 238] on link "View External Url" at bounding box center [782, 246] width 88 height 16
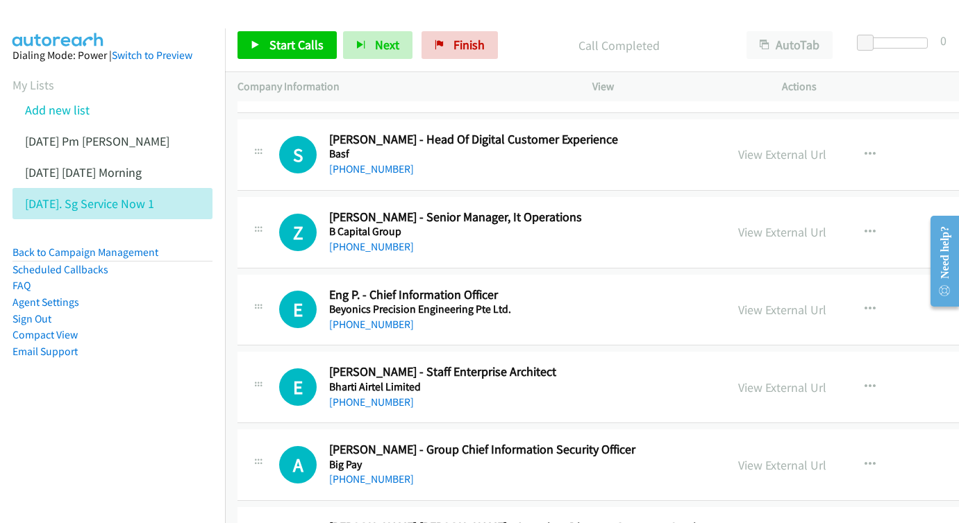
scroll to position [5324, 0]
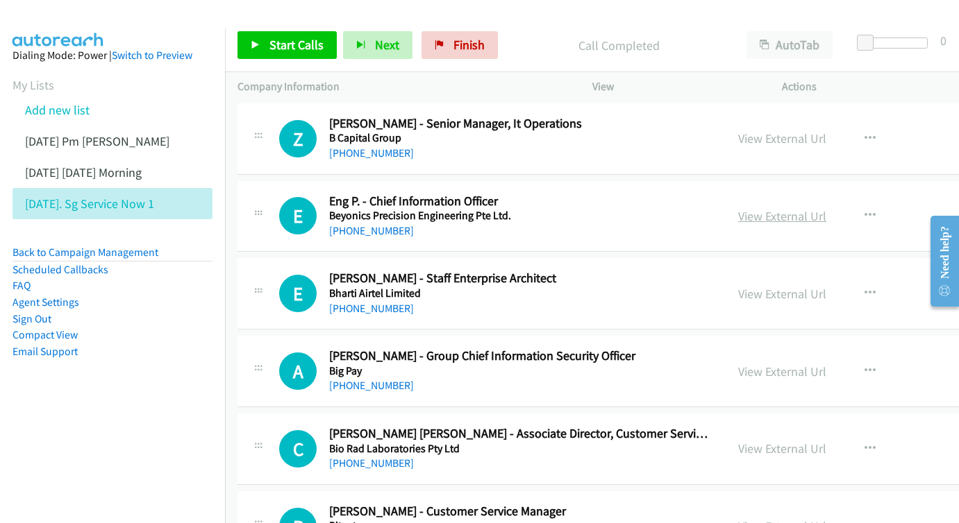
click at [826, 208] on link "View External Url" at bounding box center [782, 216] width 88 height 16
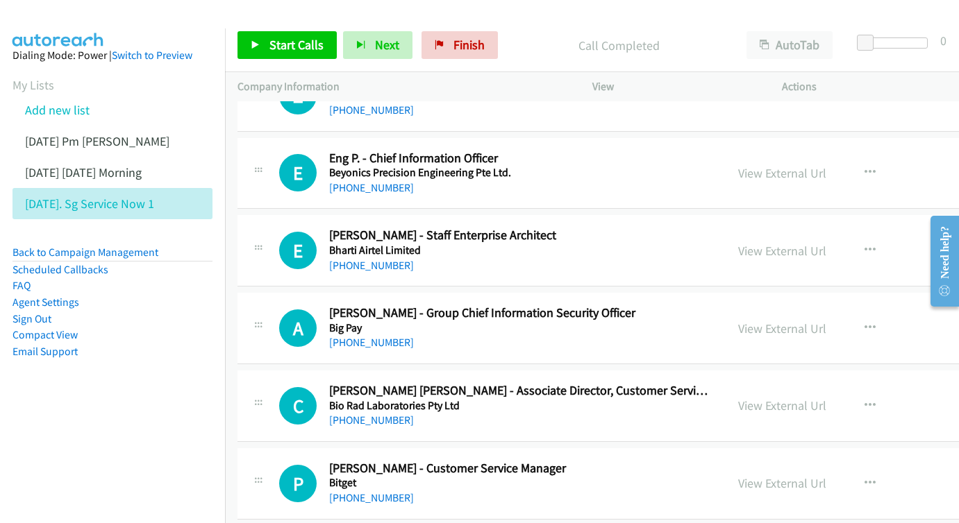
scroll to position [5370, 0]
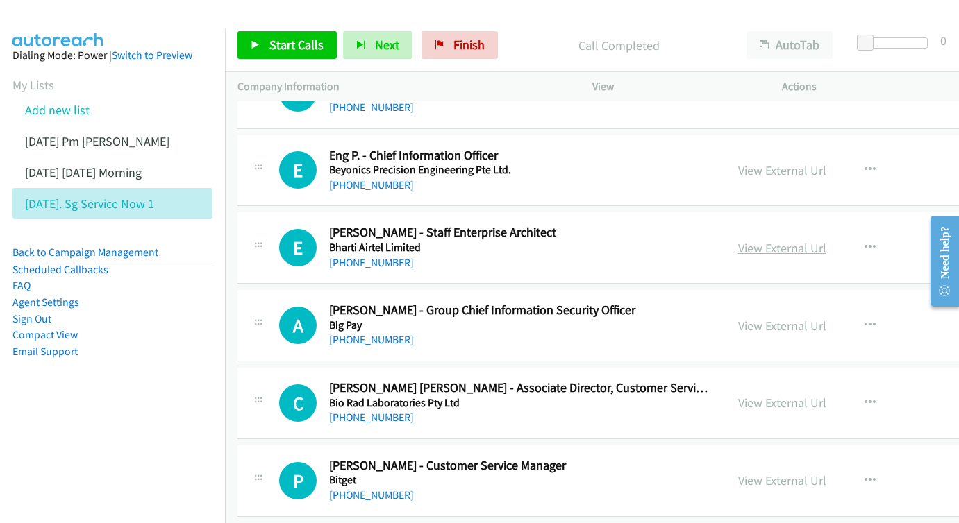
click at [826, 240] on link "View External Url" at bounding box center [782, 248] width 88 height 16
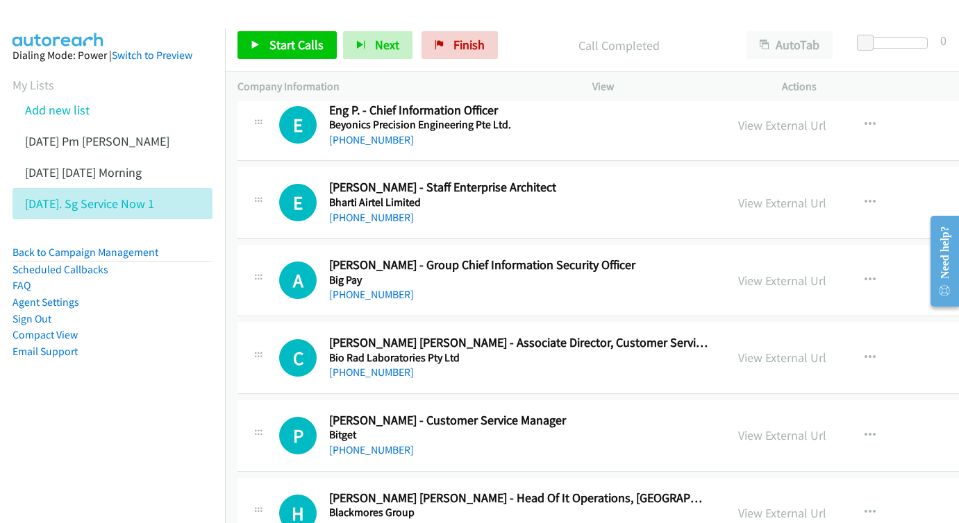
scroll to position [5436, 0]
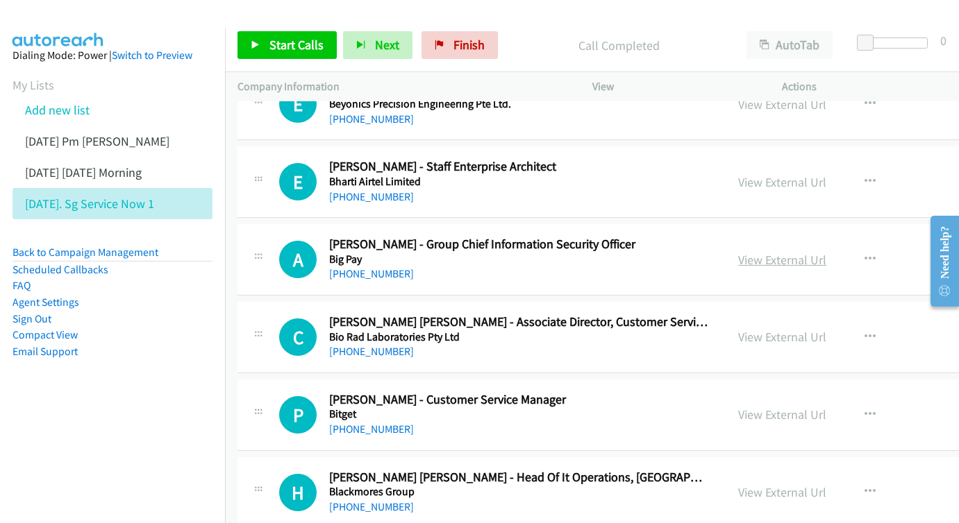
click at [826, 252] on link "View External Url" at bounding box center [782, 260] width 88 height 16
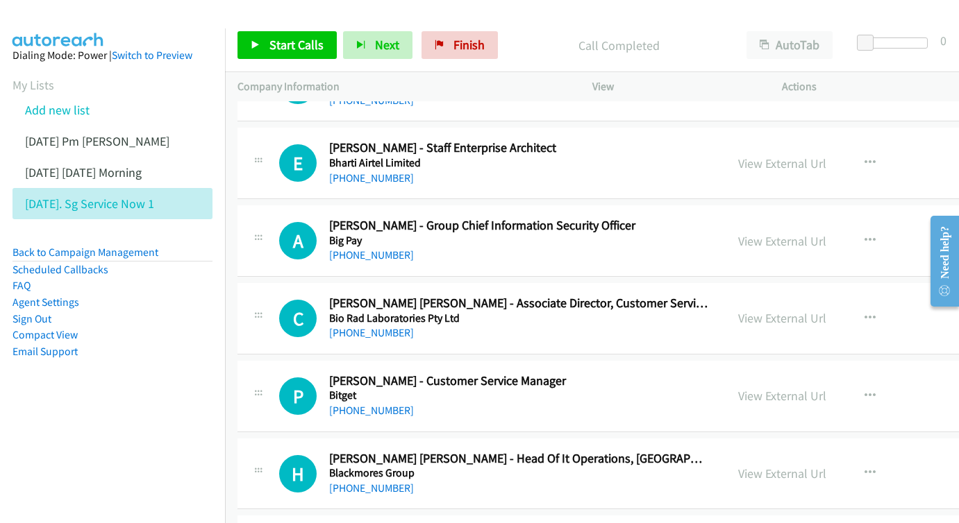
scroll to position [5501, 0]
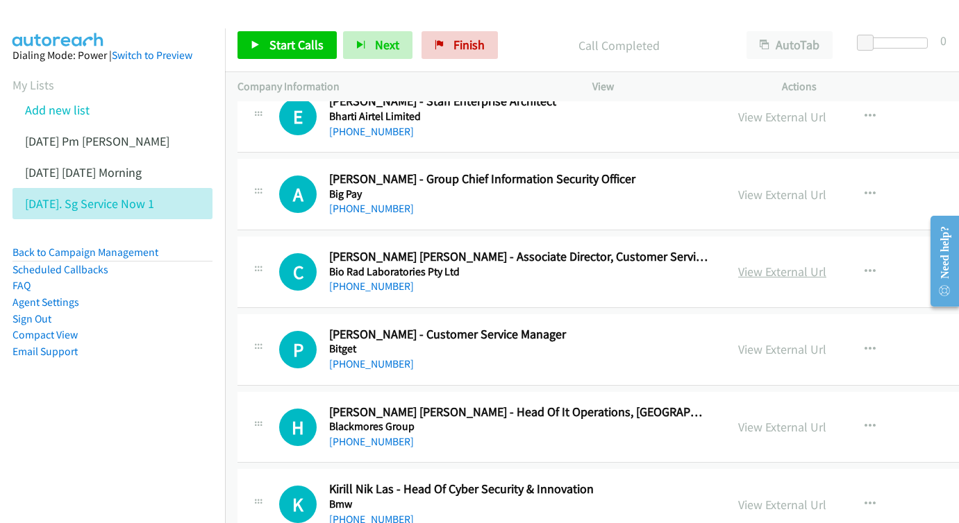
click at [824, 264] on link "View External Url" at bounding box center [782, 272] width 88 height 16
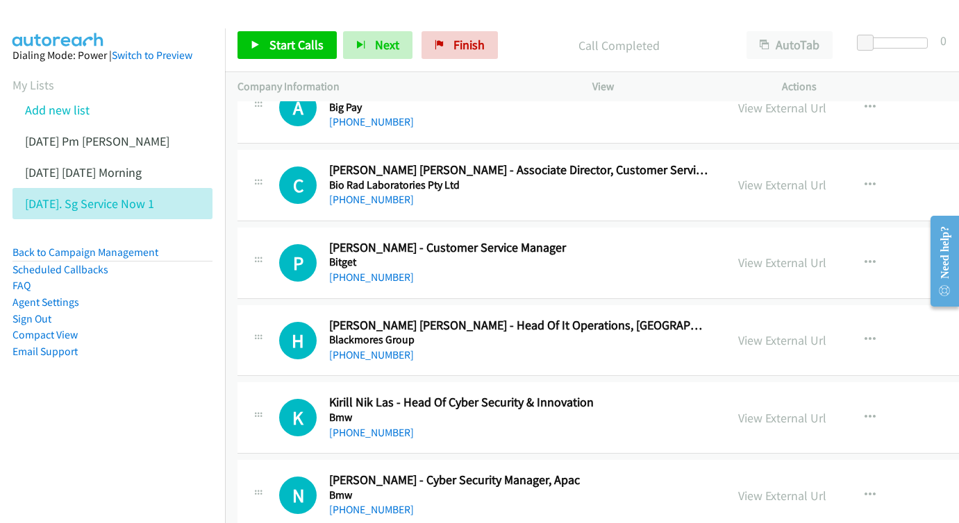
scroll to position [5607, 0]
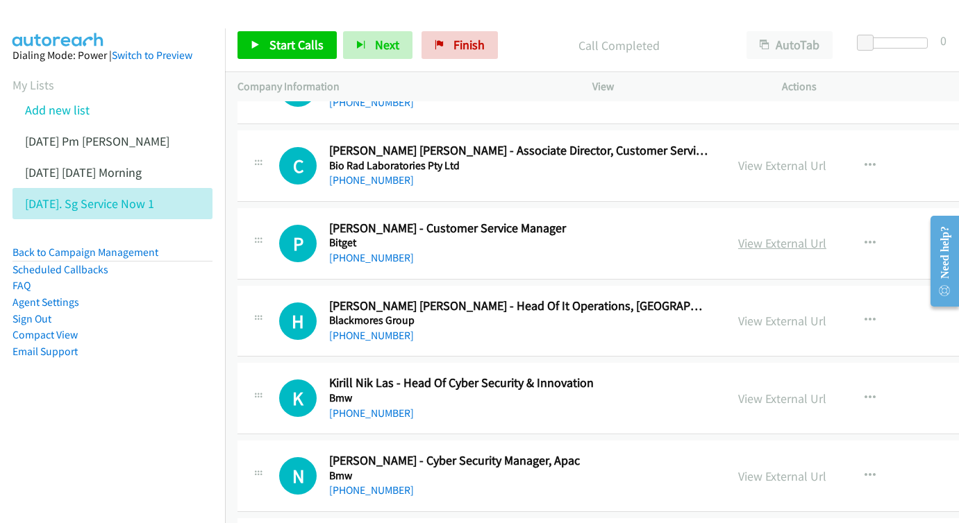
click at [808, 235] on link "View External Url" at bounding box center [782, 243] width 88 height 16
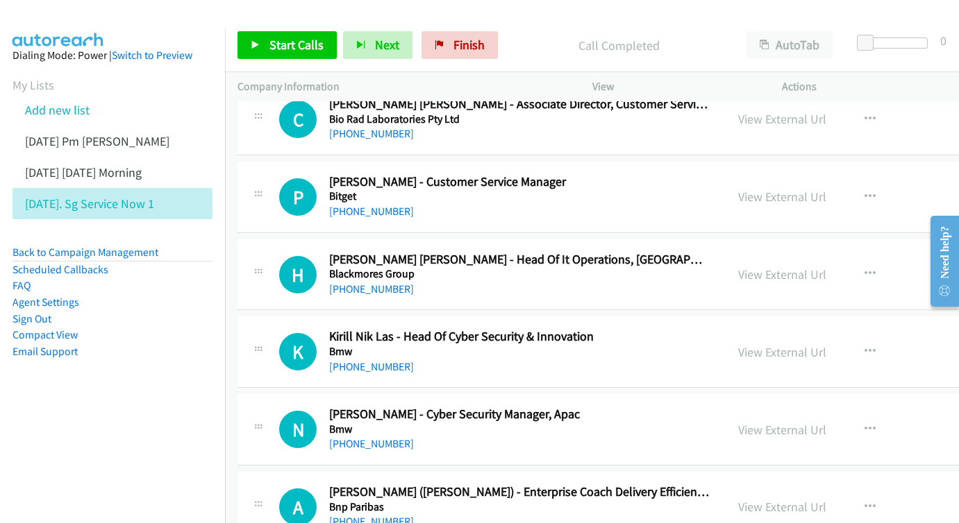
scroll to position [5676, 0]
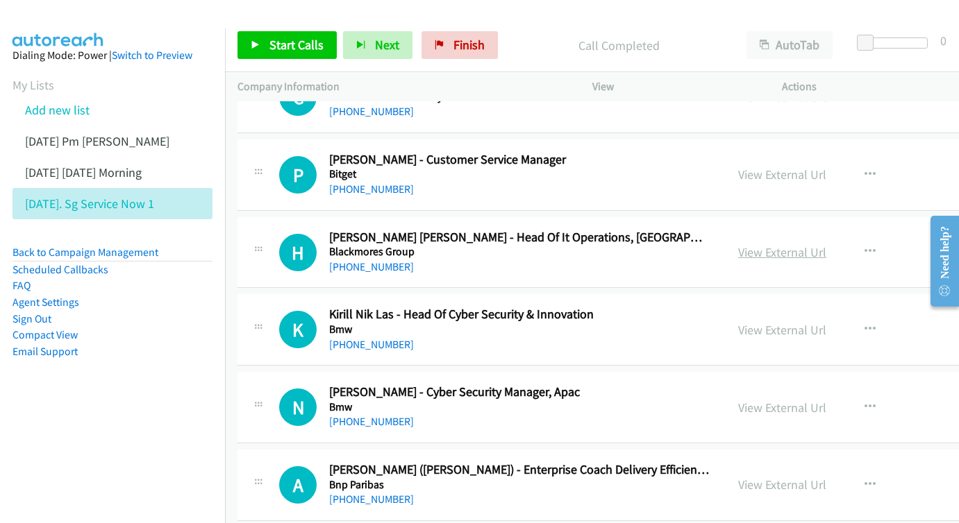
click at [826, 244] on link "View External Url" at bounding box center [782, 252] width 88 height 16
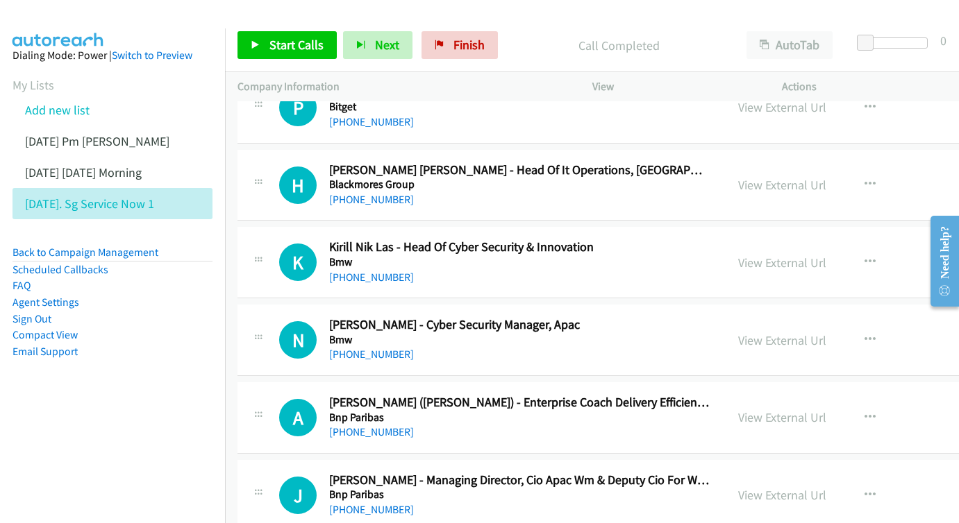
scroll to position [5758, 0]
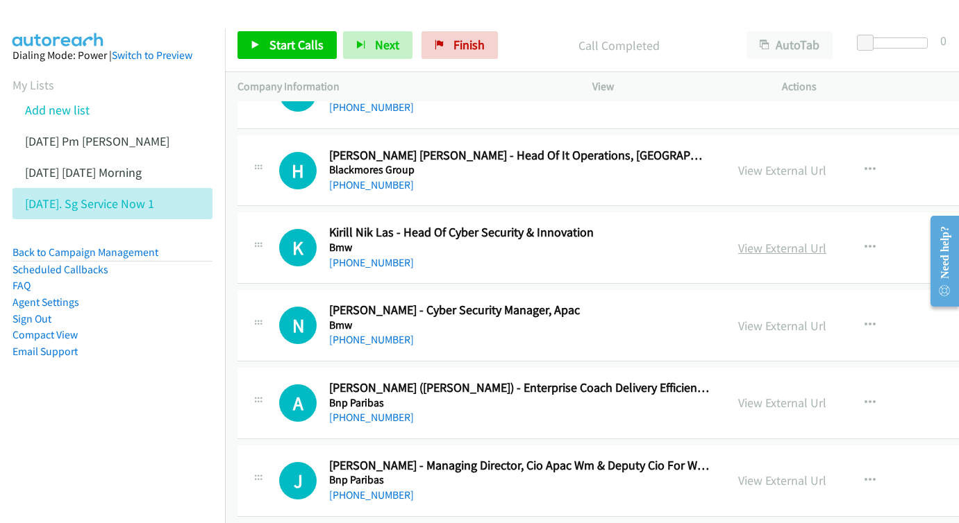
click at [826, 240] on link "View External Url" at bounding box center [782, 248] width 88 height 16
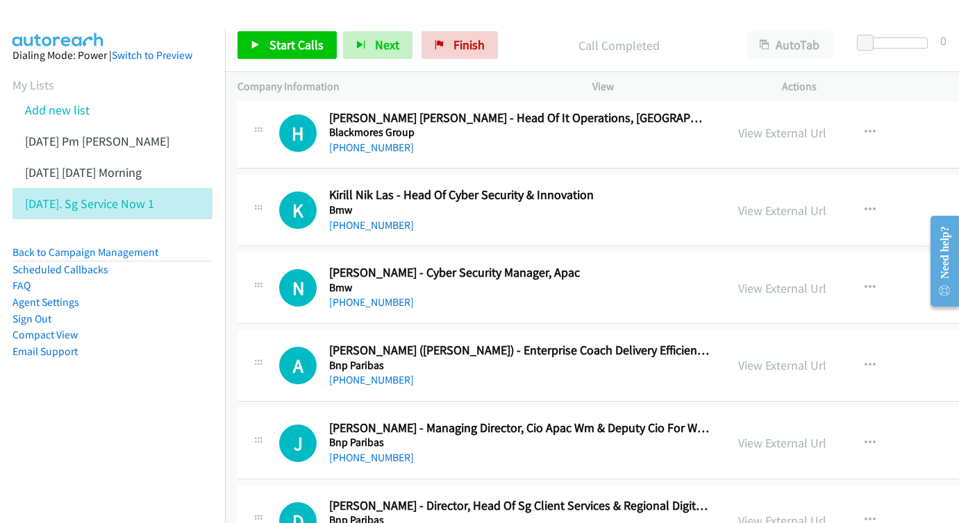
scroll to position [5819, 0]
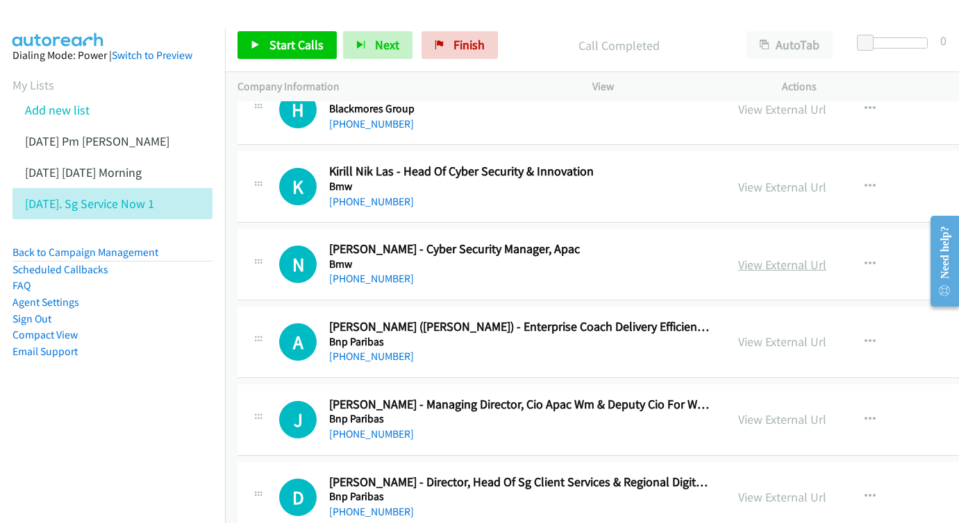
click at [826, 257] on link "View External Url" at bounding box center [782, 265] width 88 height 16
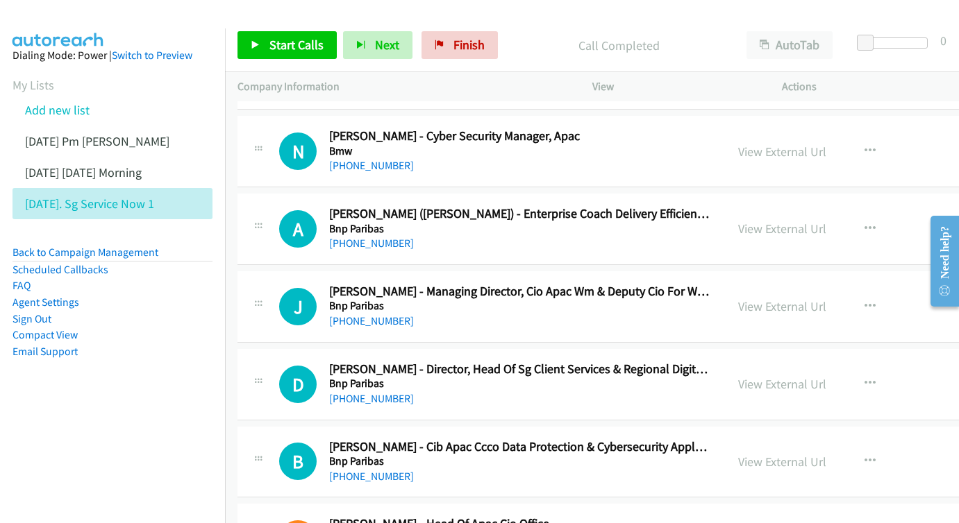
scroll to position [5954, 0]
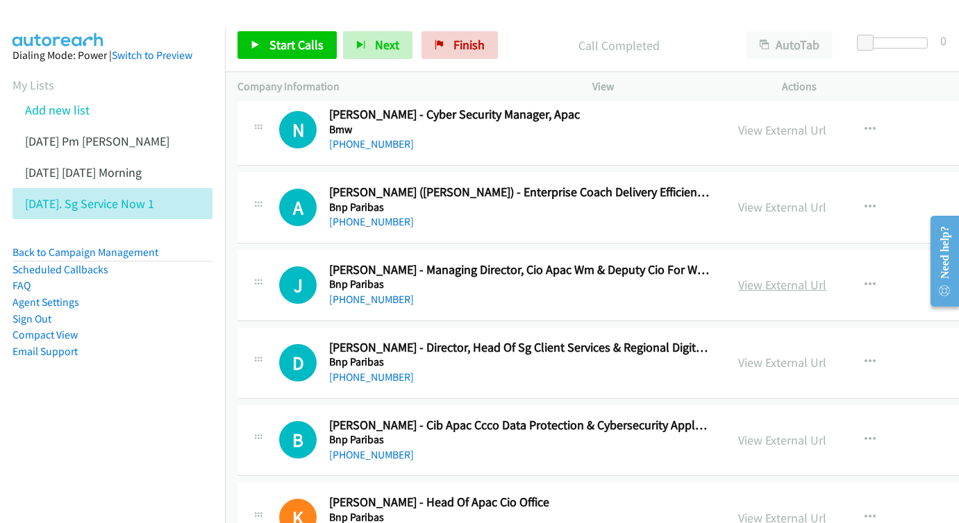
click at [826, 277] on link "View External Url" at bounding box center [782, 285] width 88 height 16
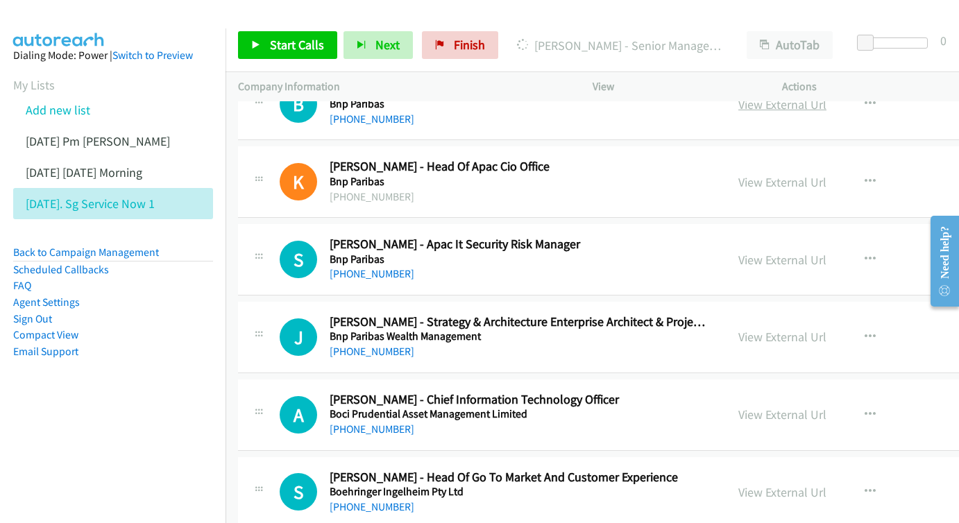
scroll to position [6290, 0]
click at [816, 236] on div "View External Url View External Url Schedule/Manage Callback Start Calls Here R…" at bounding box center [853, 259] width 257 height 46
click at [812, 251] on link "View External Url" at bounding box center [782, 259] width 88 height 16
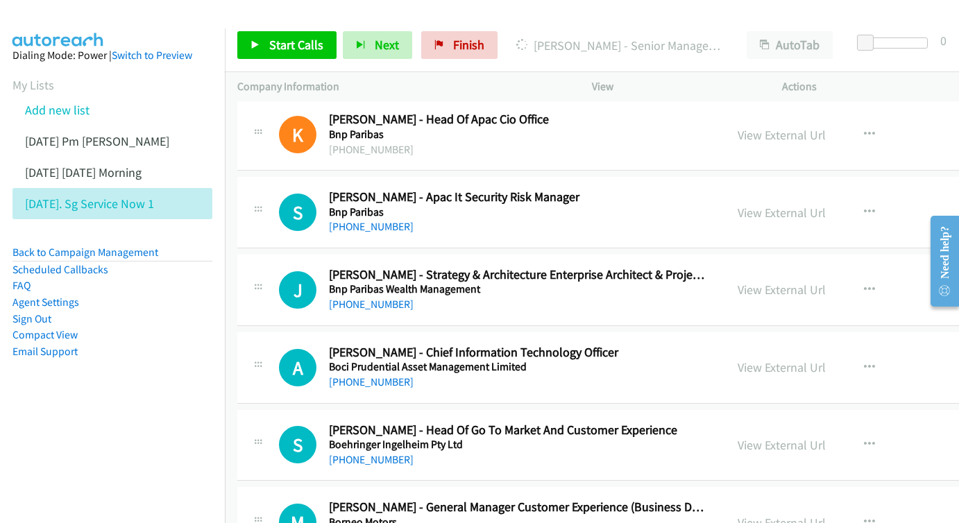
scroll to position [6341, 0]
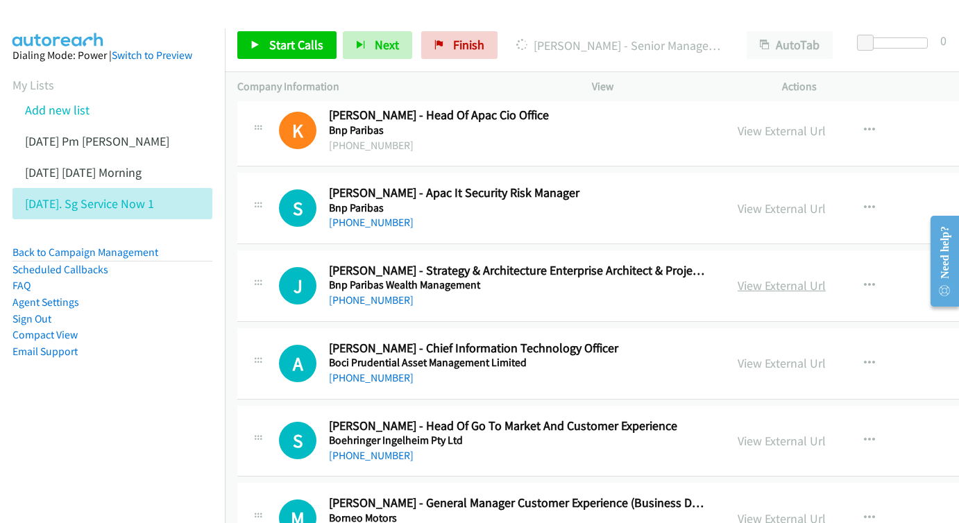
click at [789, 278] on link "View External Url" at bounding box center [782, 286] width 88 height 16
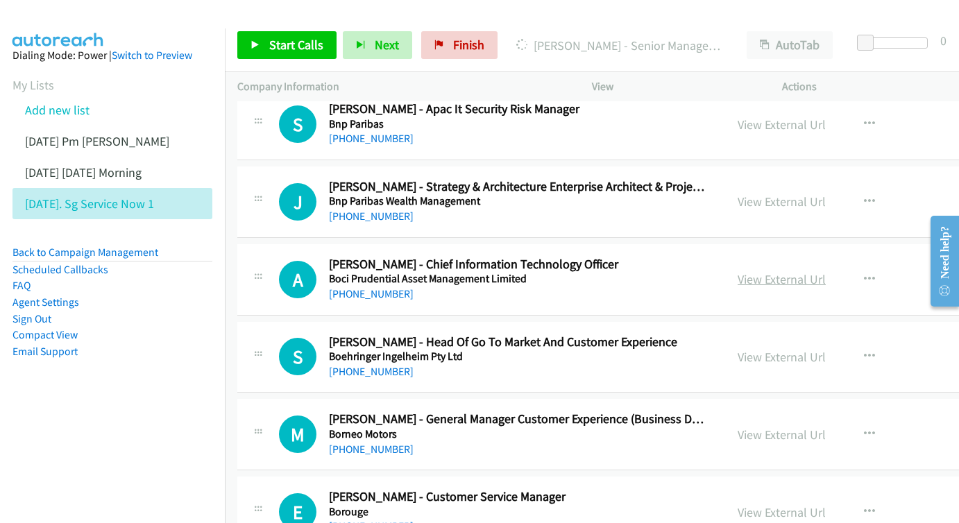
scroll to position [6426, 0]
click at [822, 269] on div "View External Url" at bounding box center [782, 278] width 88 height 19
click at [816, 269] on div "View External Url" at bounding box center [782, 278] width 88 height 19
click at [821, 271] on link "View External Url" at bounding box center [782, 279] width 88 height 16
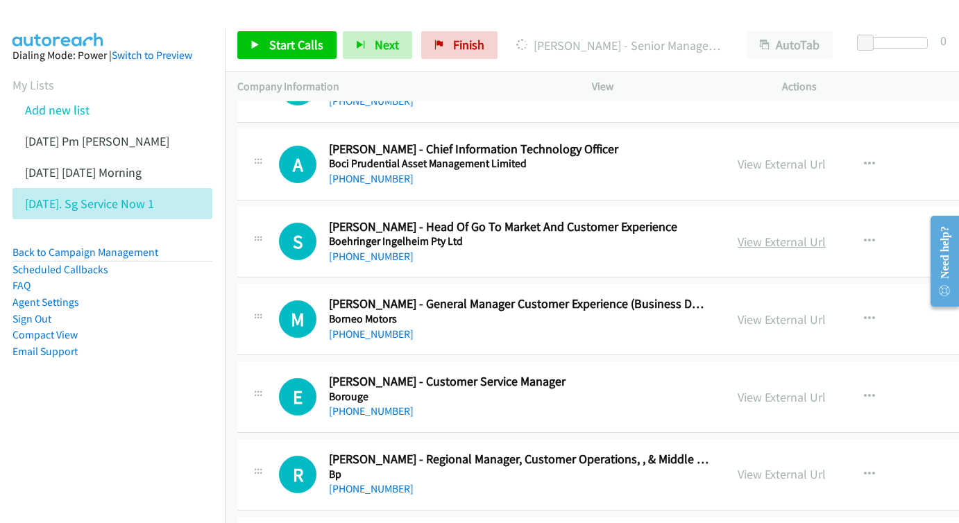
scroll to position [6539, 0]
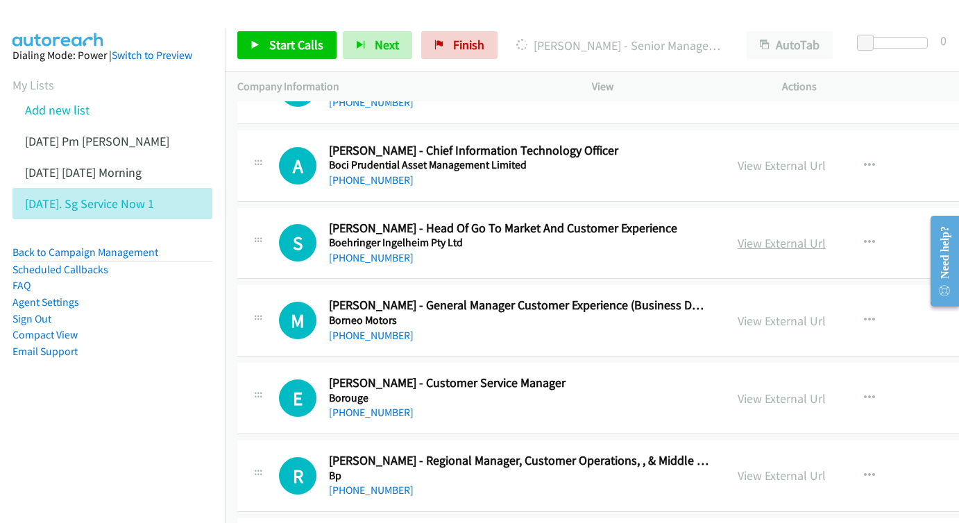
click at [796, 235] on link "View External Url" at bounding box center [782, 243] width 88 height 16
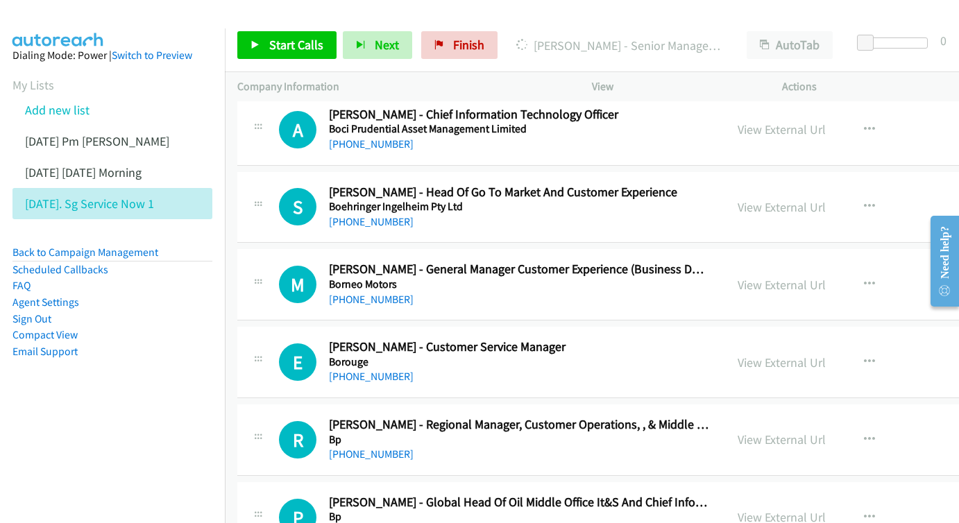
scroll to position [6605, 0]
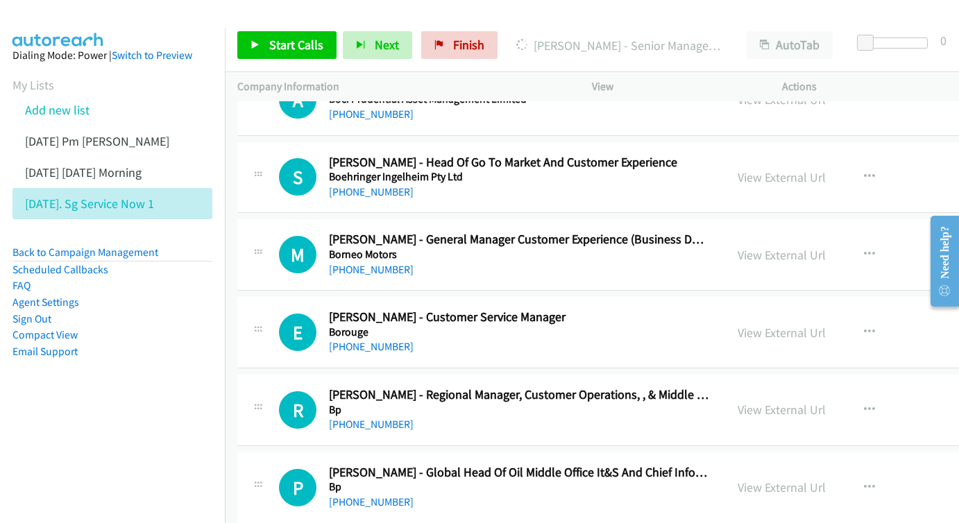
click at [809, 232] on div "View External Url View External Url Schedule/Manage Callback Start Calls Here R…" at bounding box center [853, 255] width 257 height 46
click at [810, 247] on link "View External Url" at bounding box center [782, 255] width 88 height 16
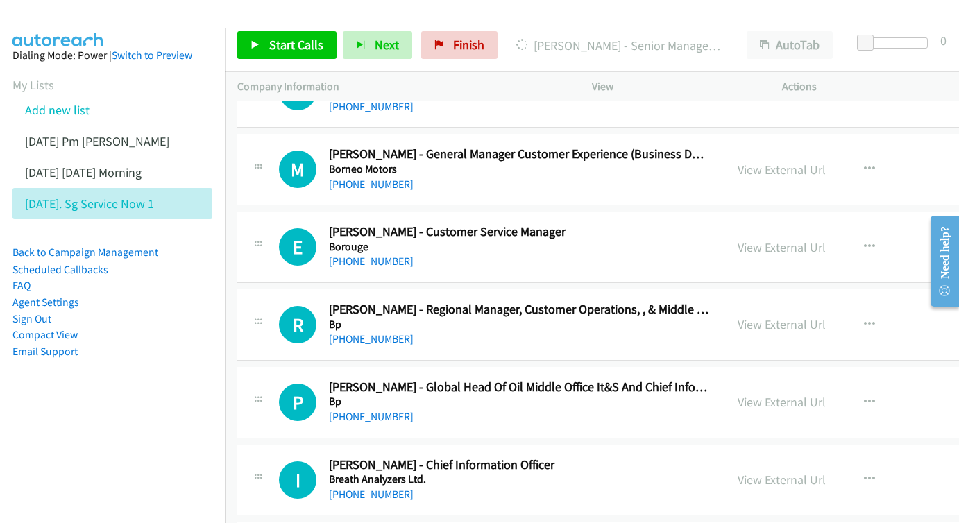
scroll to position [6692, 0]
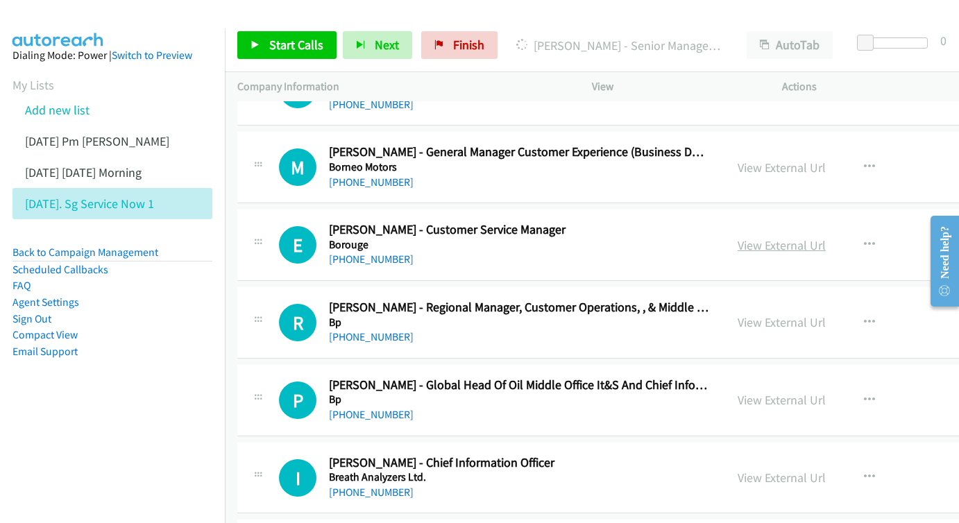
click at [825, 237] on link "View External Url" at bounding box center [782, 245] width 88 height 16
